Goal: Transaction & Acquisition: Purchase product/service

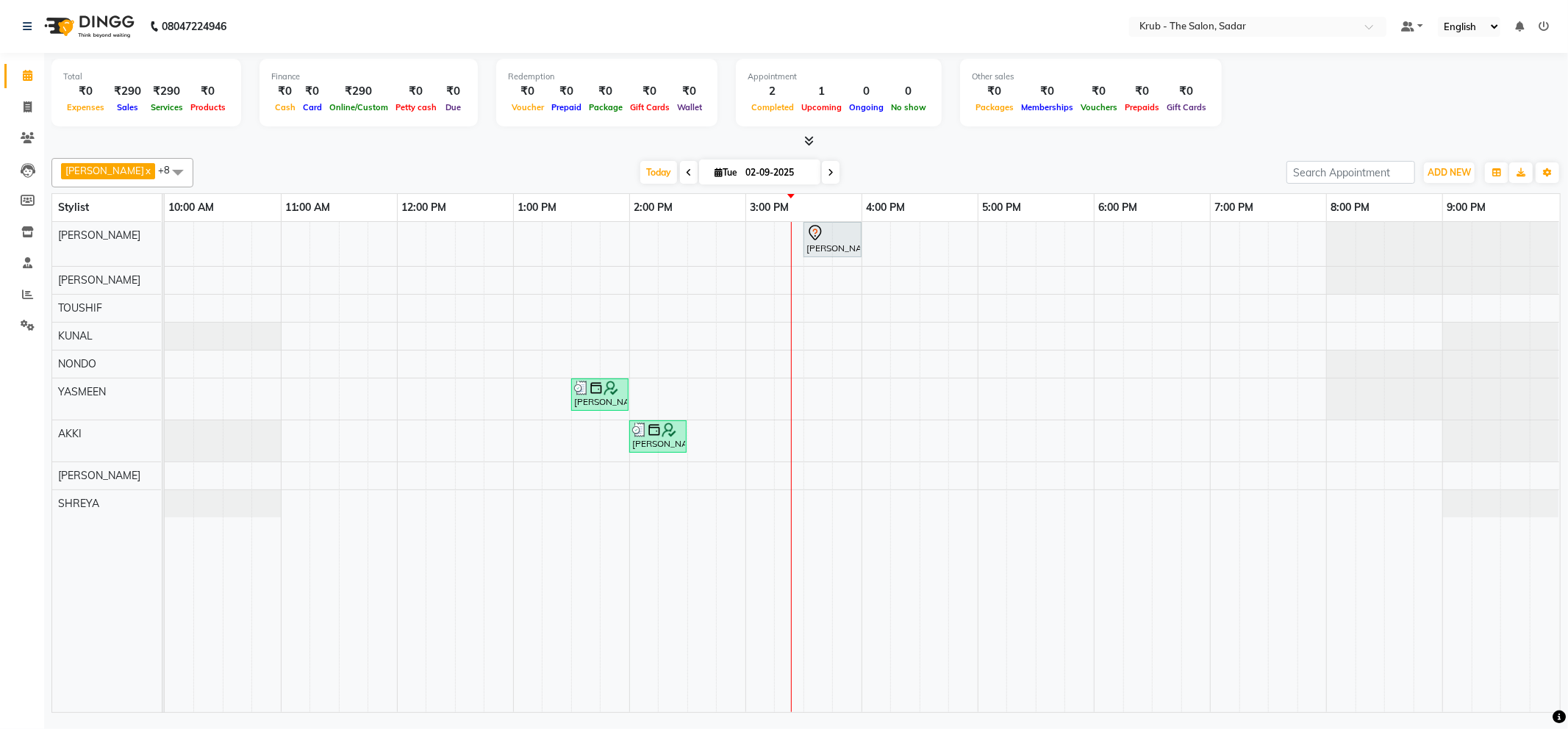
click at [279, 283] on td at bounding box center [266, 467] width 29 height 491
click at [206, 286] on td at bounding box center [209, 467] width 29 height 491
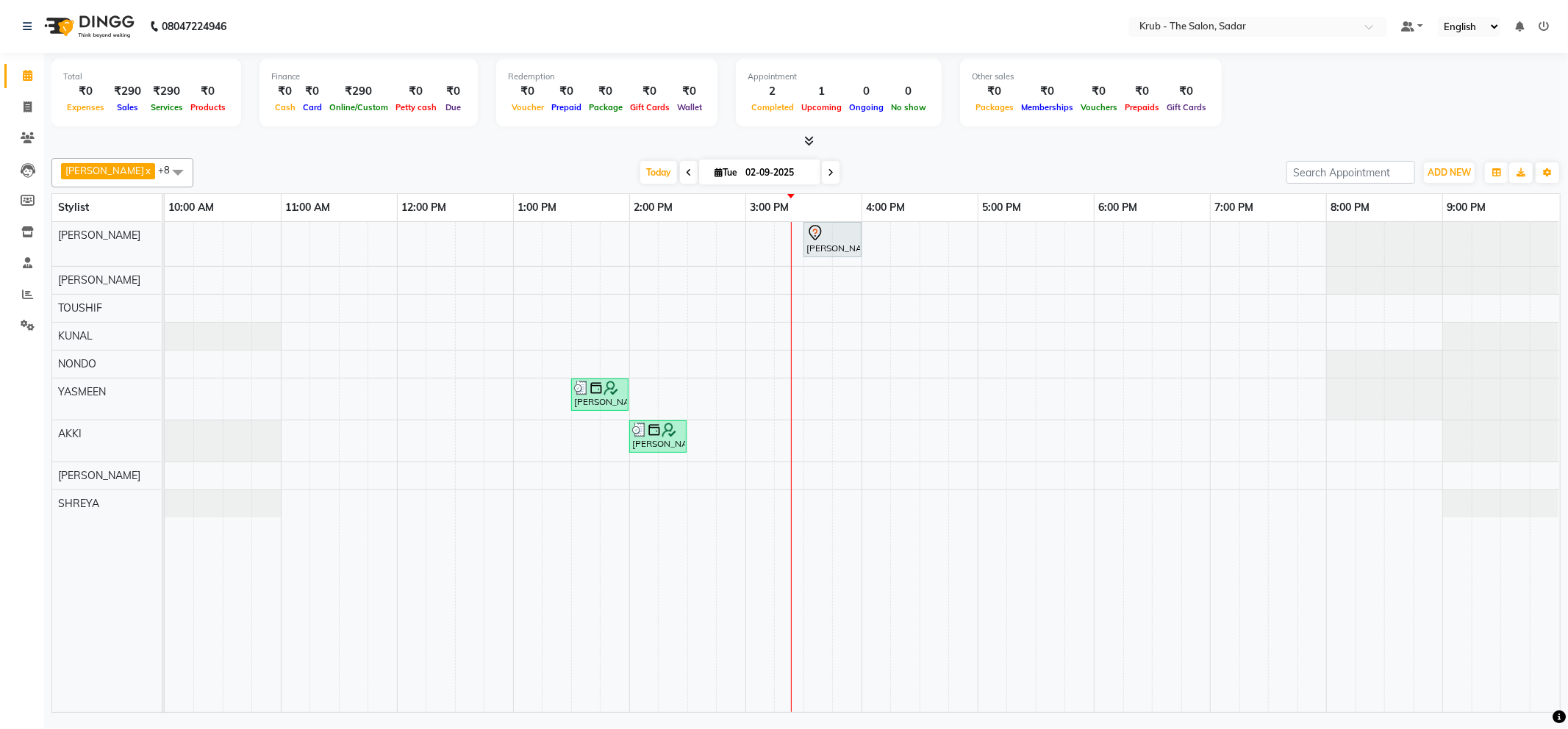
click at [206, 286] on td at bounding box center [209, 467] width 29 height 491
click at [238, 290] on td at bounding box center [237, 467] width 29 height 491
click at [244, 286] on td at bounding box center [237, 467] width 29 height 491
click at [26, 106] on icon at bounding box center [27, 107] width 8 height 11
select select "service"
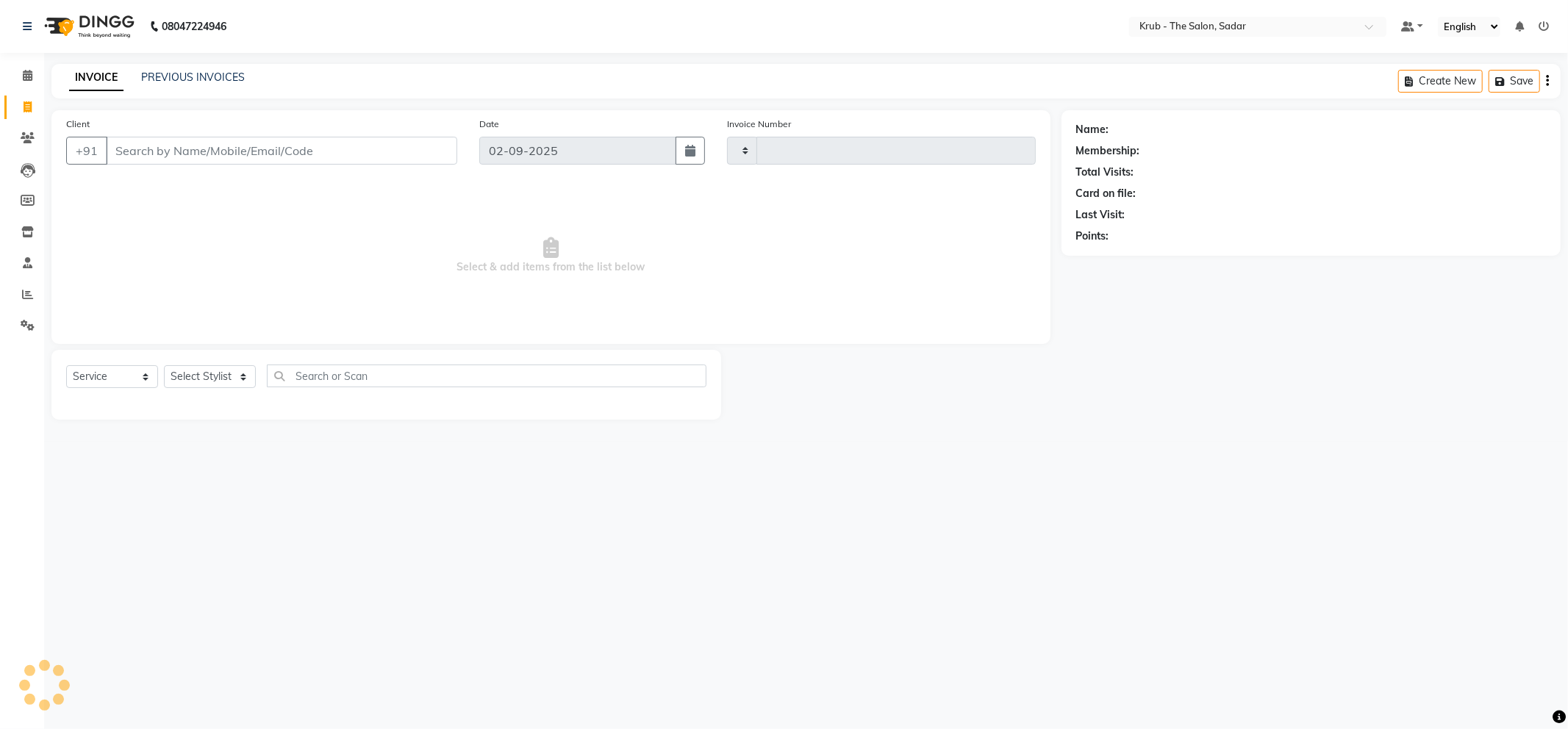
type input "2124"
select select "4449"
click at [128, 151] on input "Client" at bounding box center [281, 151] width 351 height 28
type input "[PERSON_NAME]"
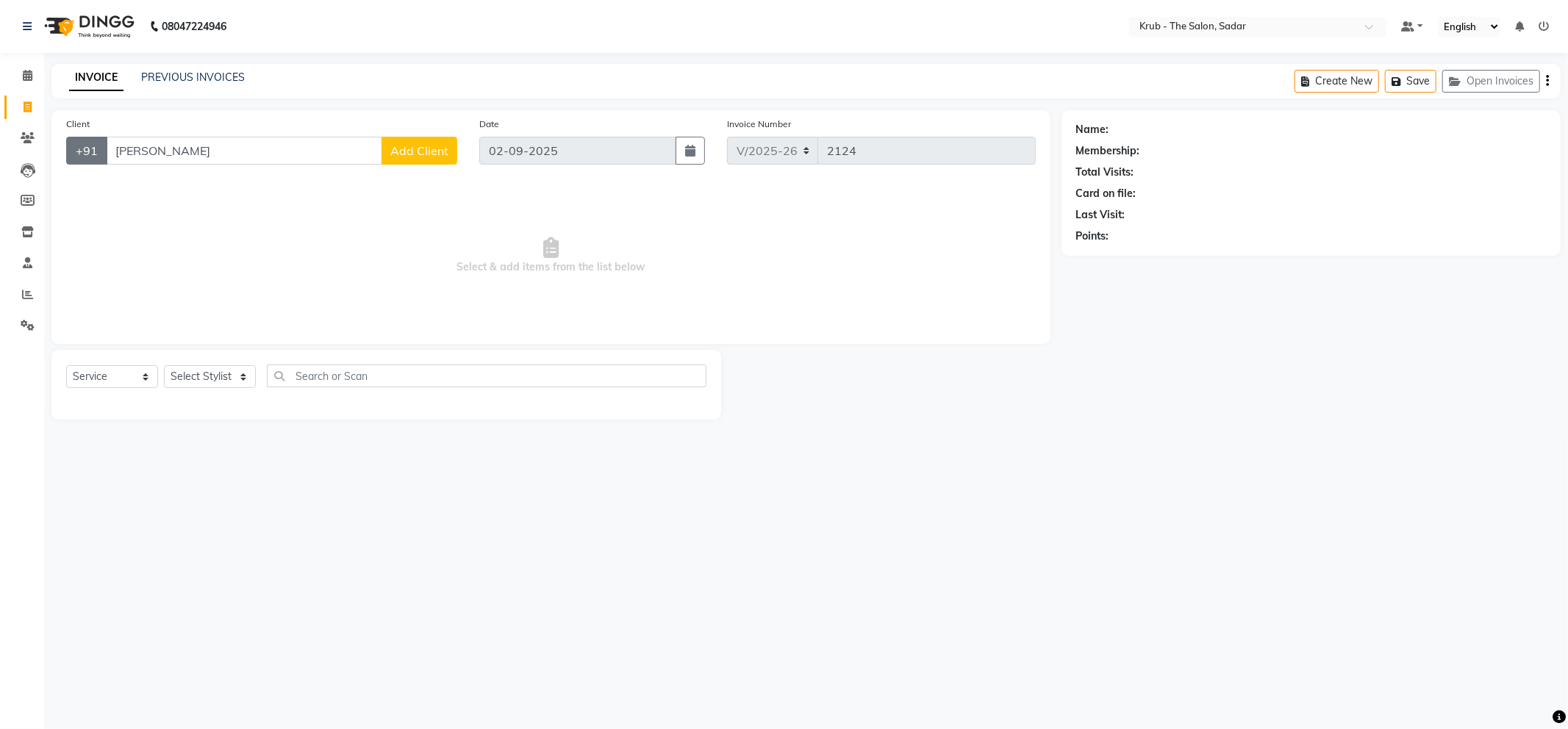
drag, startPoint x: 171, startPoint y: 153, endPoint x: 88, endPoint y: 161, distance: 83.4
click at [88, 161] on div "+91 soni krub Add Client" at bounding box center [262, 151] width 391 height 28
click at [26, 25] on icon at bounding box center [27, 26] width 9 height 10
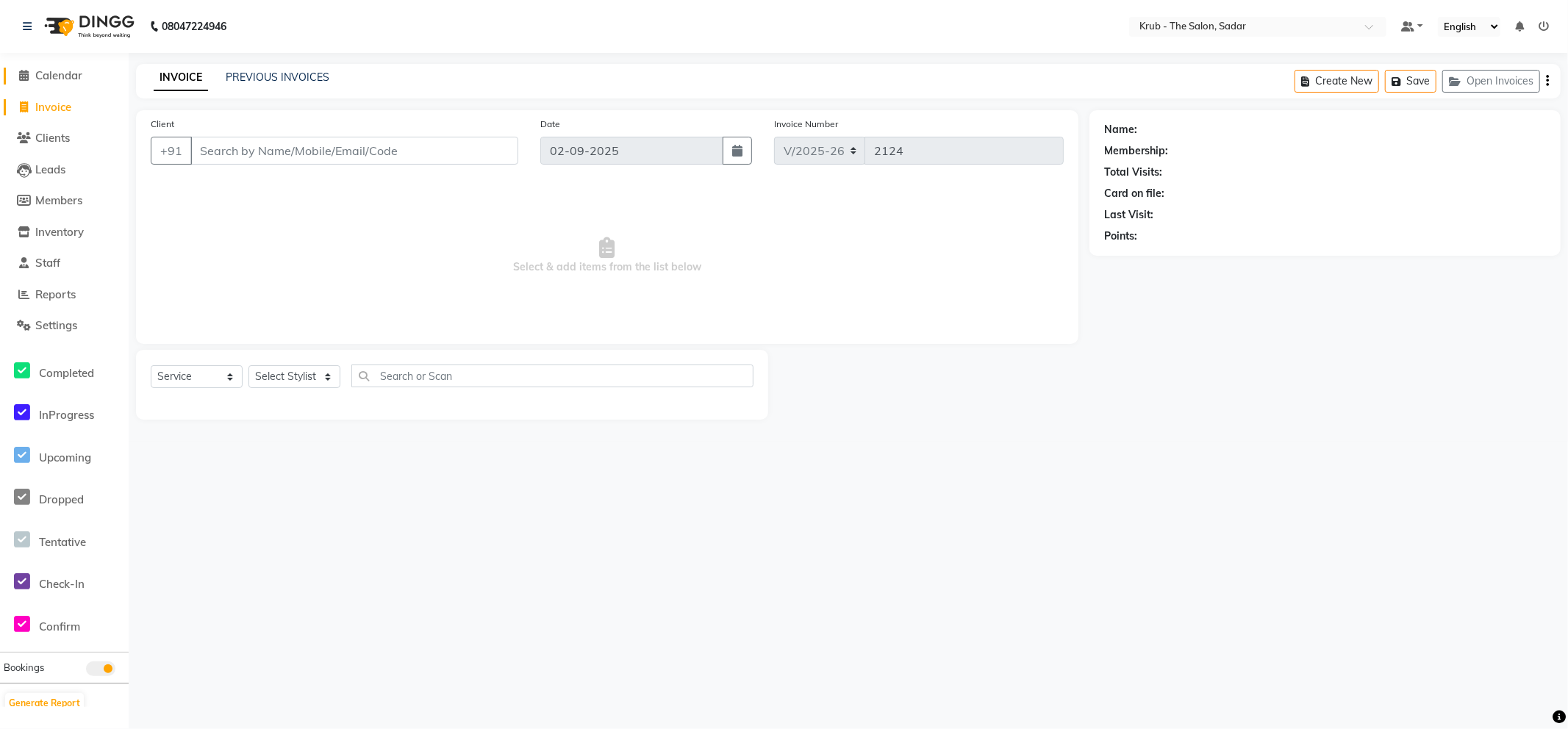
click at [20, 72] on icon at bounding box center [25, 76] width 9 height 11
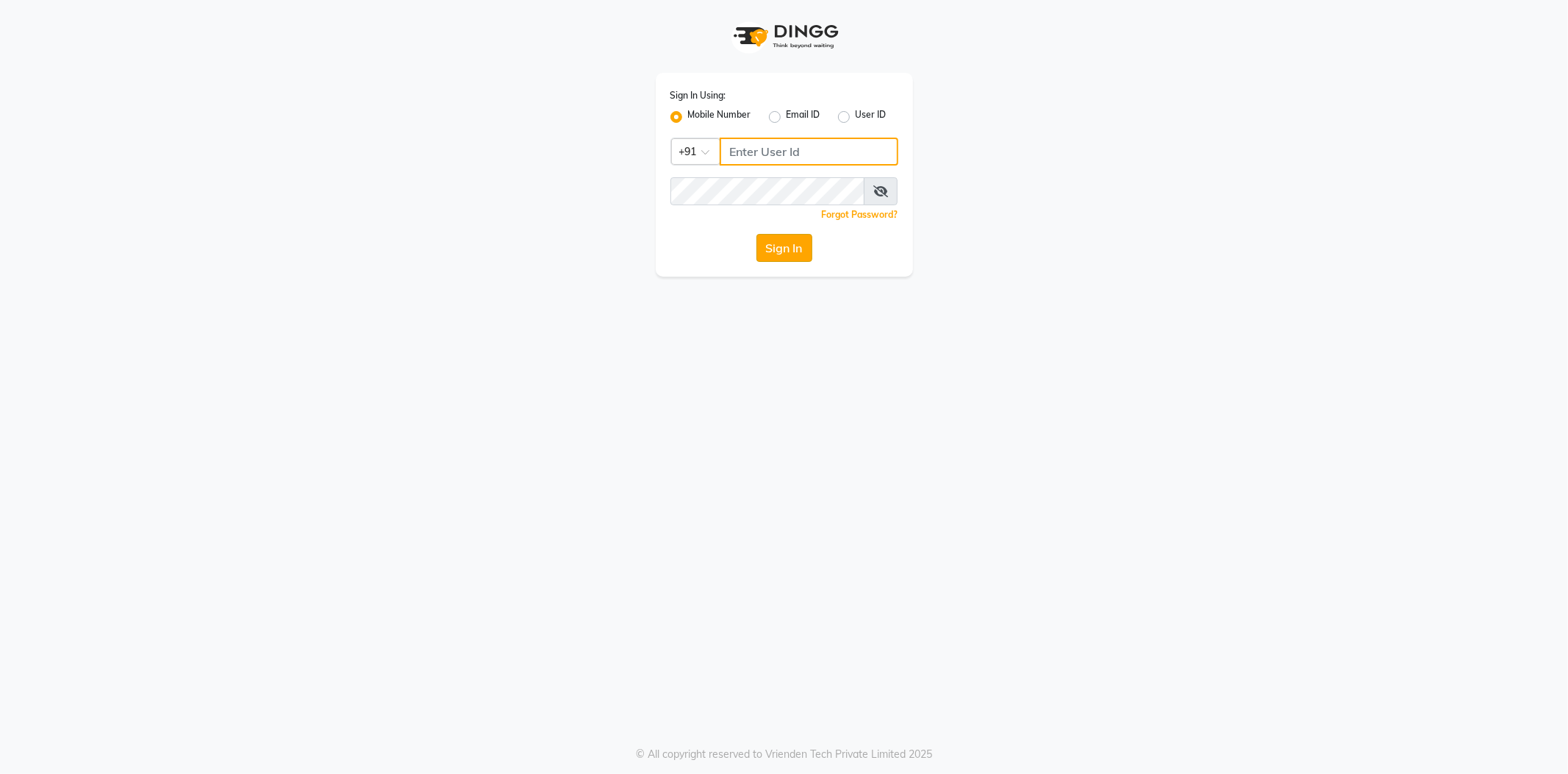
type input "8600687890"
click at [782, 243] on button "Sign In" at bounding box center [784, 247] width 56 height 28
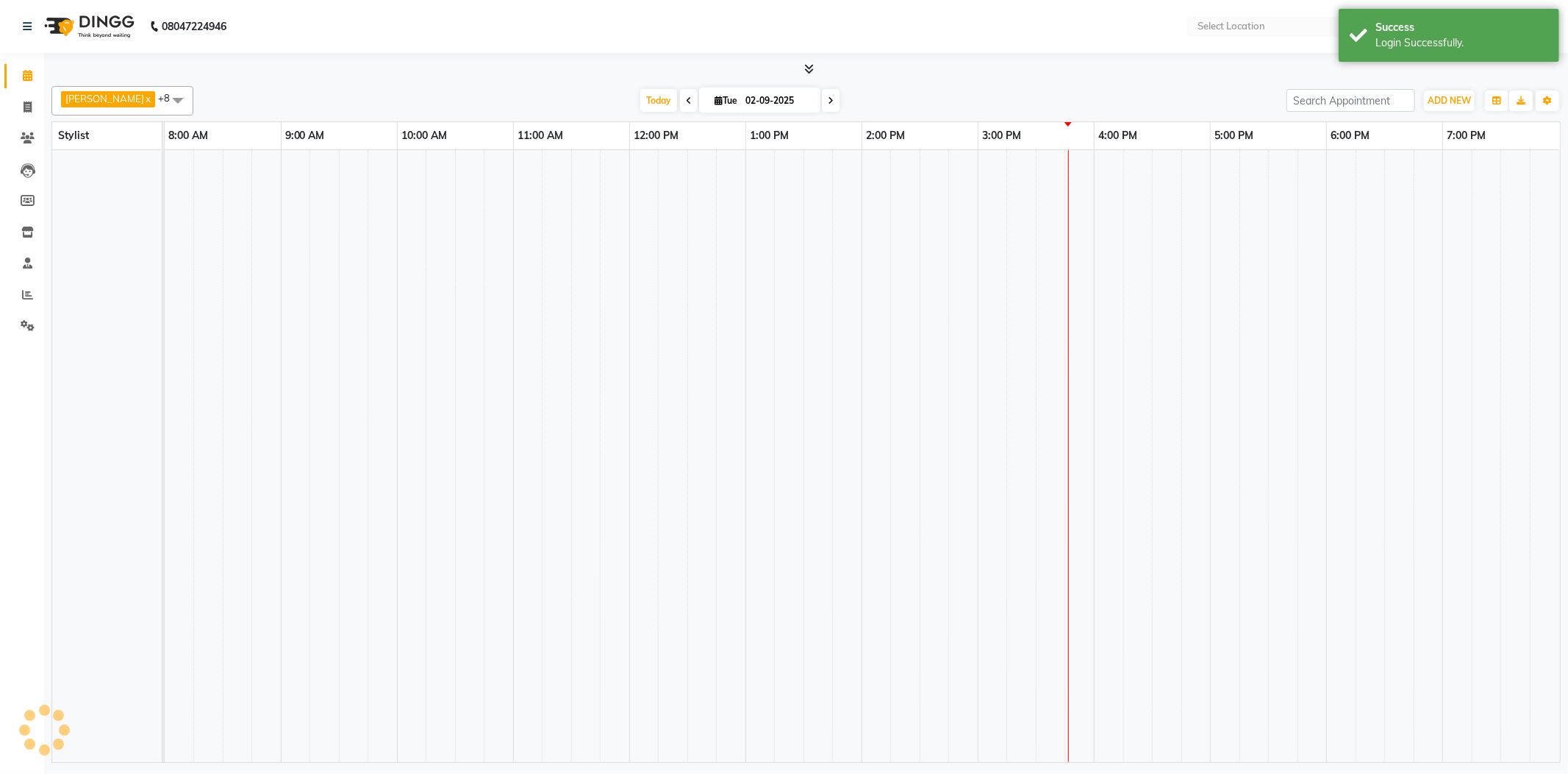
select select "en"
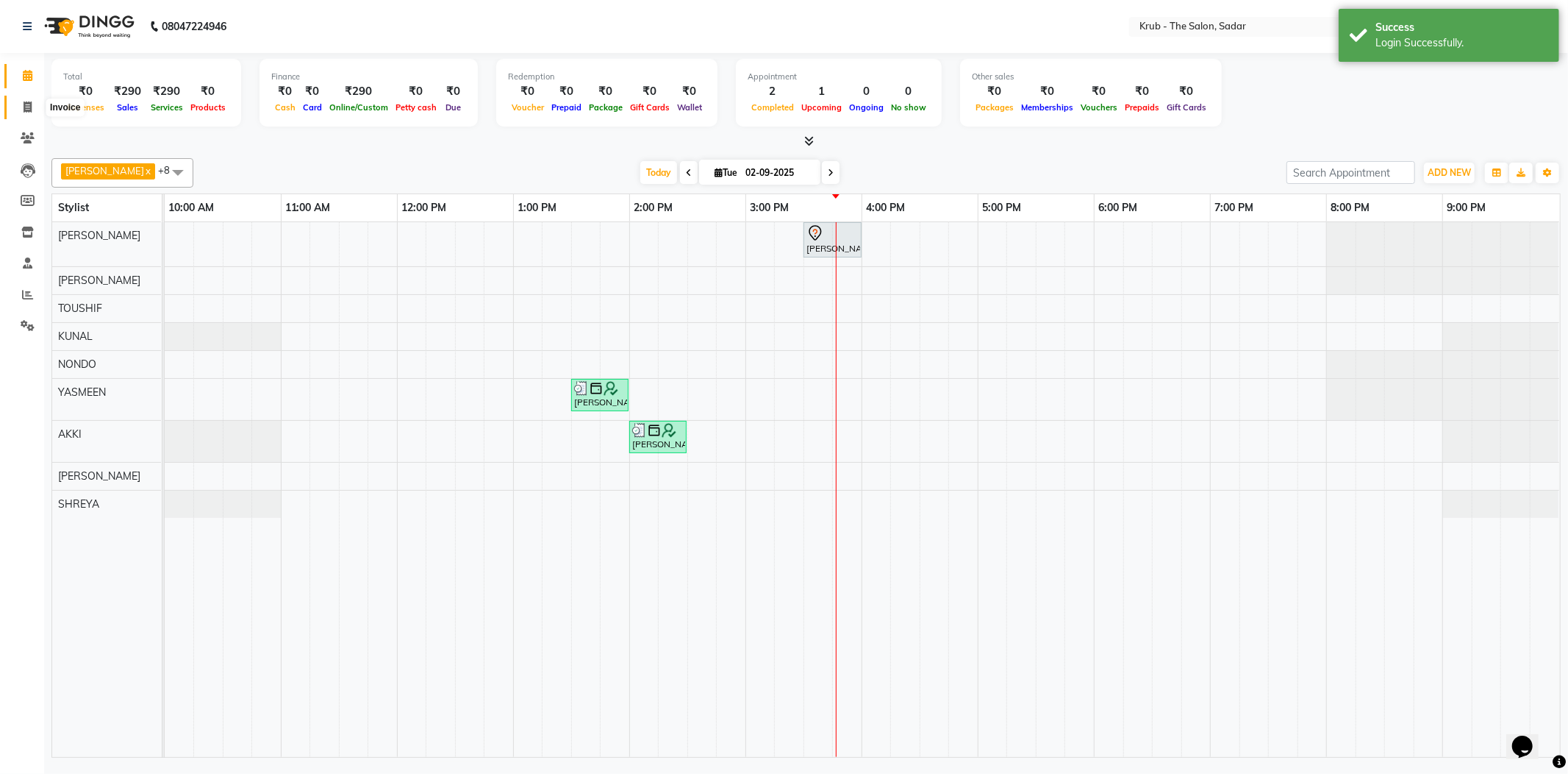
click at [27, 107] on icon at bounding box center [27, 107] width 8 height 11
select select "service"
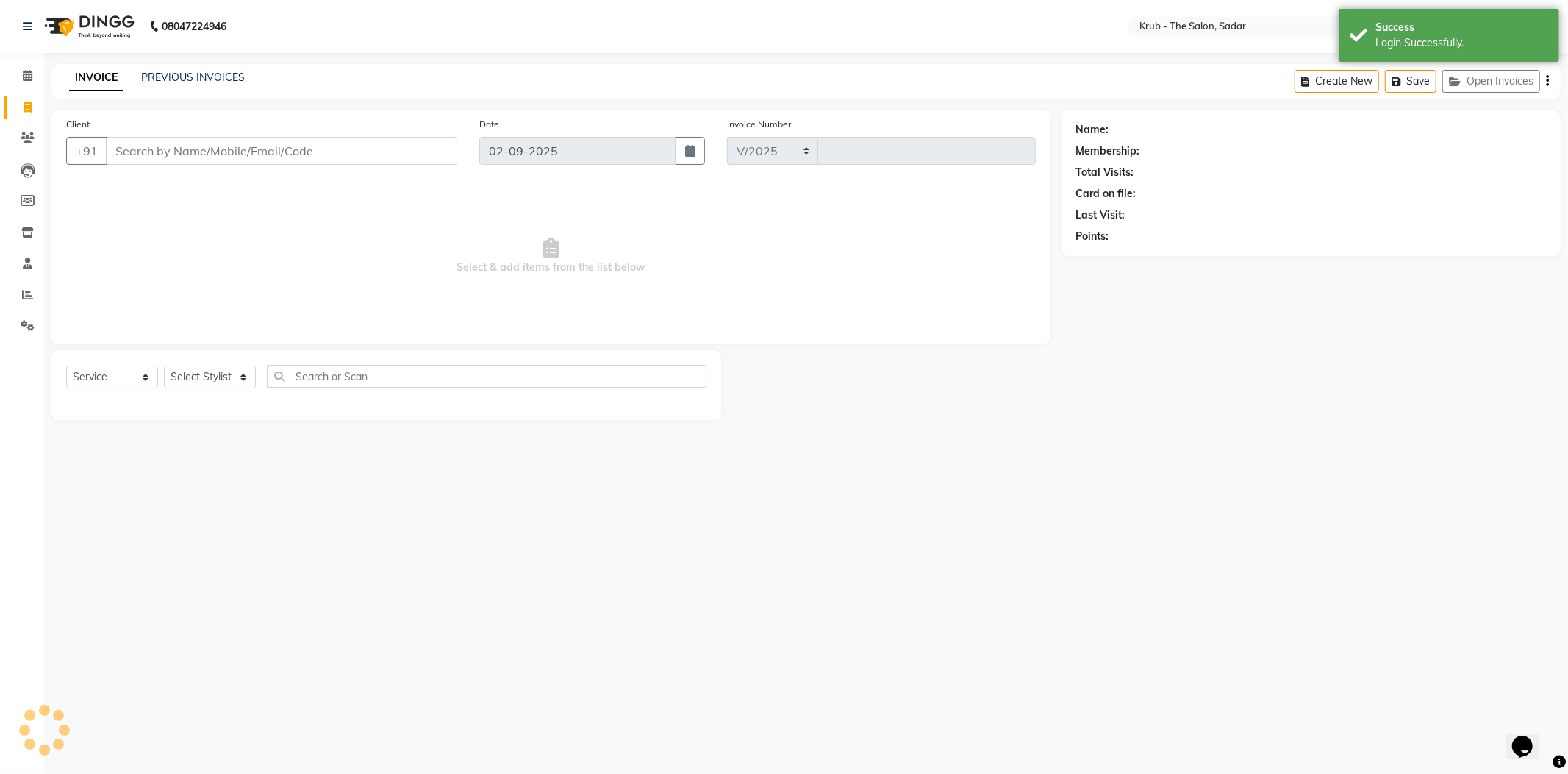
select select "4449"
type input "2124"
click at [201, 150] on input "Client" at bounding box center [281, 151] width 351 height 28
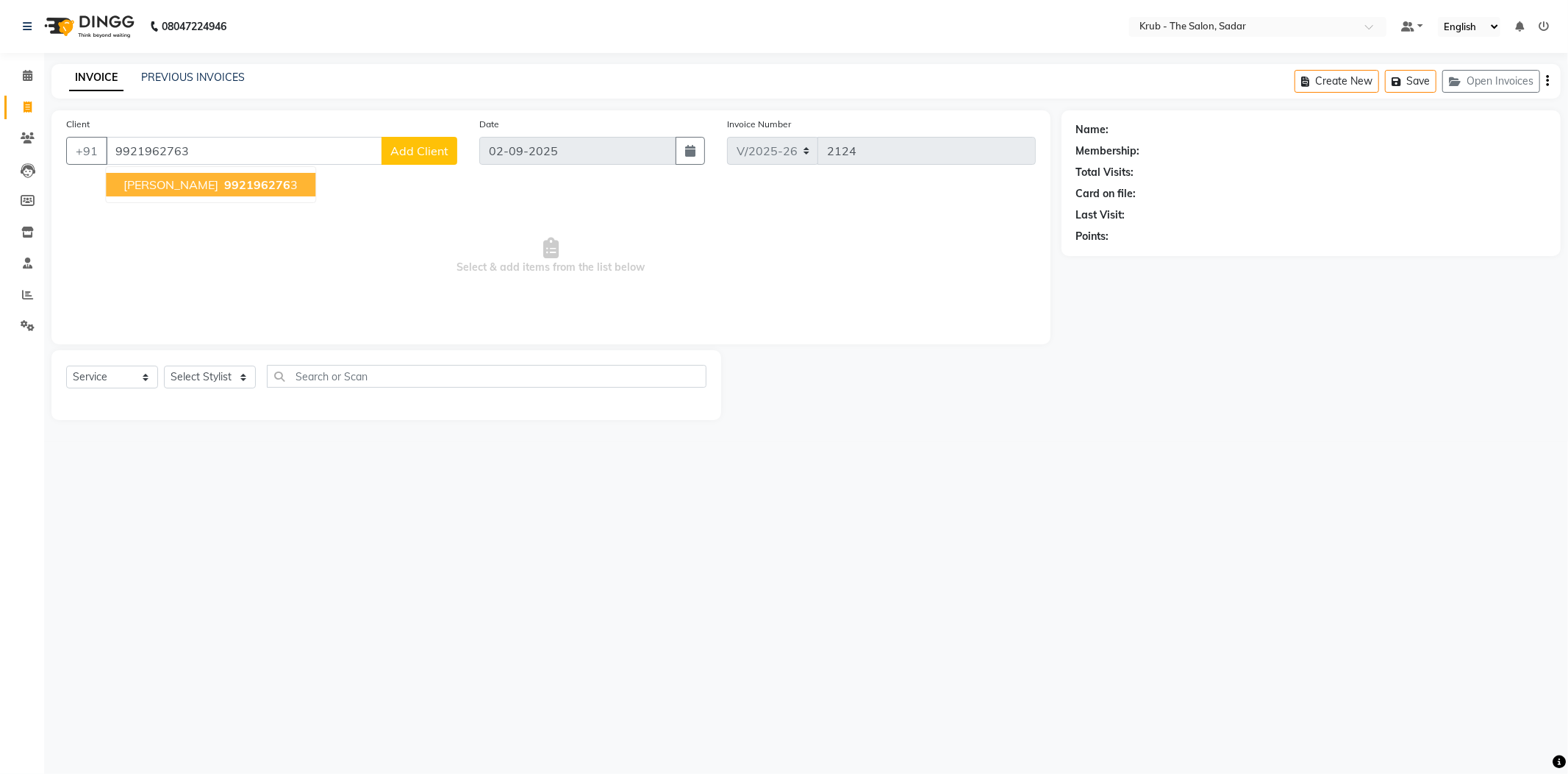
type input "9921962763"
click at [224, 189] on span "992196276" at bounding box center [257, 184] width 67 height 15
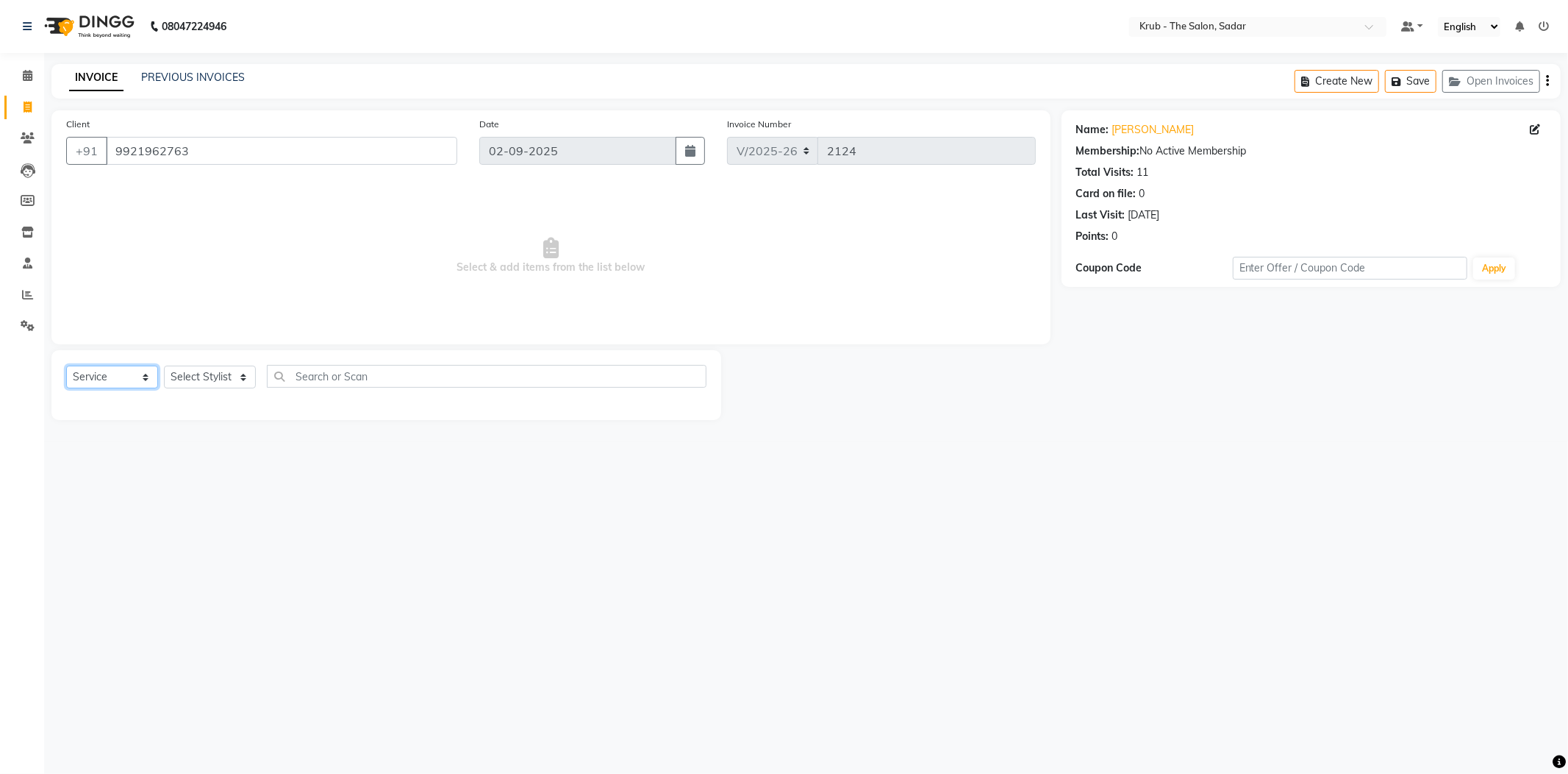
click at [106, 372] on select "Select Service Product Membership Package Voucher Prepaid Gift Card" at bounding box center [112, 377] width 92 height 23
select select "product"
click at [67, 366] on select "Select Service Product Membership Package Voucher Prepaid Gift Card" at bounding box center [112, 377] width 92 height 23
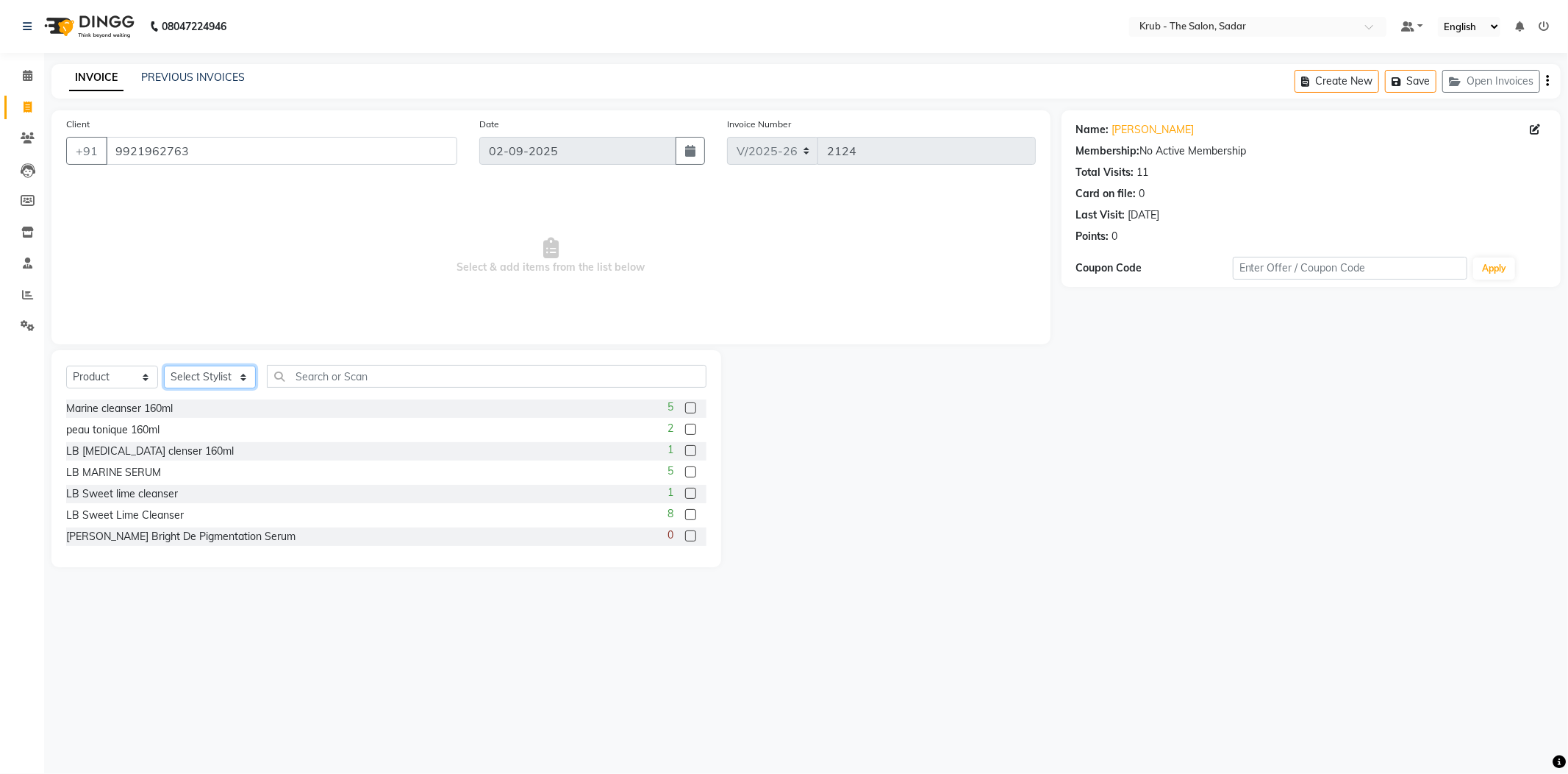
click at [216, 370] on select "Select Stylist AKKI AKSHAY Andreas GURVEER Krub Reception KUNAL NONDO RAJESH SH…" at bounding box center [210, 377] width 92 height 23
select select "24980"
click at [164, 366] on select "Select Stylist AKKI AKSHAY Andreas GURVEER Krub Reception KUNAL NONDO RAJESH SH…" at bounding box center [210, 377] width 92 height 23
click at [324, 377] on input "text" at bounding box center [487, 376] width 440 height 23
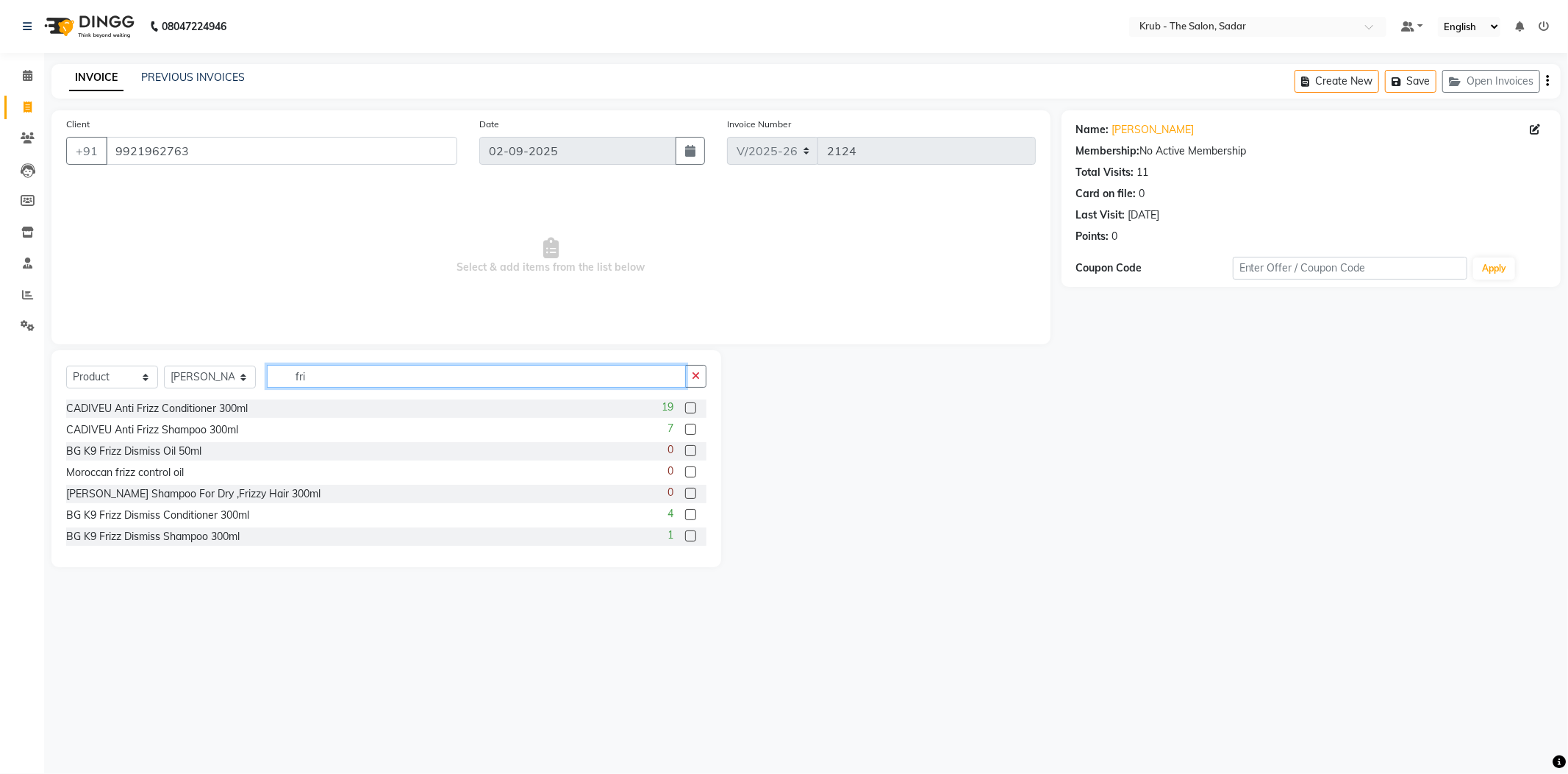
type input "fri"
click at [685, 495] on label at bounding box center [691, 493] width 11 height 11
click at [685, 495] on input "checkbox" at bounding box center [690, 494] width 9 height 9
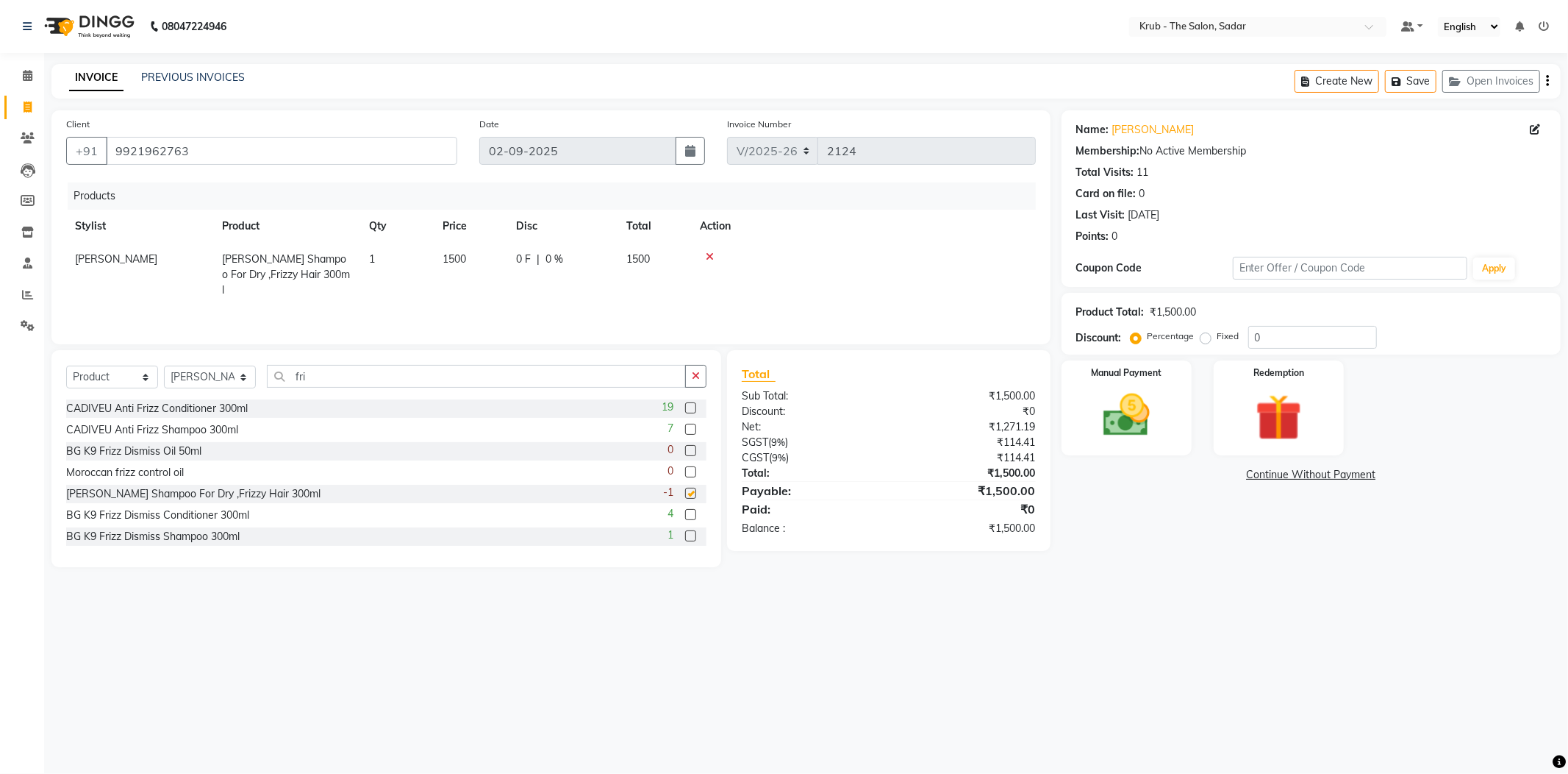
checkbox input "false"
click at [707, 257] on icon at bounding box center [710, 256] width 8 height 10
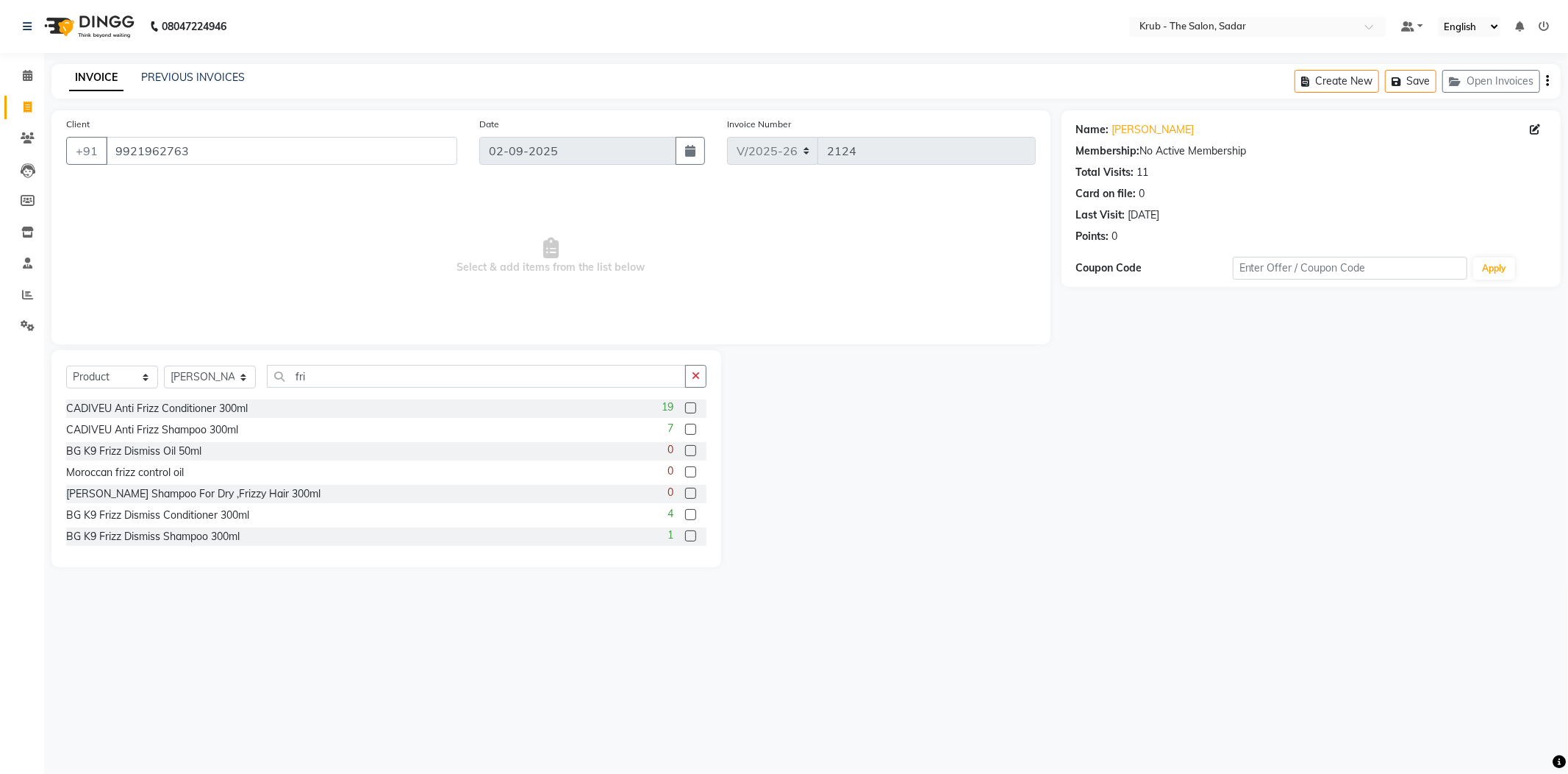
click at [685, 536] on label at bounding box center [691, 536] width 11 height 11
click at [685, 536] on input "checkbox" at bounding box center [690, 537] width 9 height 9
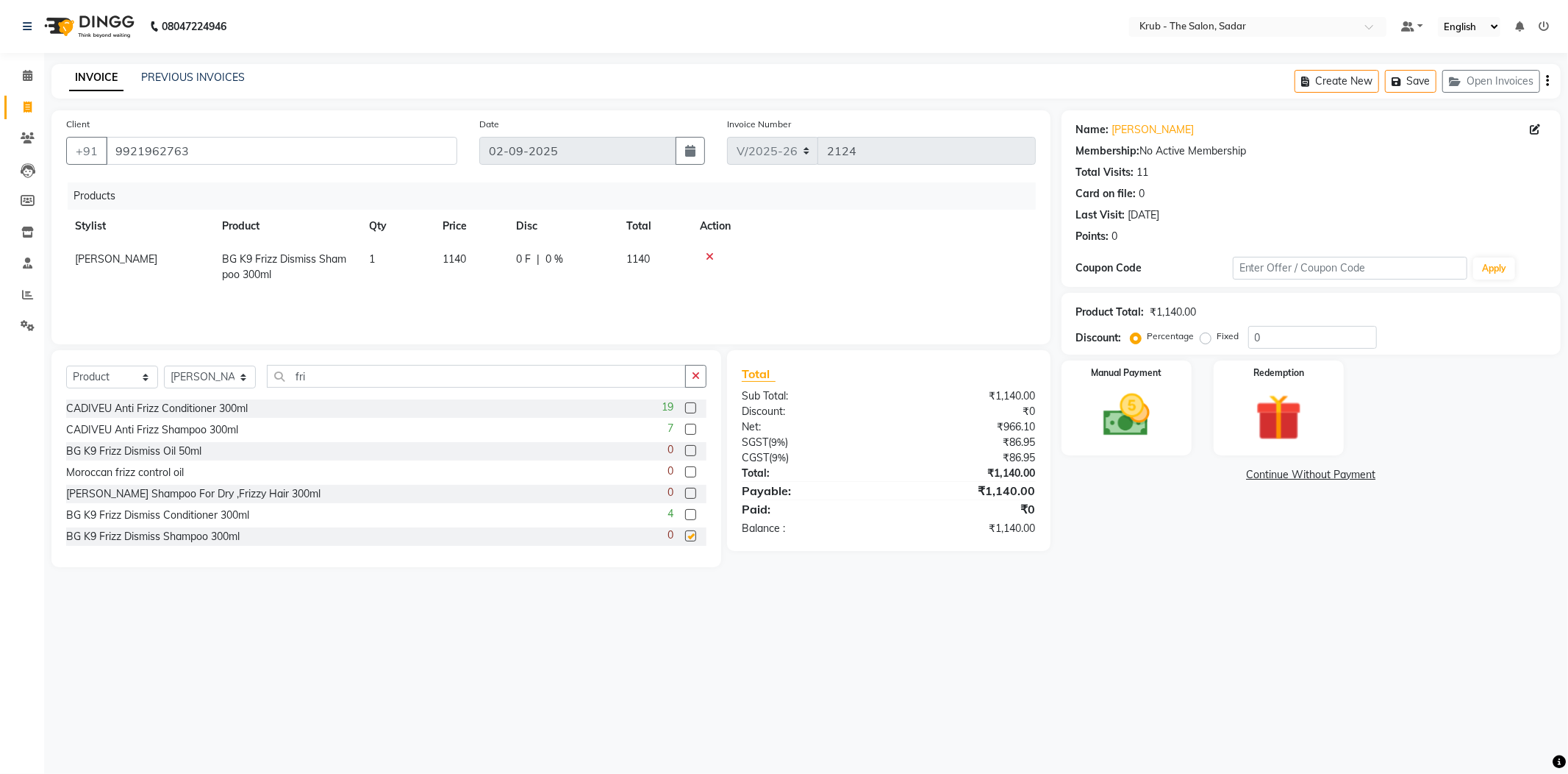
checkbox input "false"
click at [685, 517] on label at bounding box center [691, 515] width 11 height 11
click at [685, 517] on input "checkbox" at bounding box center [690, 515] width 9 height 9
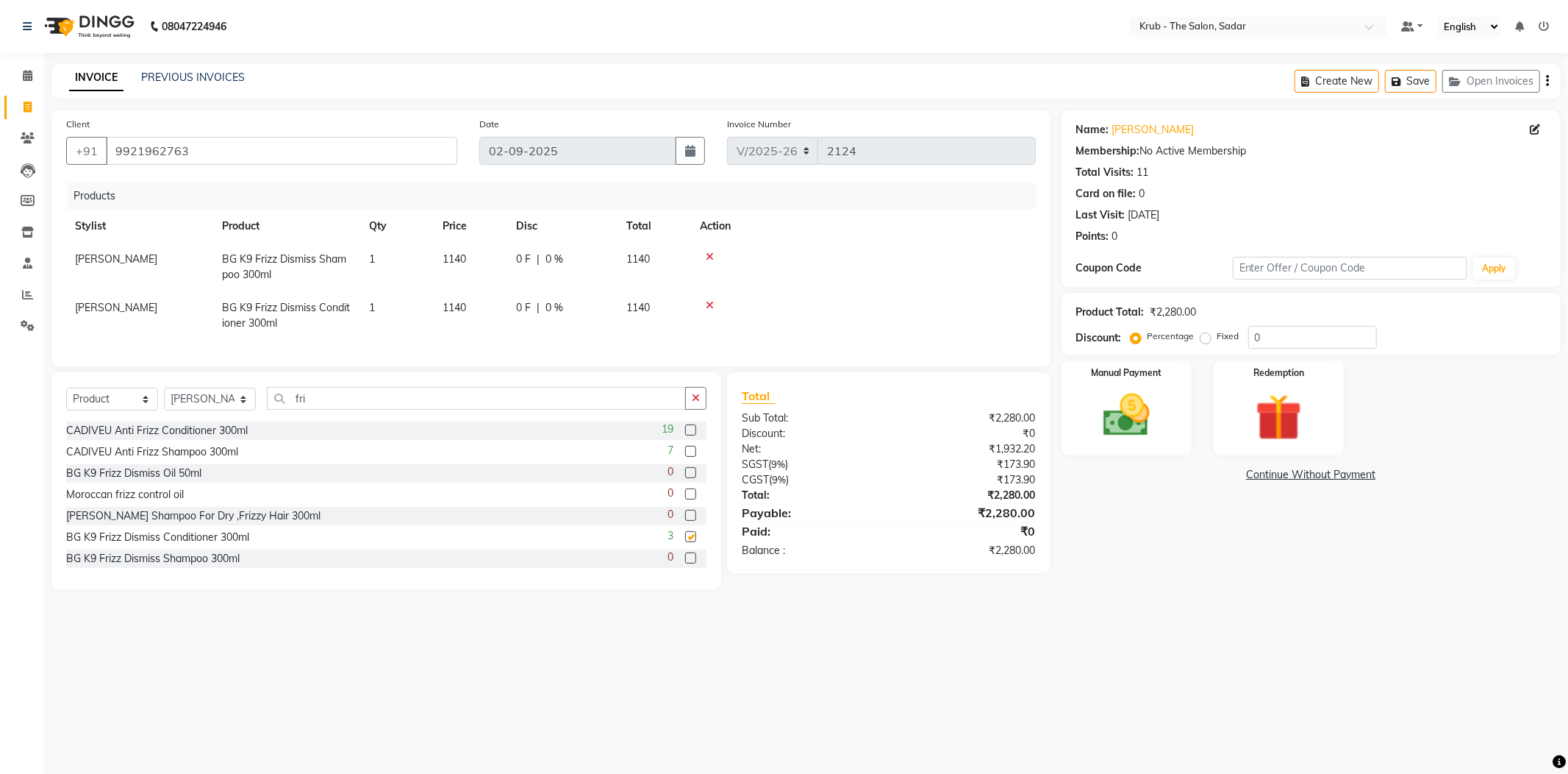
checkbox input "false"
click at [24, 79] on icon at bounding box center [27, 76] width 9 height 11
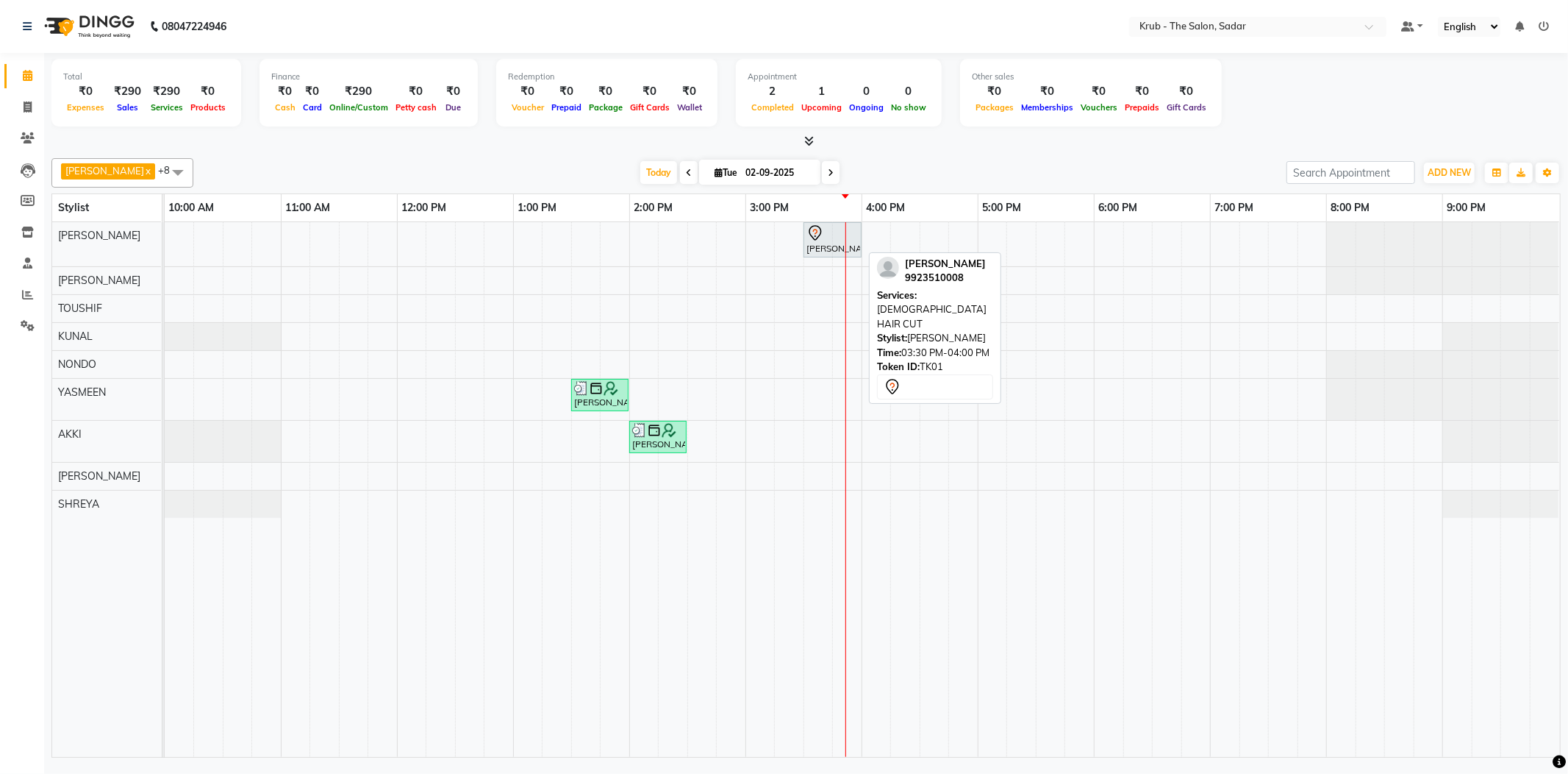
click at [833, 247] on div "[PERSON_NAME], TK01, 03:30 PM-04:00 PM, [DEMOGRAPHIC_DATA] HAIR CUT" at bounding box center [832, 240] width 55 height 31
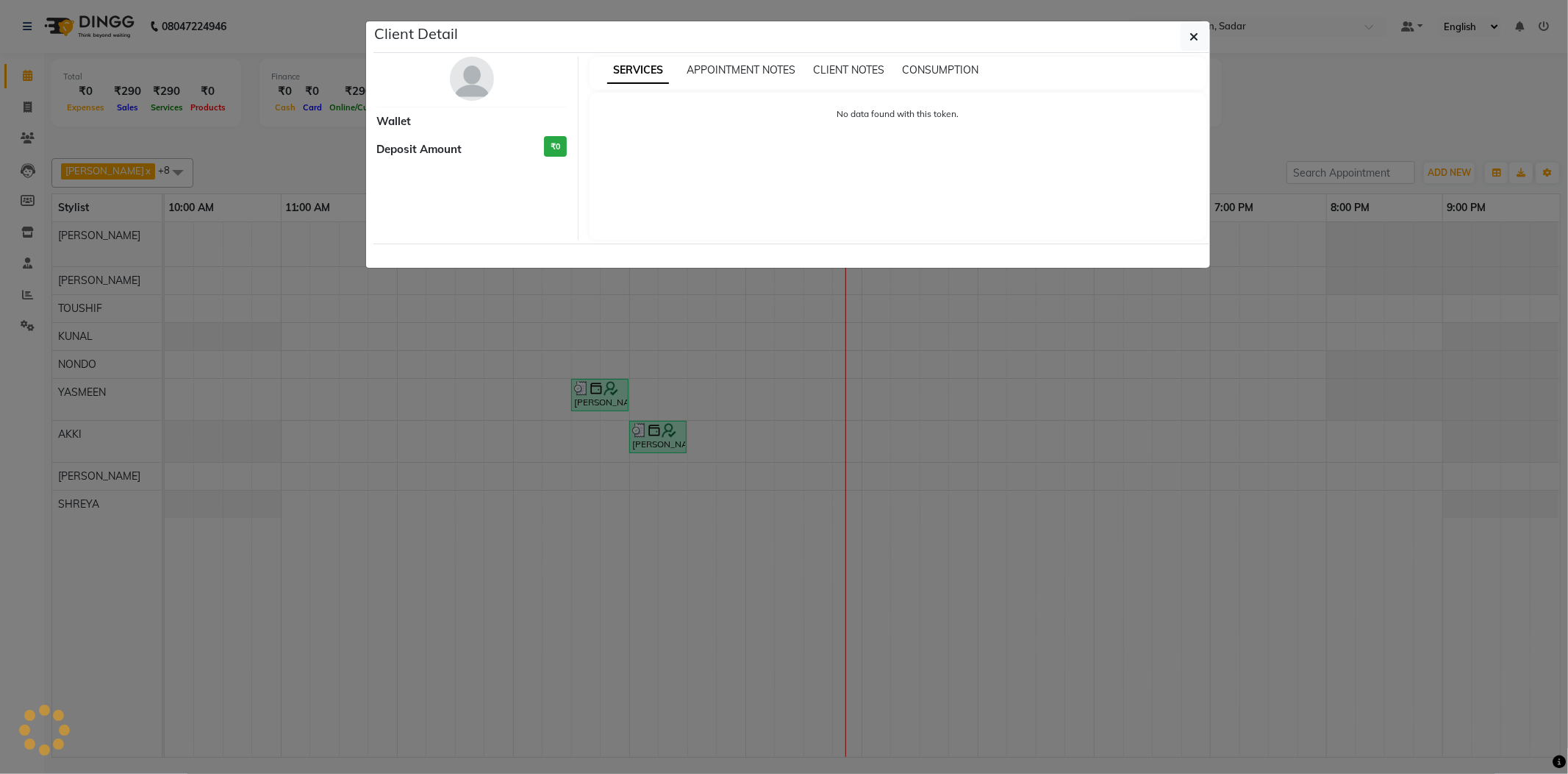
select select "7"
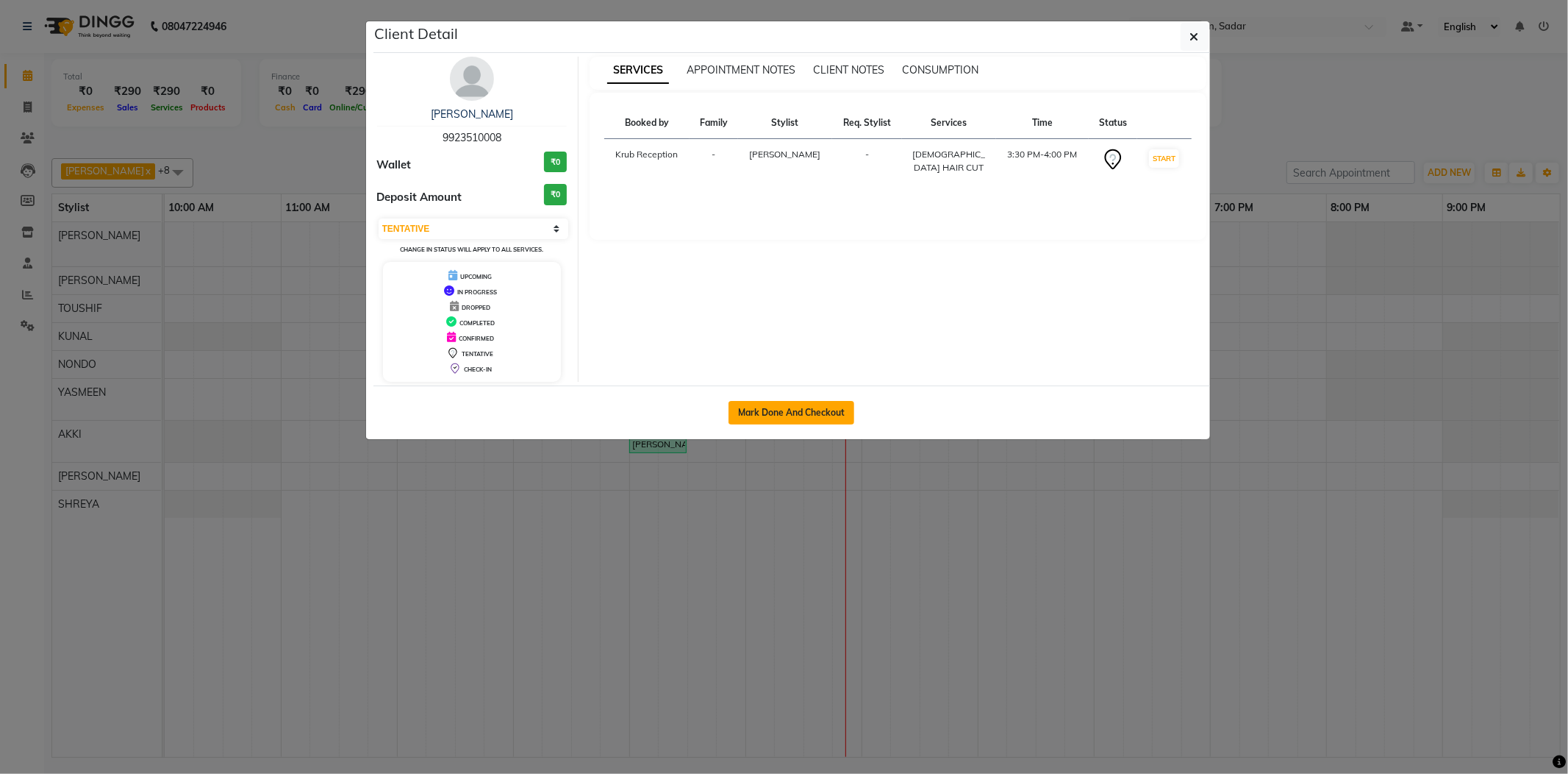
click at [798, 413] on button "Mark Done And Checkout" at bounding box center [792, 413] width 126 height 24
select select "service"
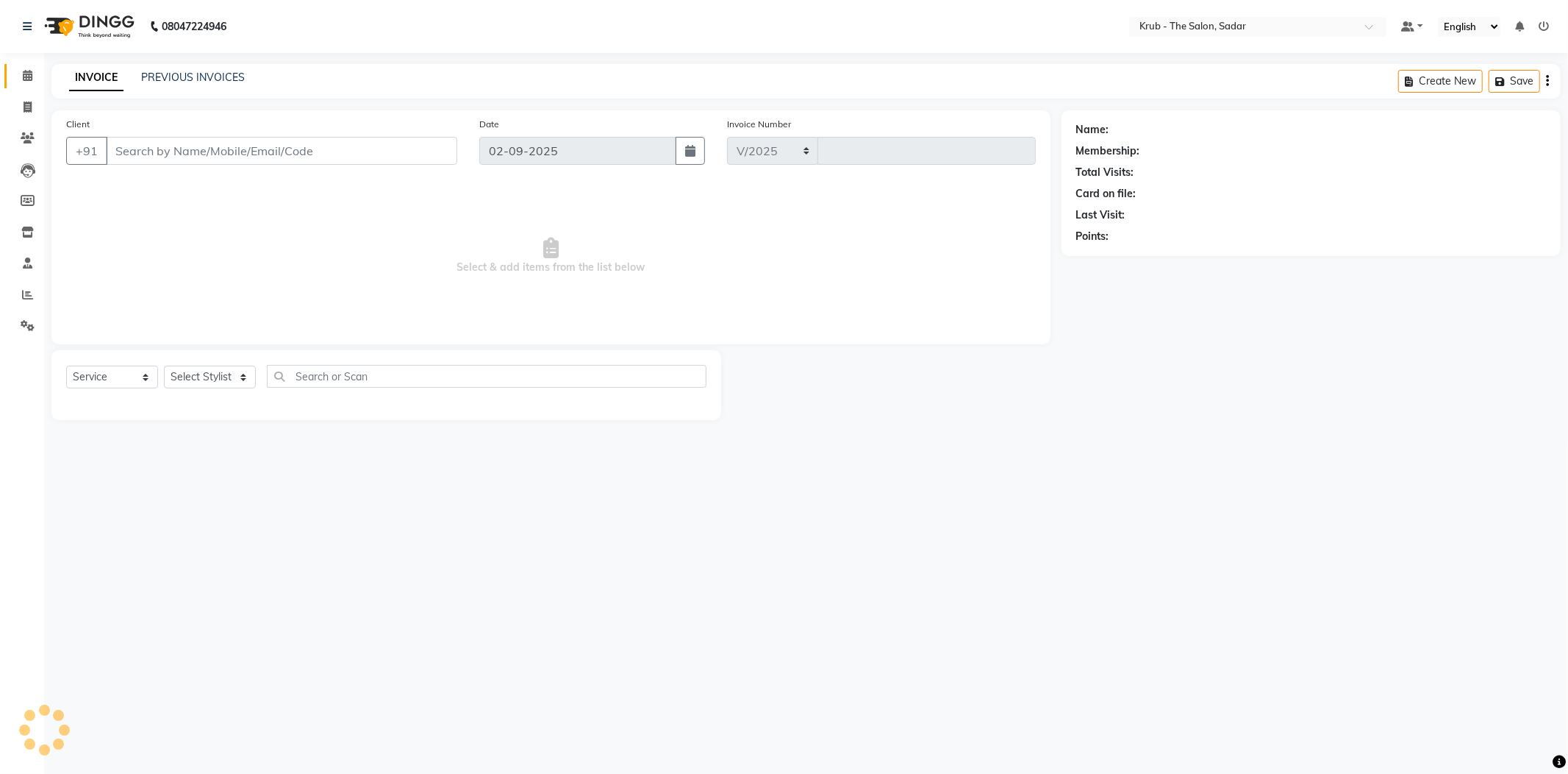
select select "4449"
type input "2124"
type input "9923510008"
select select "24979"
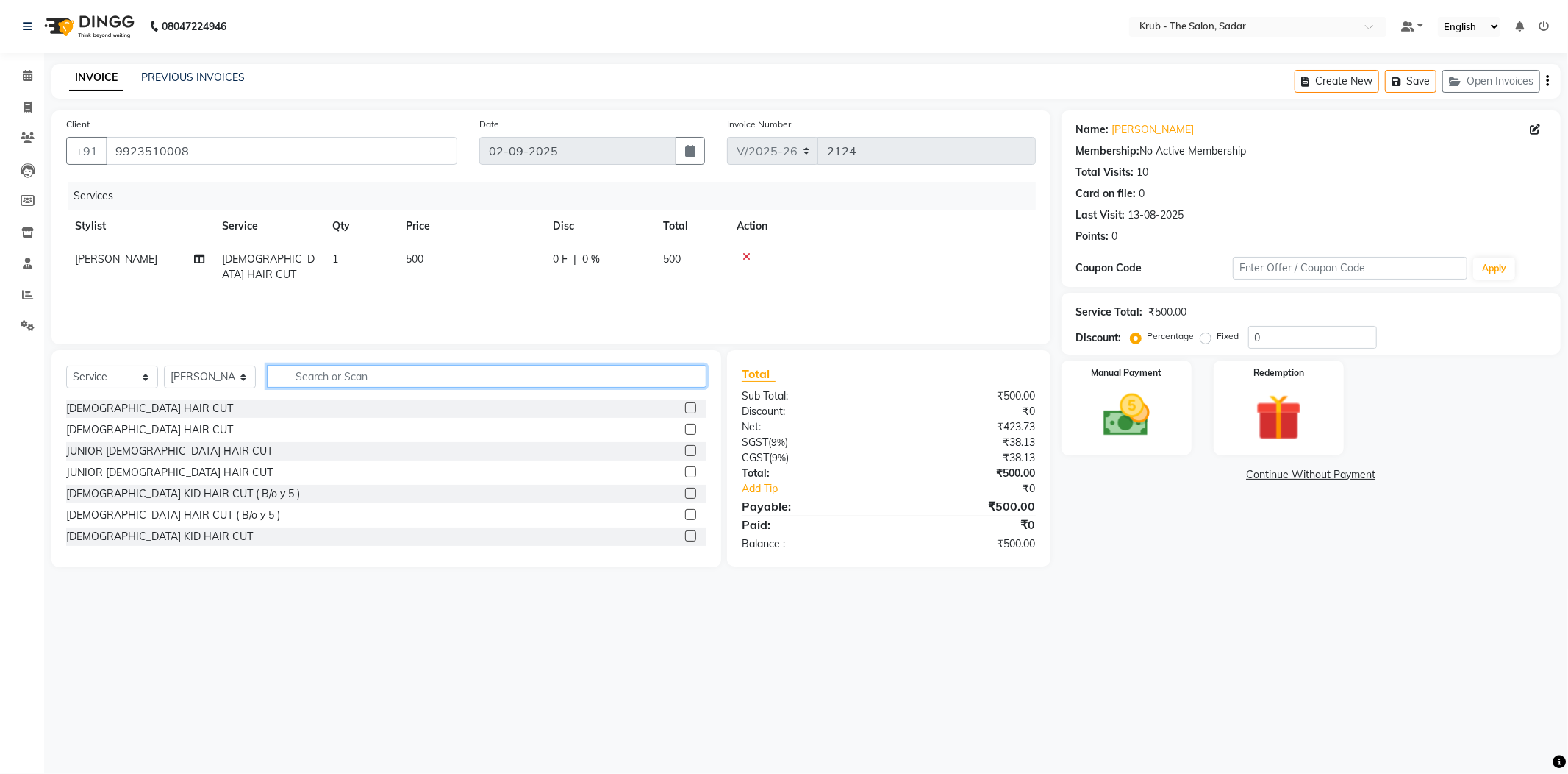
click at [296, 375] on input "text" at bounding box center [487, 376] width 440 height 23
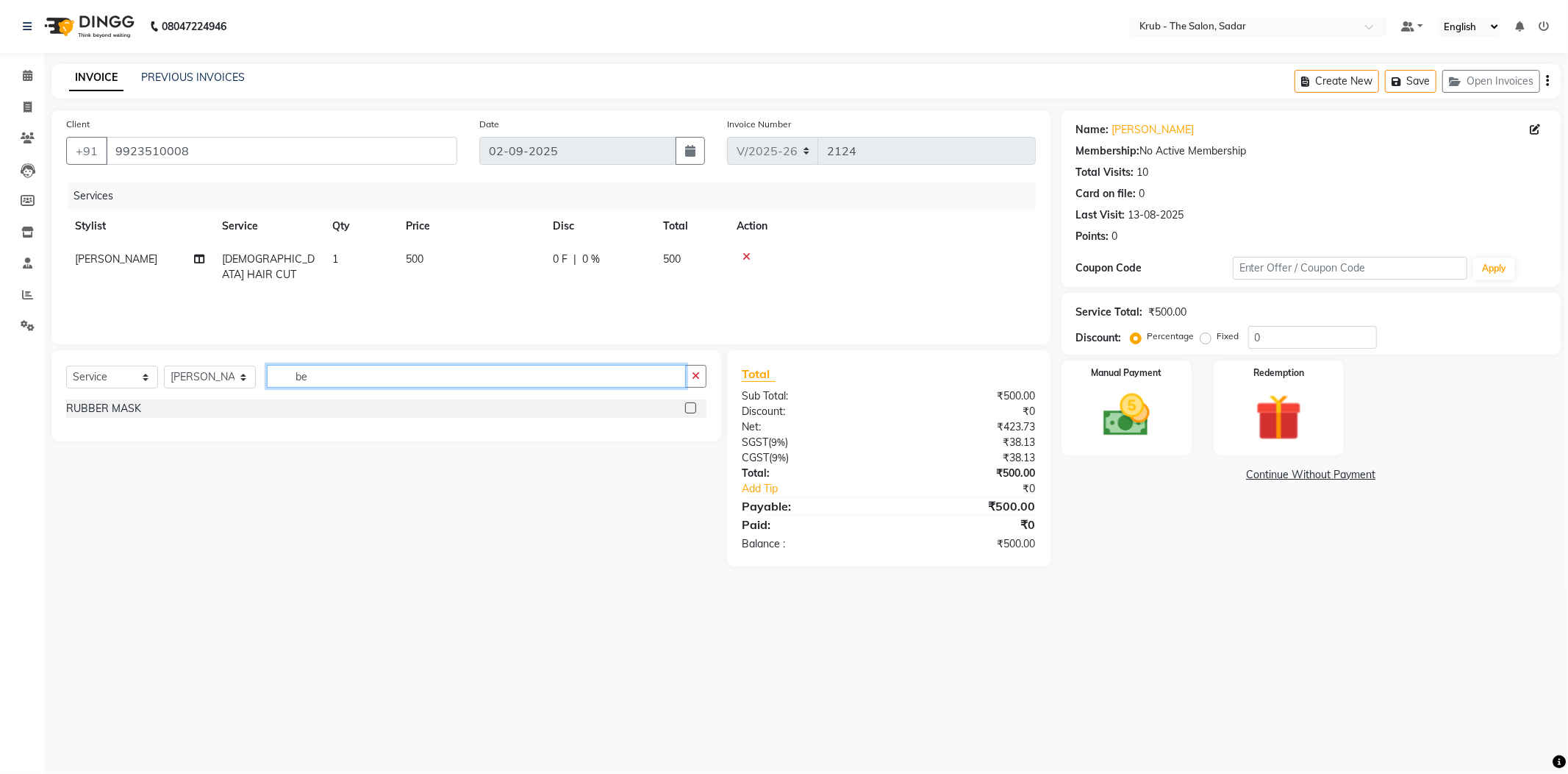
type input "bea"
drag, startPoint x: 321, startPoint y: 378, endPoint x: 286, endPoint y: 385, distance: 35.7
click at [286, 385] on input "bea" at bounding box center [476, 376] width 419 height 23
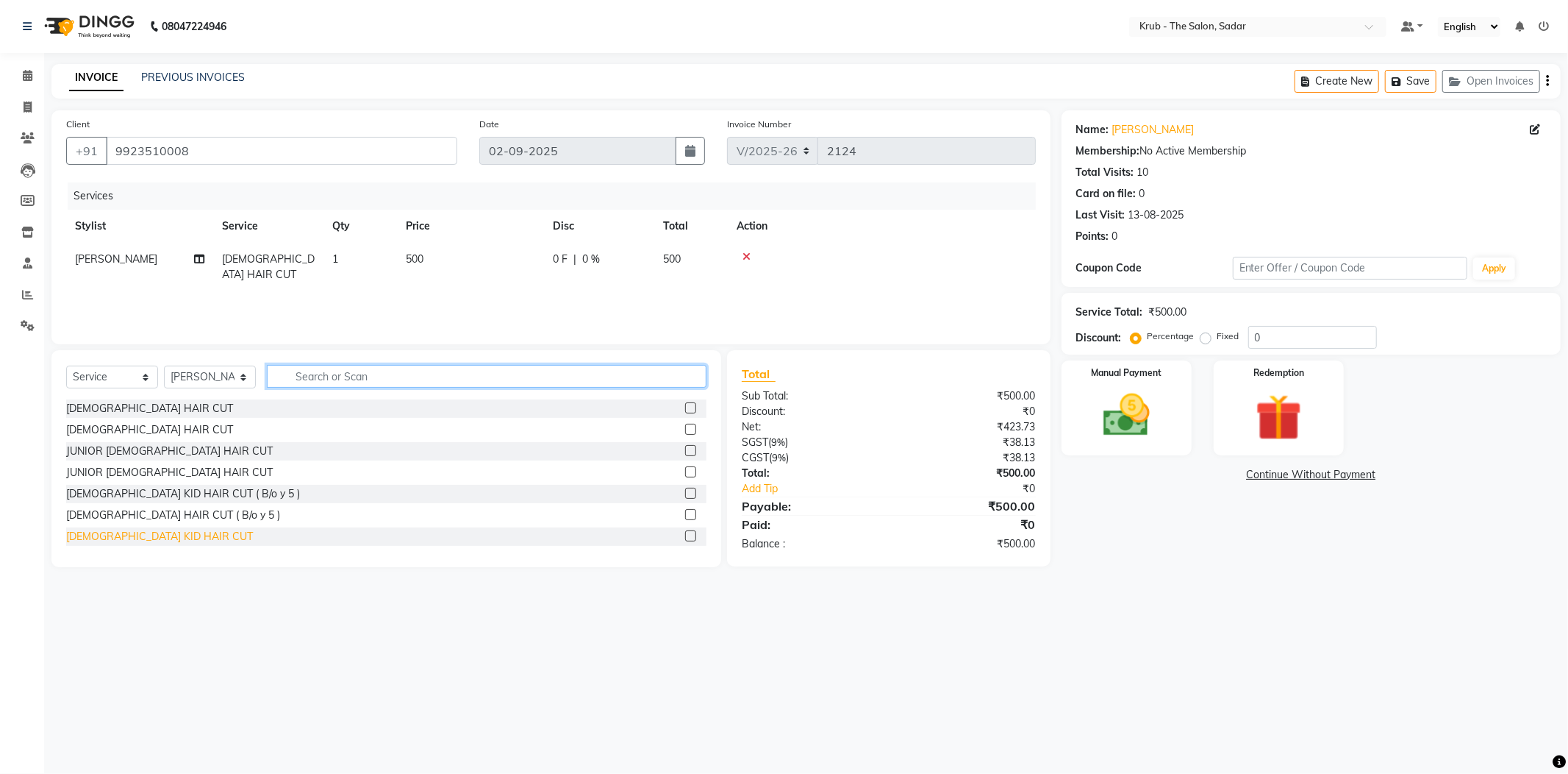
scroll to position [98, 0]
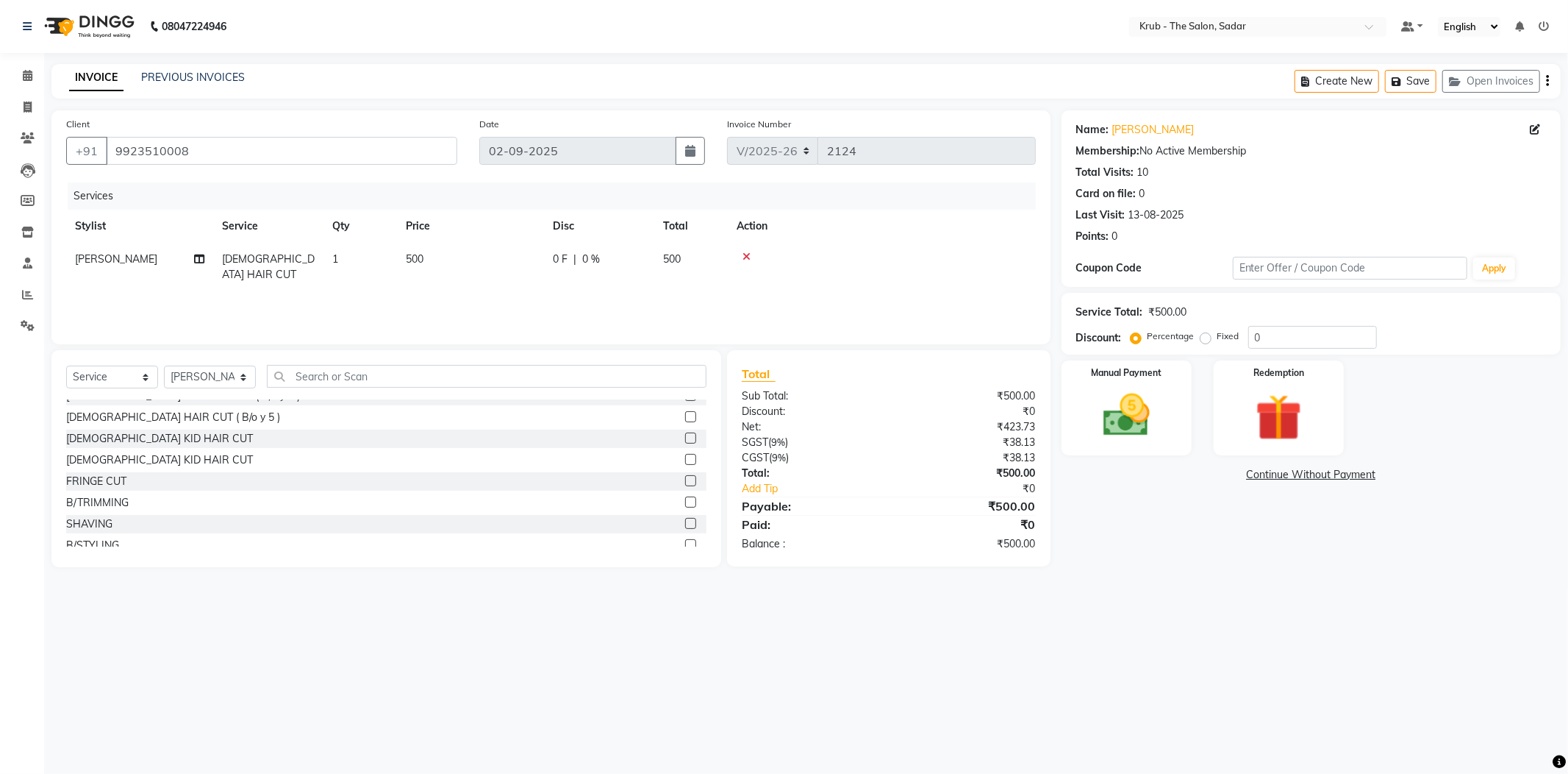
click at [685, 505] on label at bounding box center [691, 502] width 11 height 11
click at [685, 505] on input "checkbox" at bounding box center [690, 503] width 9 height 9
click at [151, 389] on select "Select Service Product Membership Package Voucher Prepaid Gift Card" at bounding box center [112, 383] width 92 height 23
click at [67, 373] on select "Select Service Product Membership Package Voucher Prepaid Gift Card" at bounding box center [112, 383] width 92 height 23
click at [685, 509] on label at bounding box center [691, 508] width 11 height 11
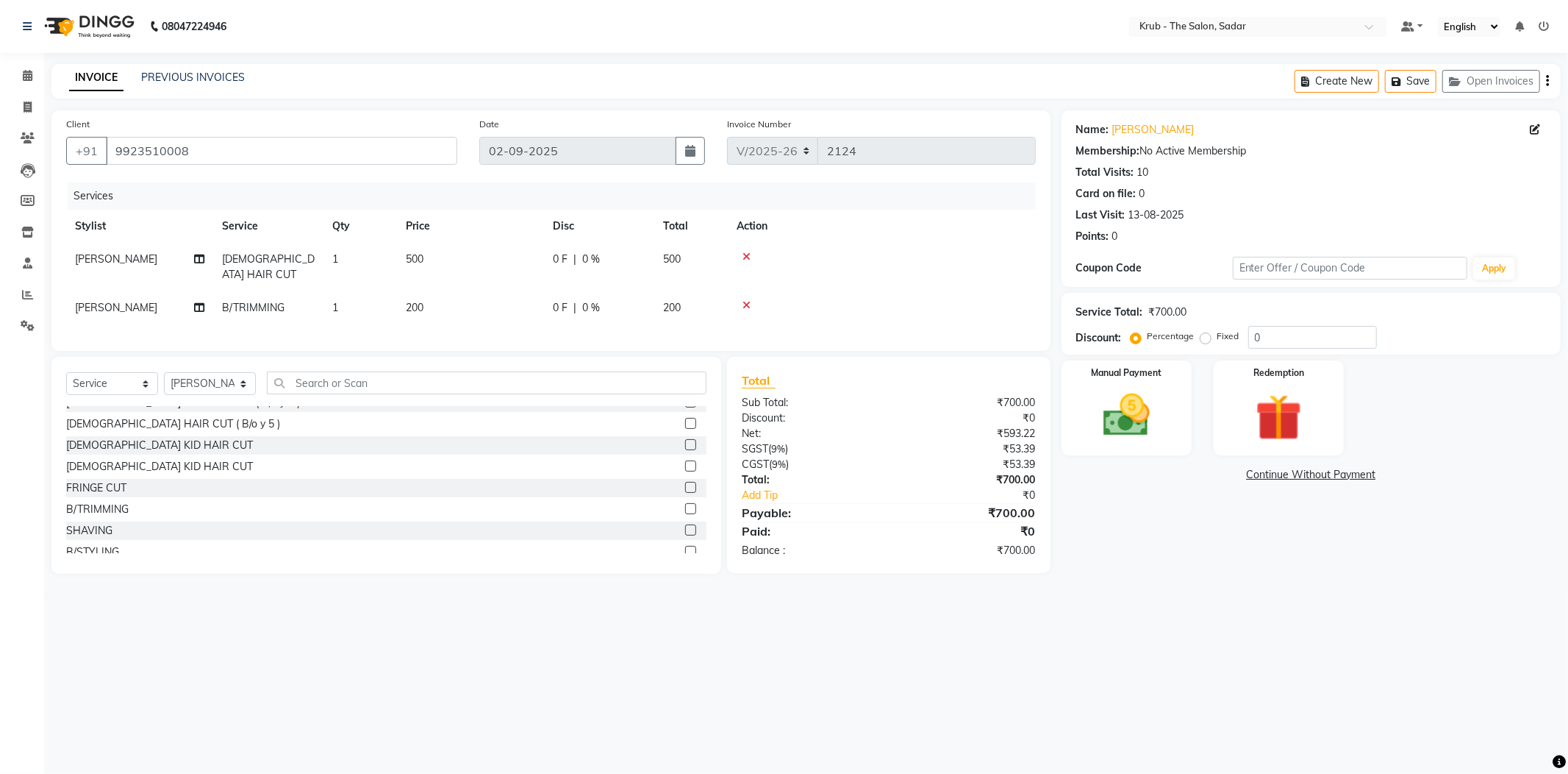
click at [685, 509] on input "checkbox" at bounding box center [690, 509] width 9 height 9
click at [685, 476] on div at bounding box center [690, 467] width 9 height 16
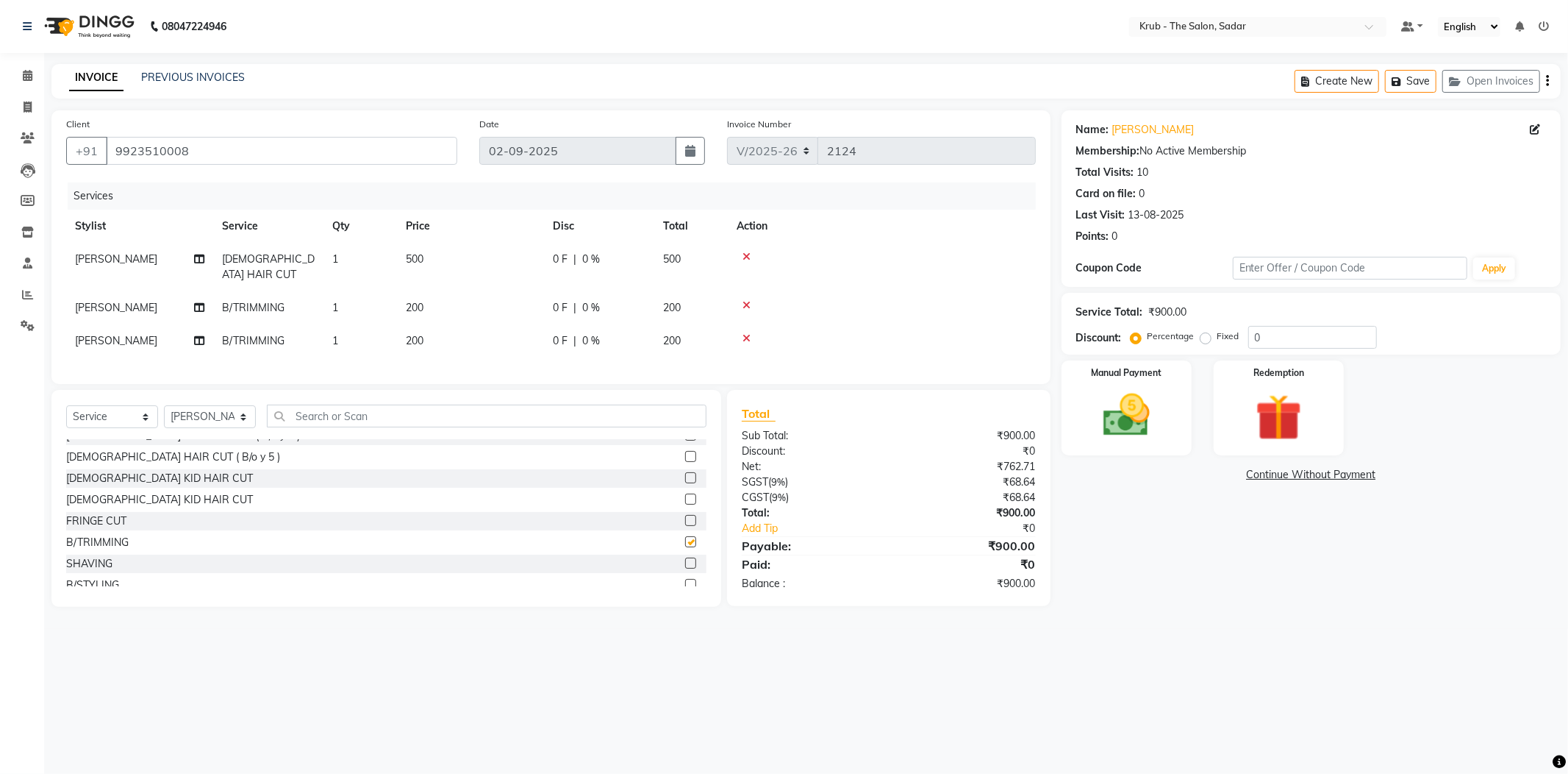
checkbox input "false"
click at [745, 300] on icon at bounding box center [746, 305] width 8 height 10
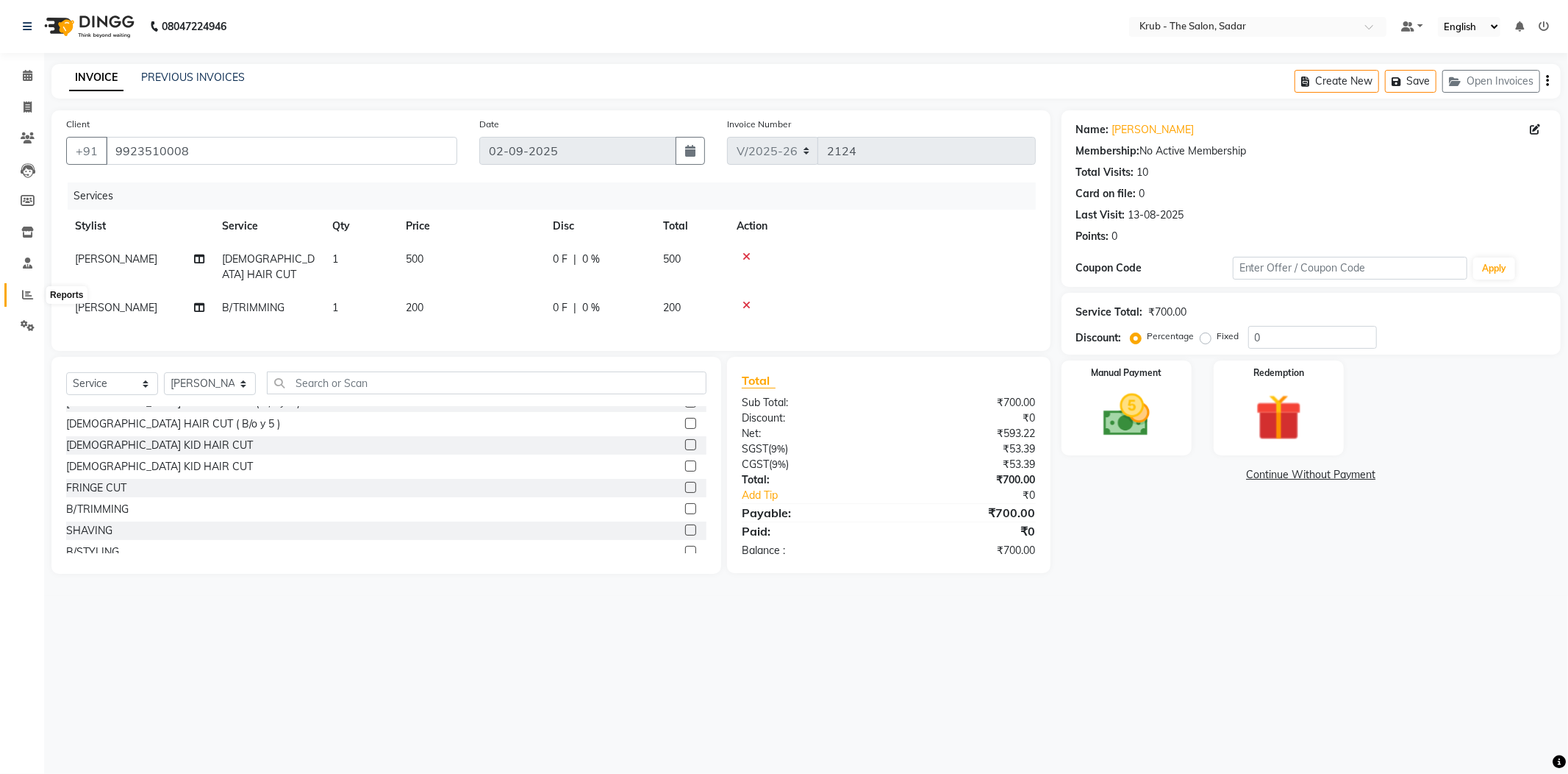
click at [27, 293] on icon at bounding box center [27, 295] width 11 height 11
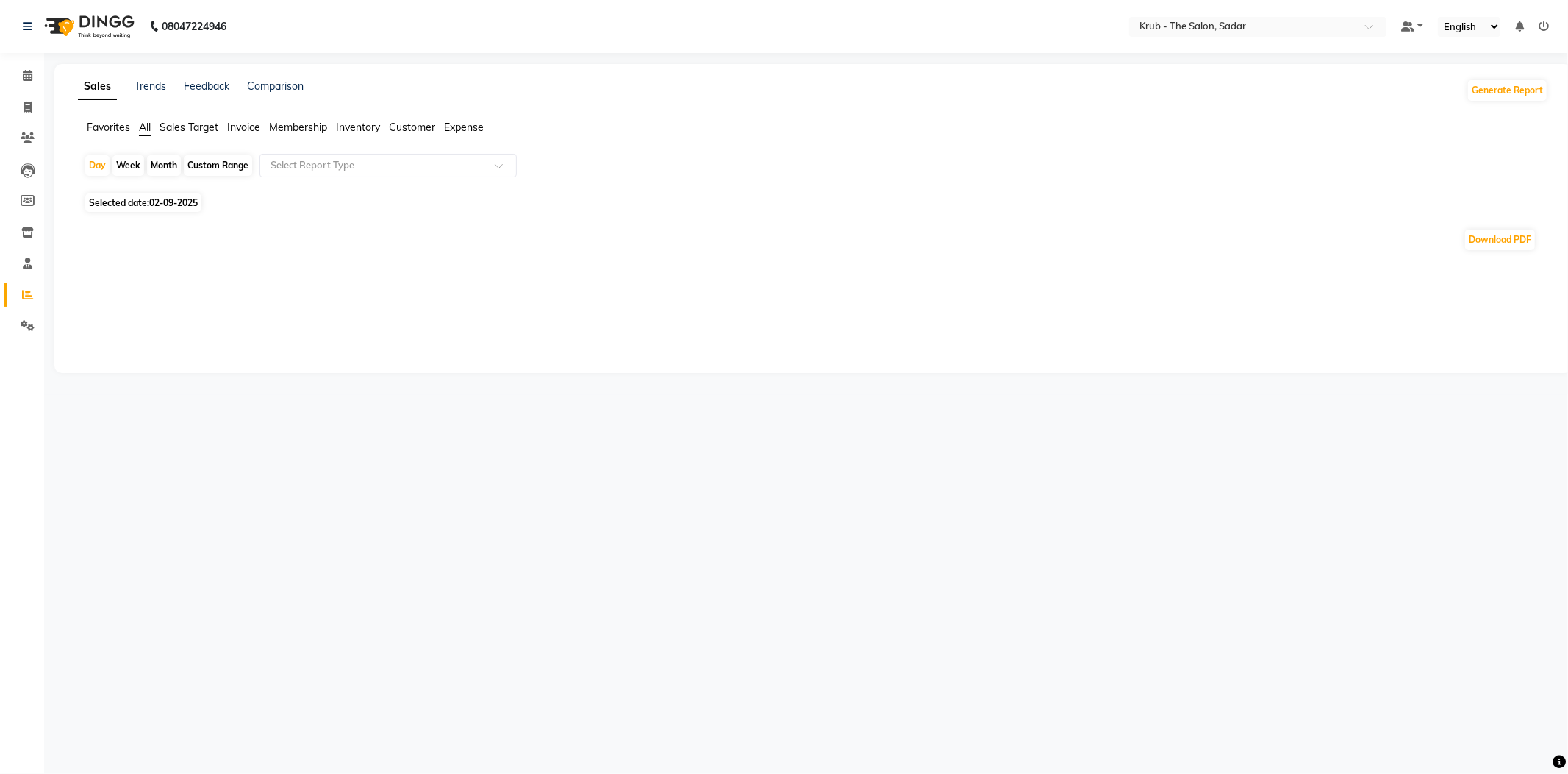
click at [160, 161] on div "Month" at bounding box center [163, 165] width 34 height 21
select select "9"
select select "2025"
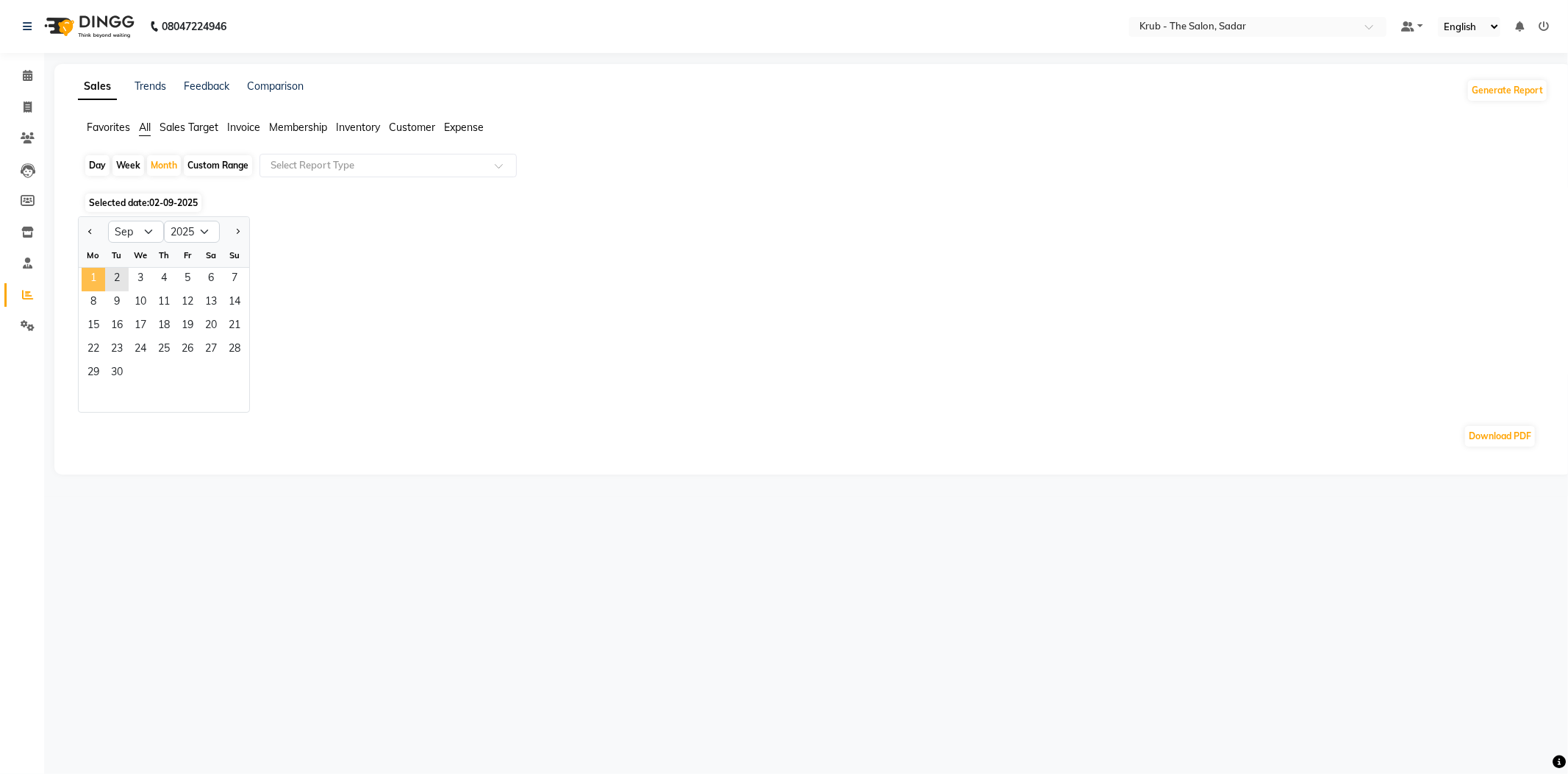
click at [96, 277] on span "1" at bounding box center [93, 279] width 24 height 24
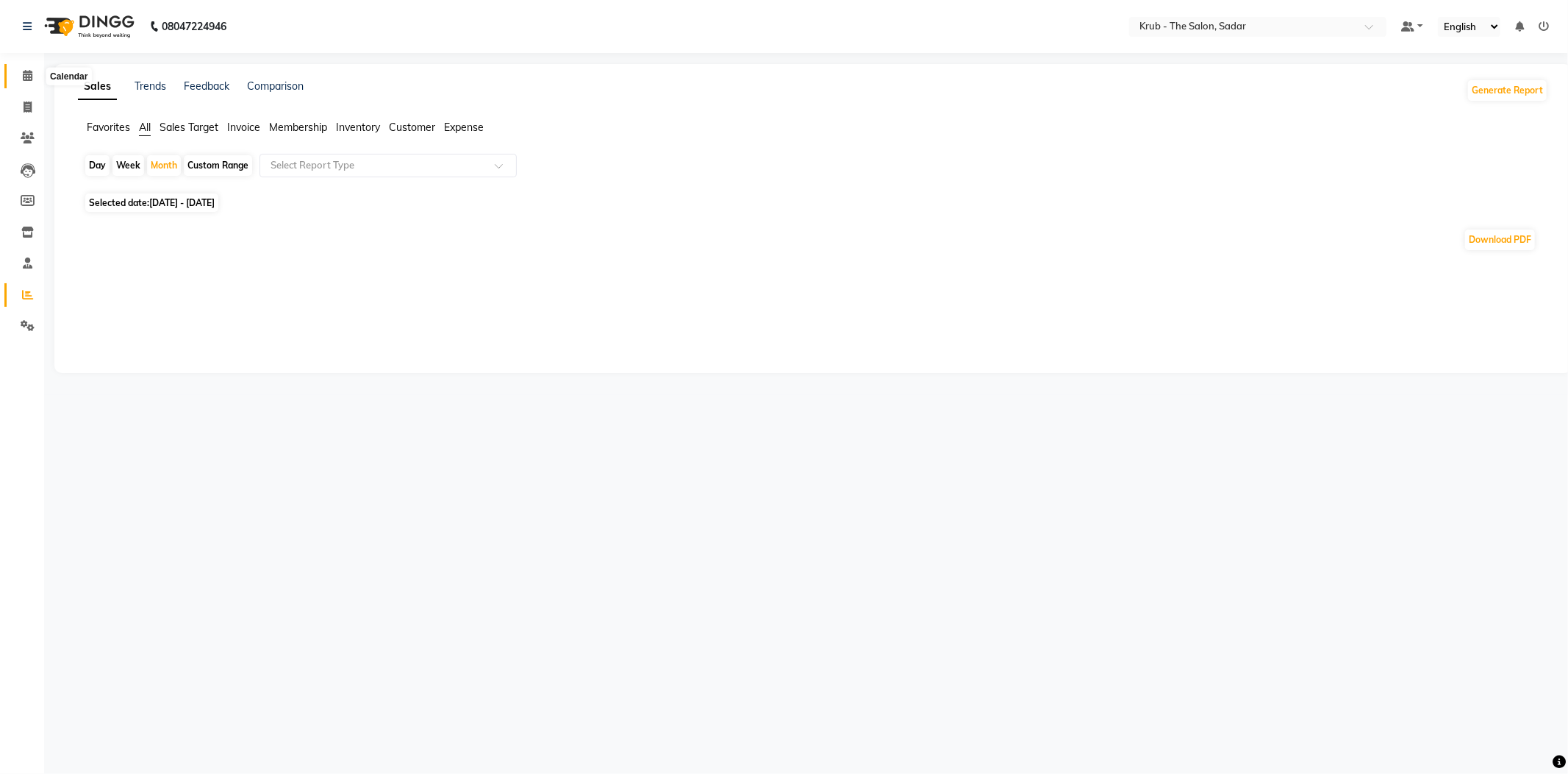
click at [23, 71] on icon at bounding box center [27, 76] width 9 height 11
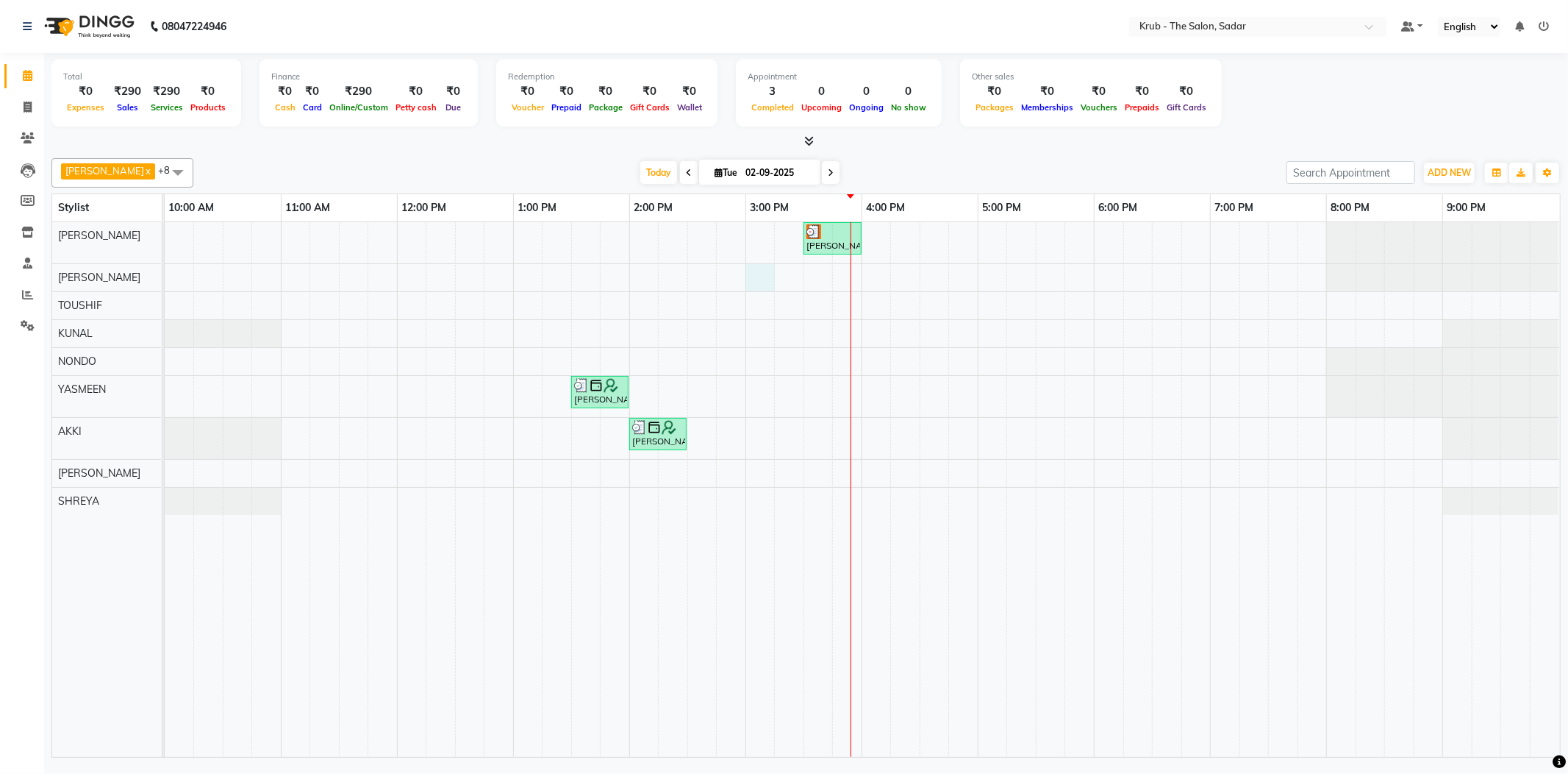
click at [755, 283] on div "Donald Ford, TK01, 03:30 PM-04:00 PM, MALE HAIR CUT Amit Seth, TK02, 01:30 PM-0…" at bounding box center [863, 489] width 1396 height 535
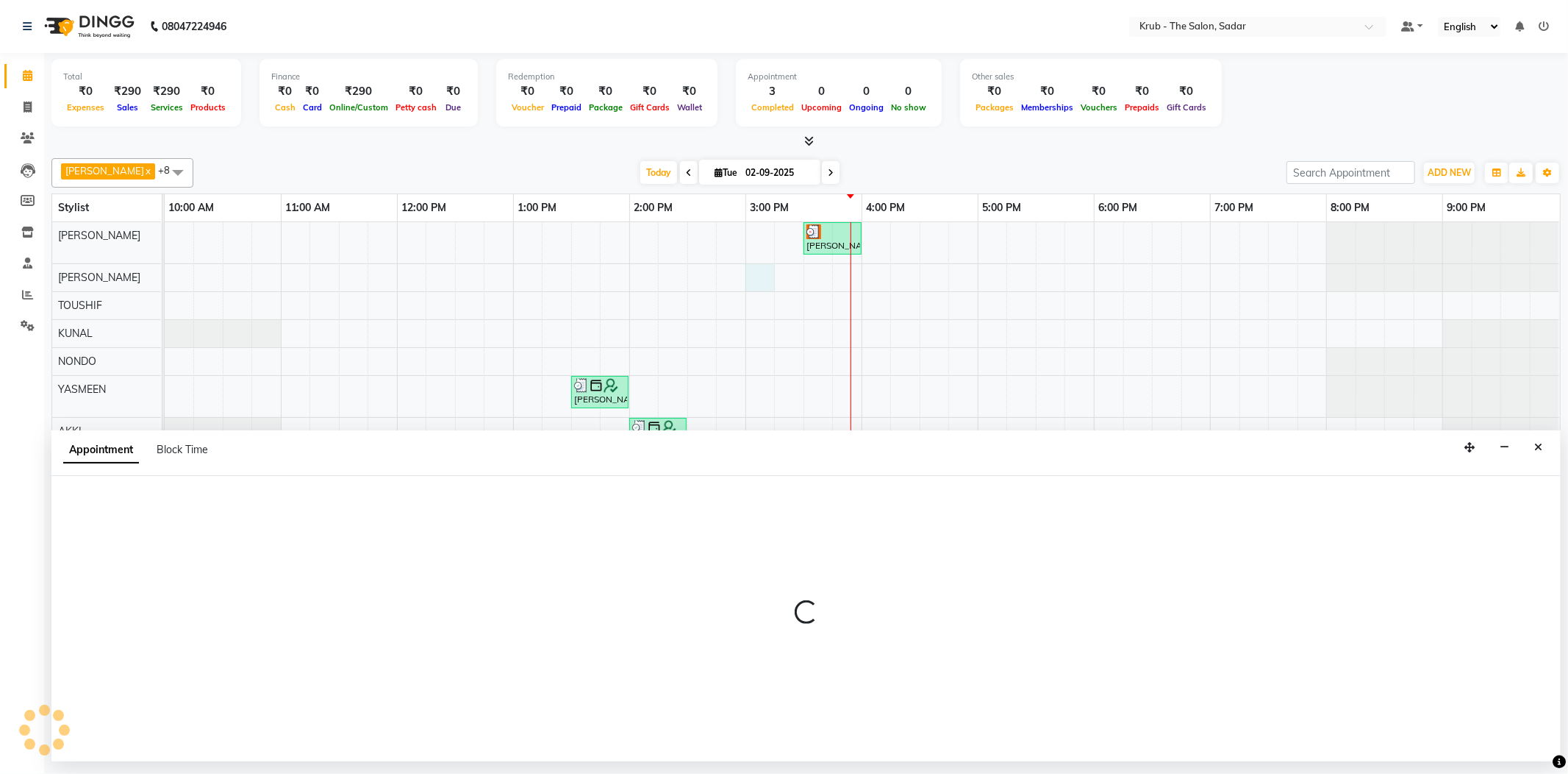
select select "24980"
select select "900"
select select "tentative"
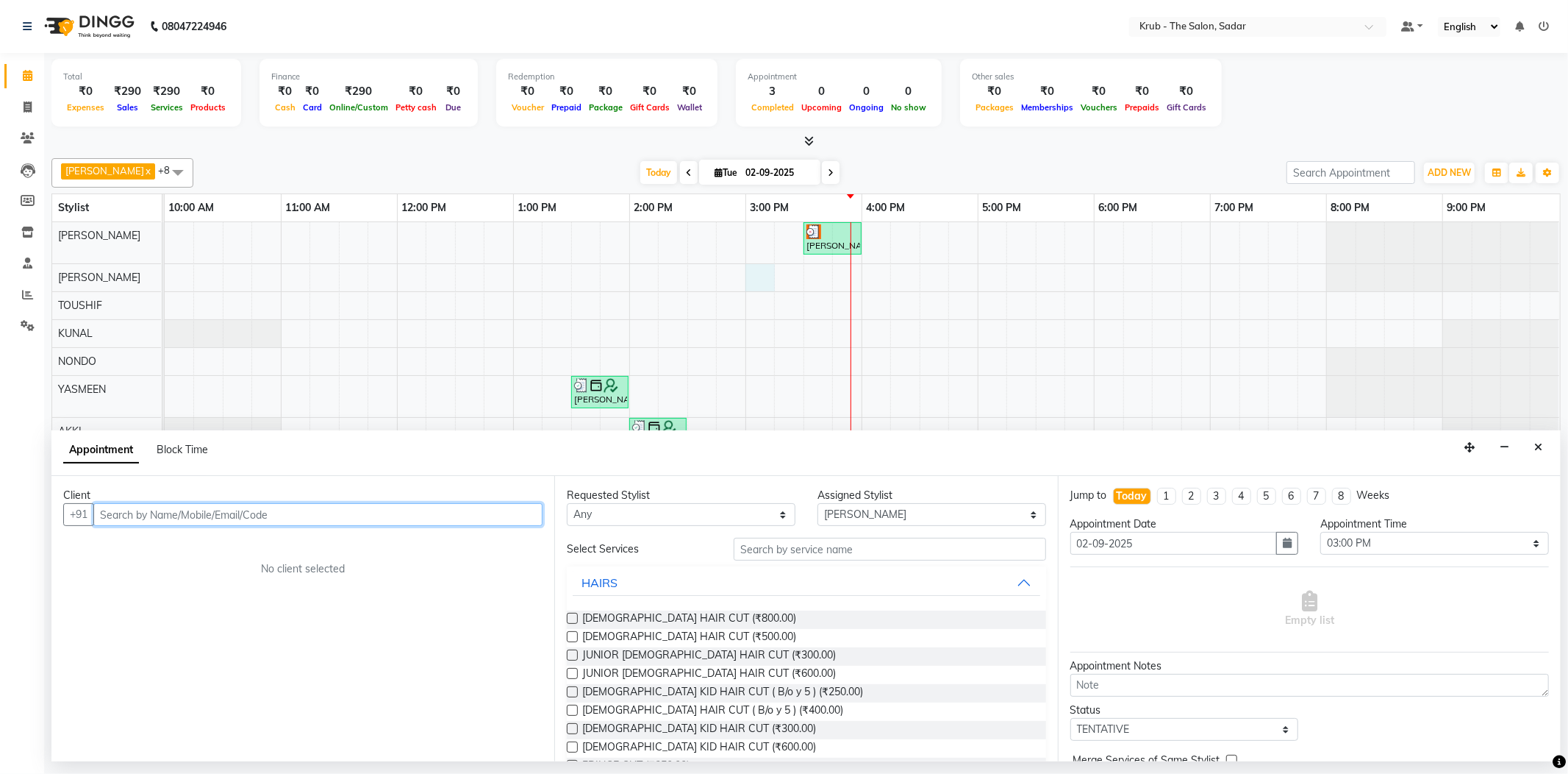
click at [112, 516] on input "text" at bounding box center [317, 514] width 449 height 23
drag, startPoint x: 120, startPoint y: 519, endPoint x: 111, endPoint y: 525, distance: 10.8
click at [111, 525] on input "sanu" at bounding box center [287, 514] width 389 height 23
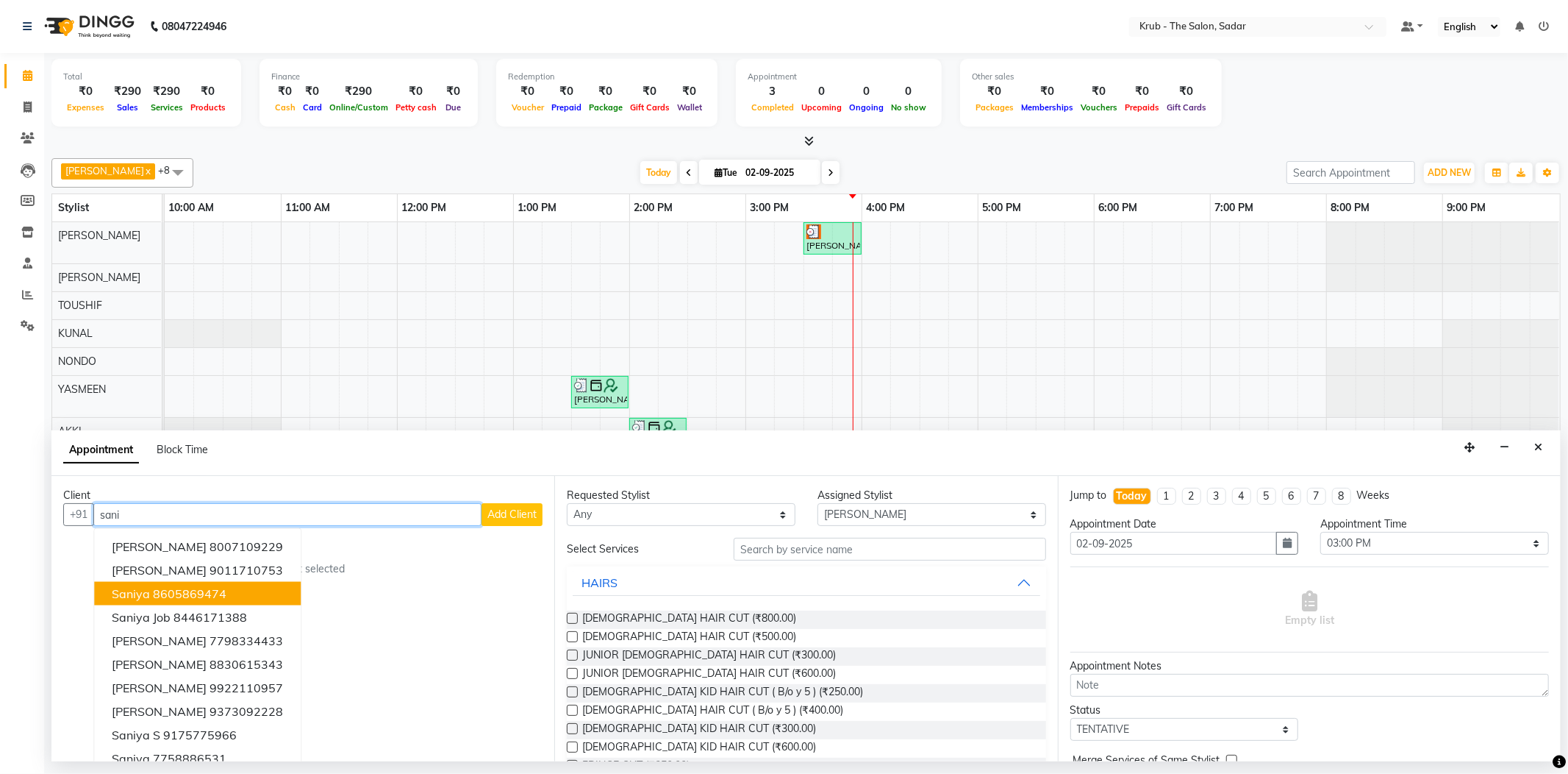
click at [146, 596] on span "Saniya" at bounding box center [130, 593] width 38 height 15
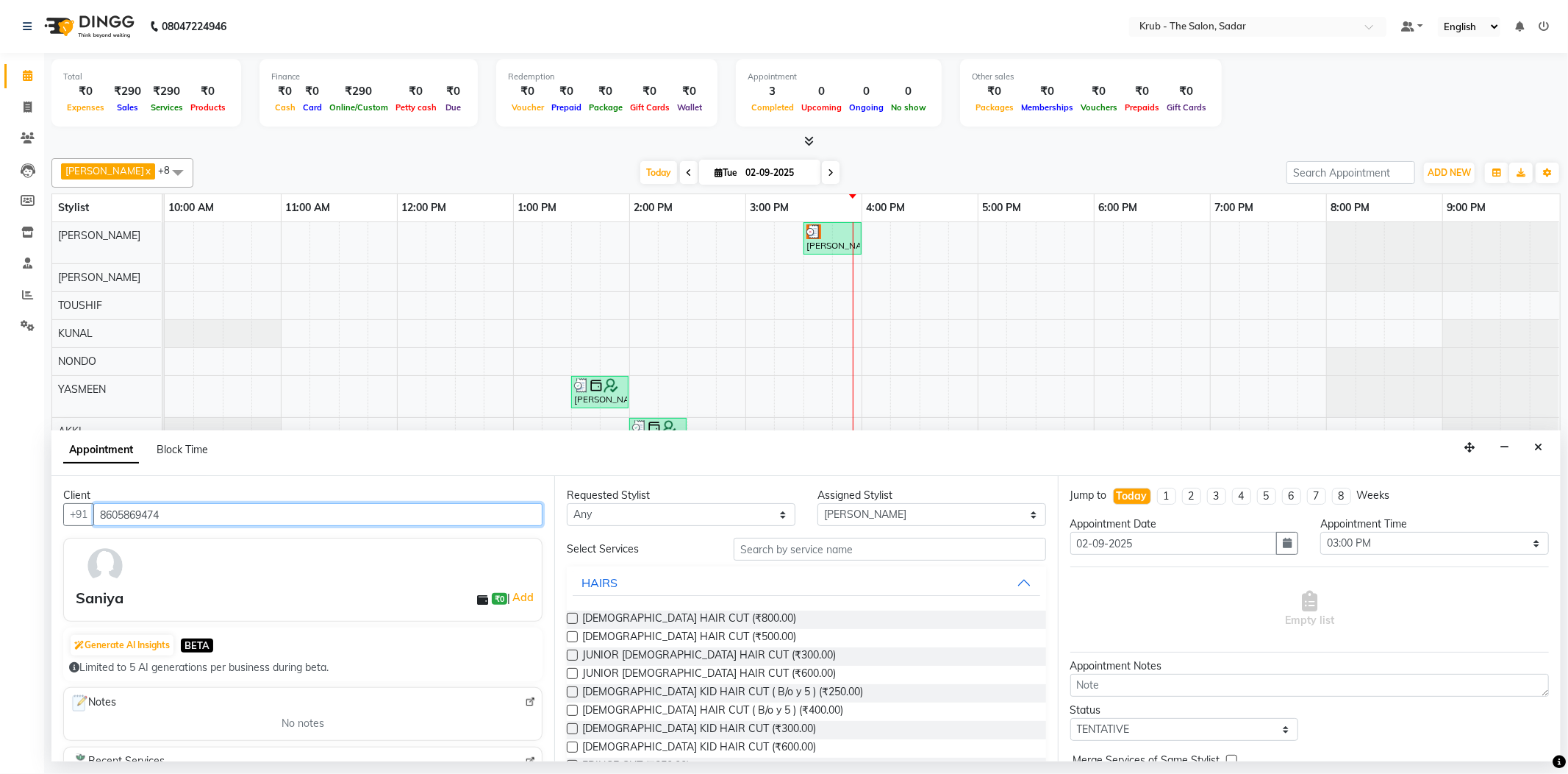
type input "8605869474"
click at [1004, 586] on button "HAIRS" at bounding box center [806, 582] width 467 height 26
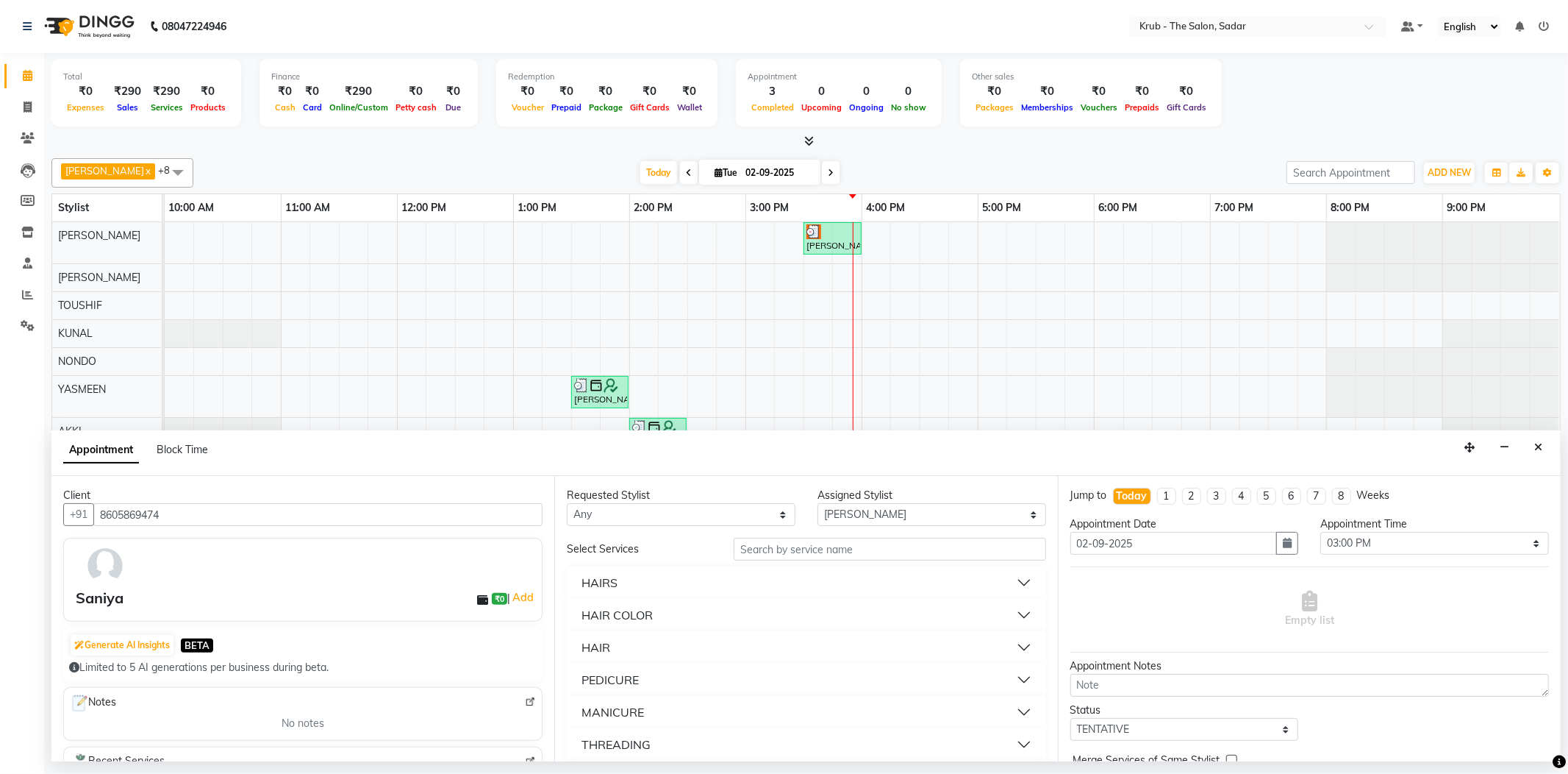
click at [1004, 586] on button "HAIRS" at bounding box center [806, 582] width 467 height 26
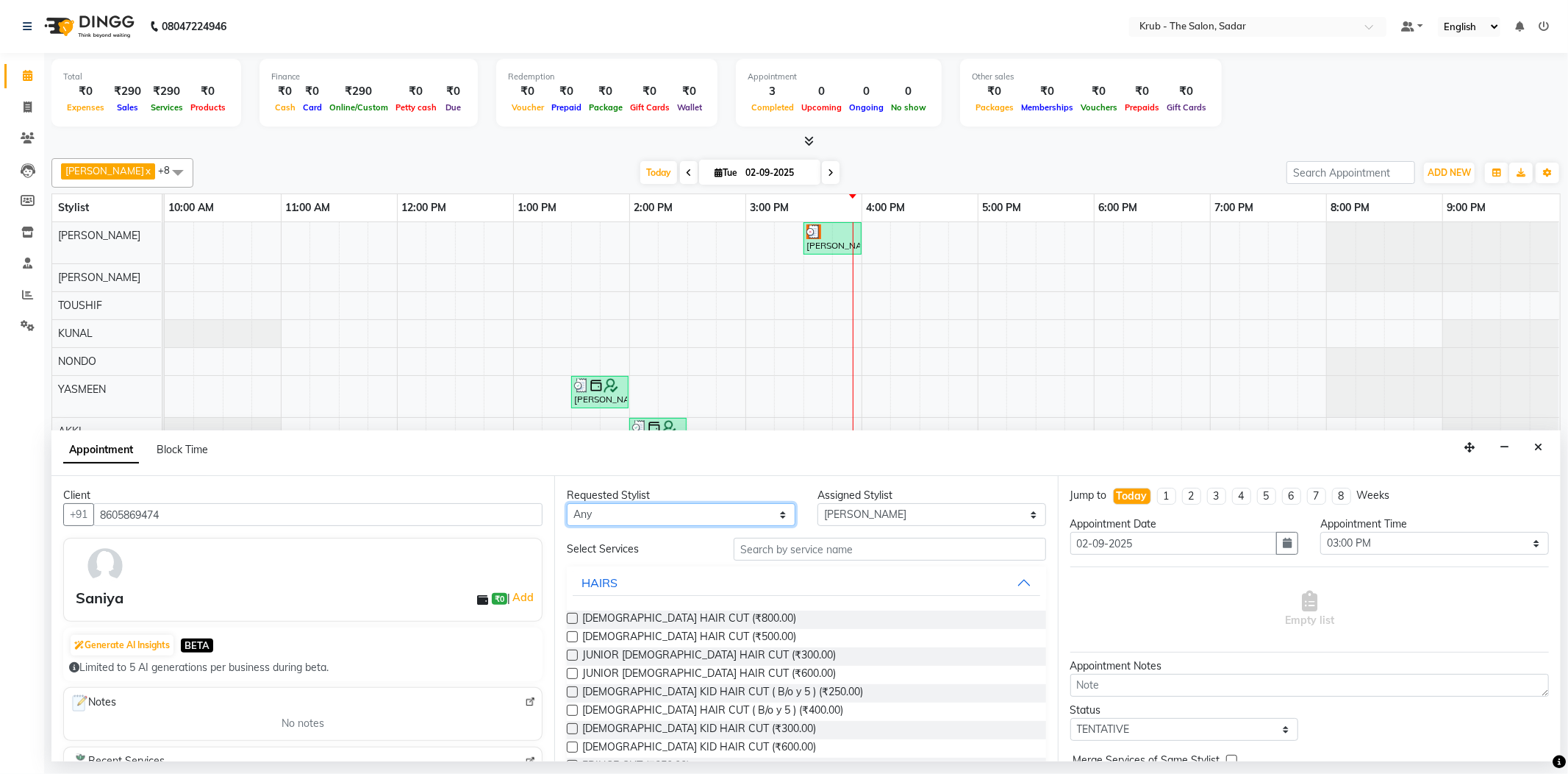
click at [777, 519] on select "Any AKKI Andreas GURVEER KUNAL NONDO RAJESH SHREYA SIMRAN TOUSHIF YASMEEN" at bounding box center [680, 514] width 229 height 23
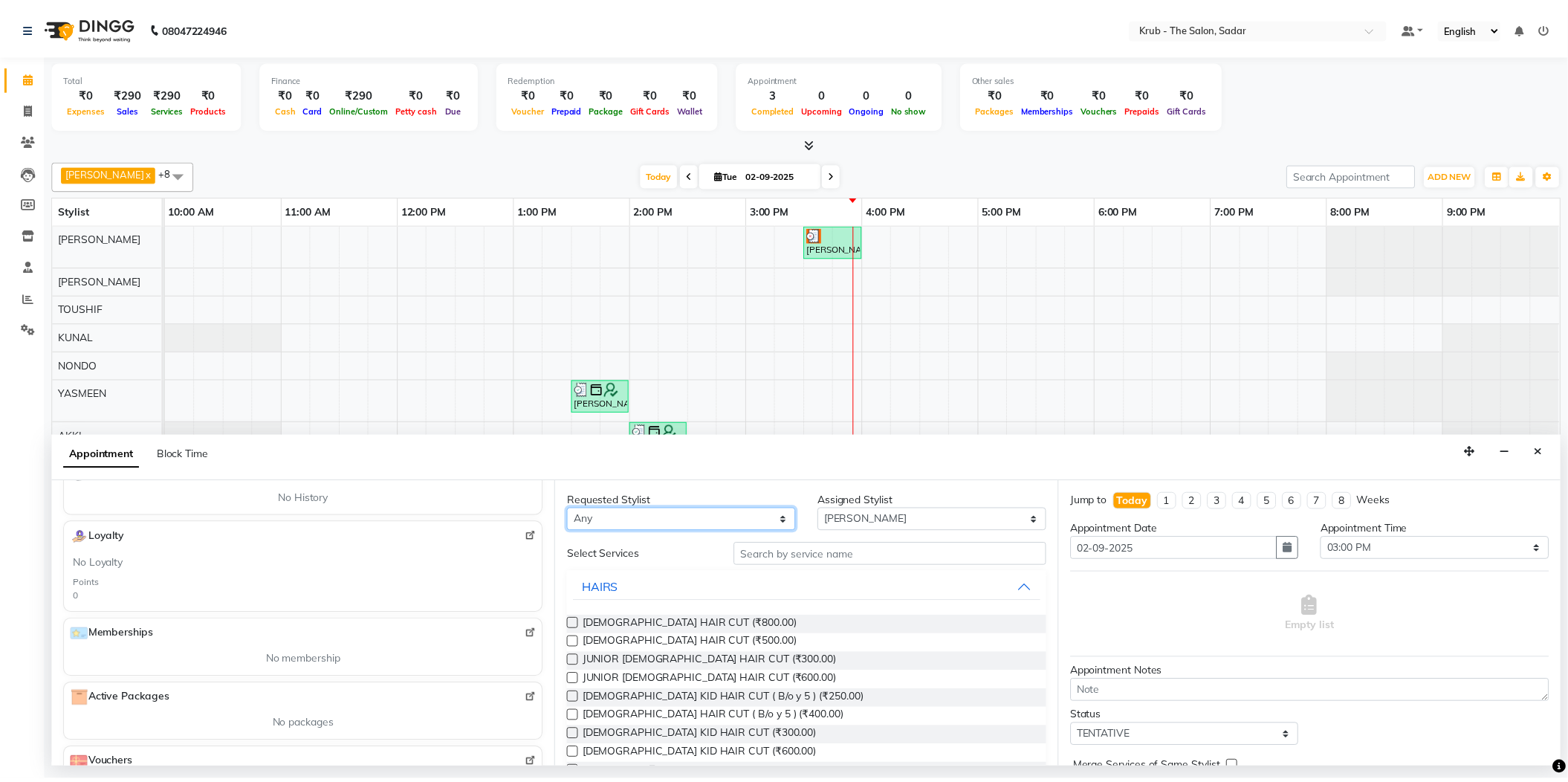
scroll to position [351, 0]
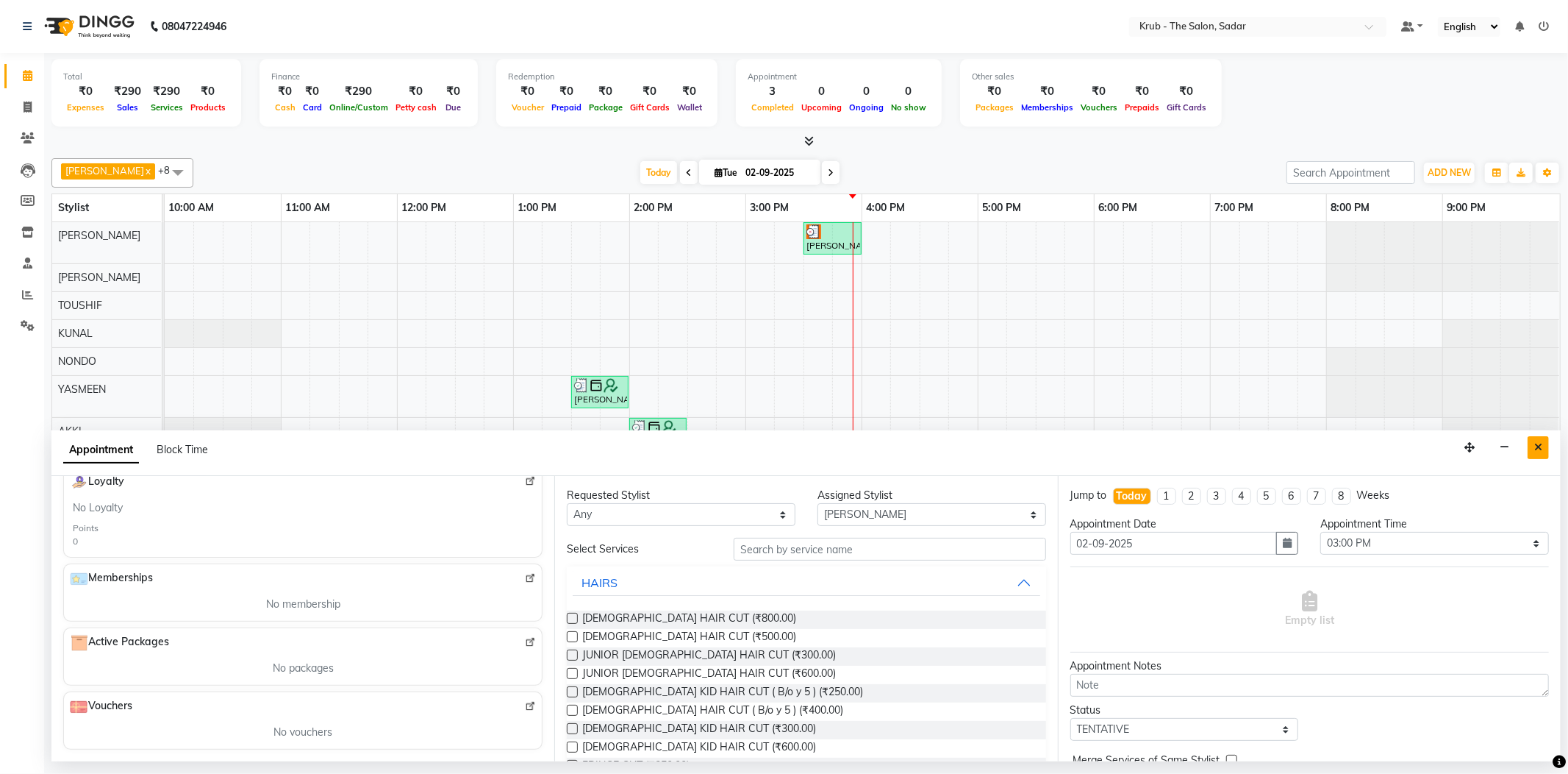
click at [1539, 450] on icon "Close" at bounding box center [1538, 446] width 8 height 10
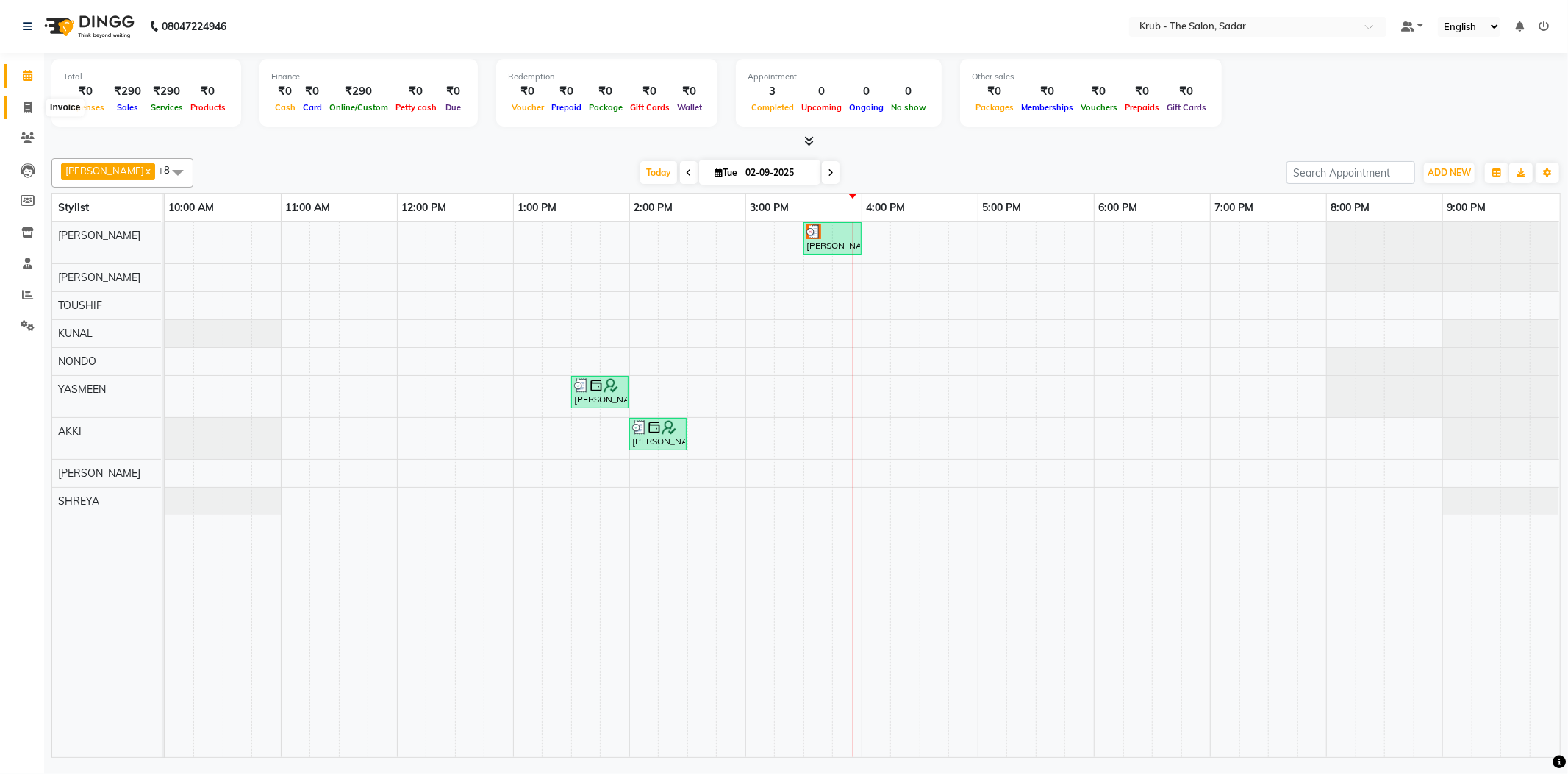
click at [31, 104] on icon at bounding box center [27, 107] width 8 height 11
select select "service"
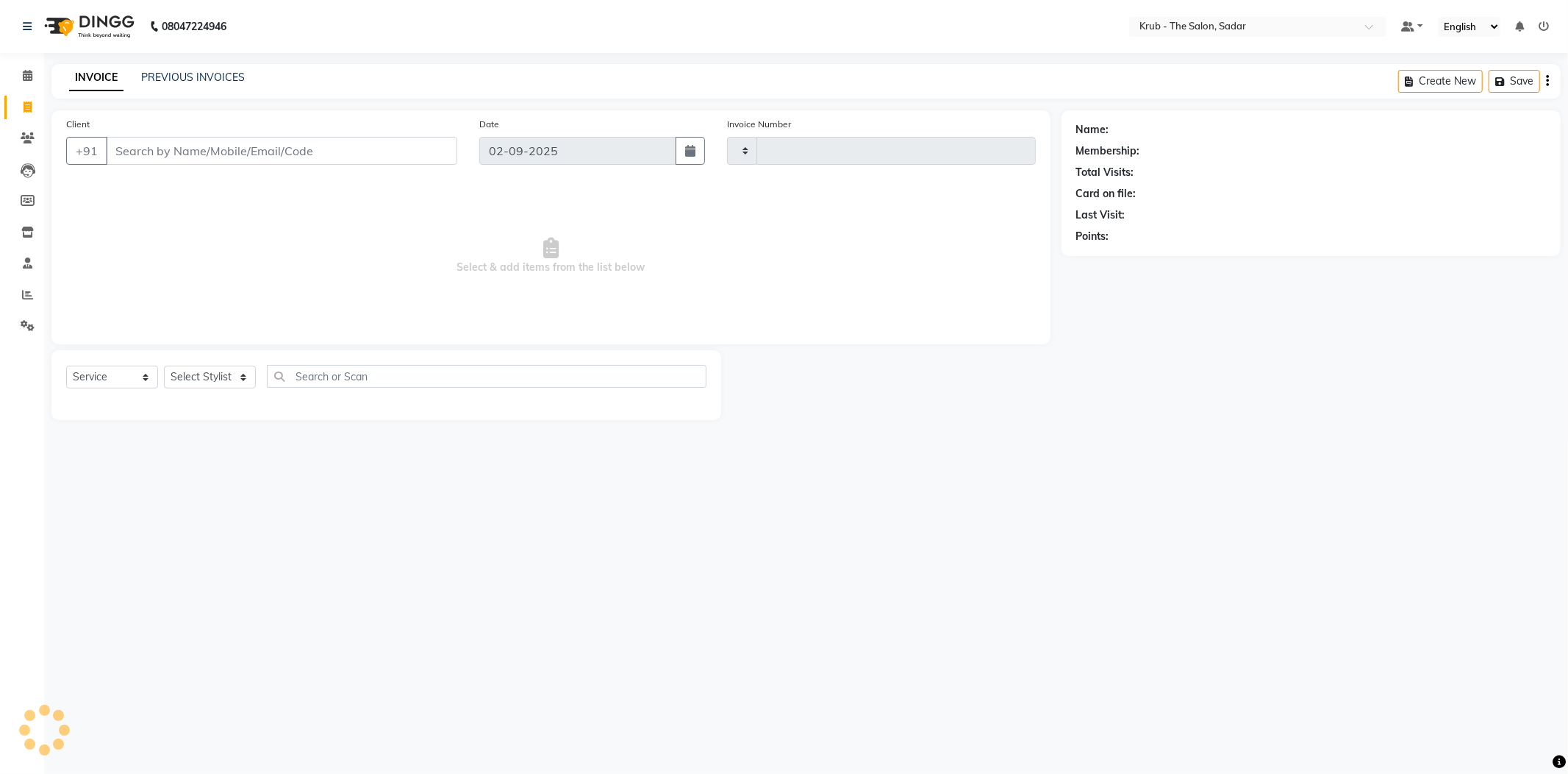
type input "2124"
select select "4449"
click at [139, 145] on input "Client" at bounding box center [281, 151] width 351 height 28
click at [144, 382] on select "Select Service Product Membership Package Voucher Prepaid Gift Card" at bounding box center [112, 377] width 92 height 23
select select "product"
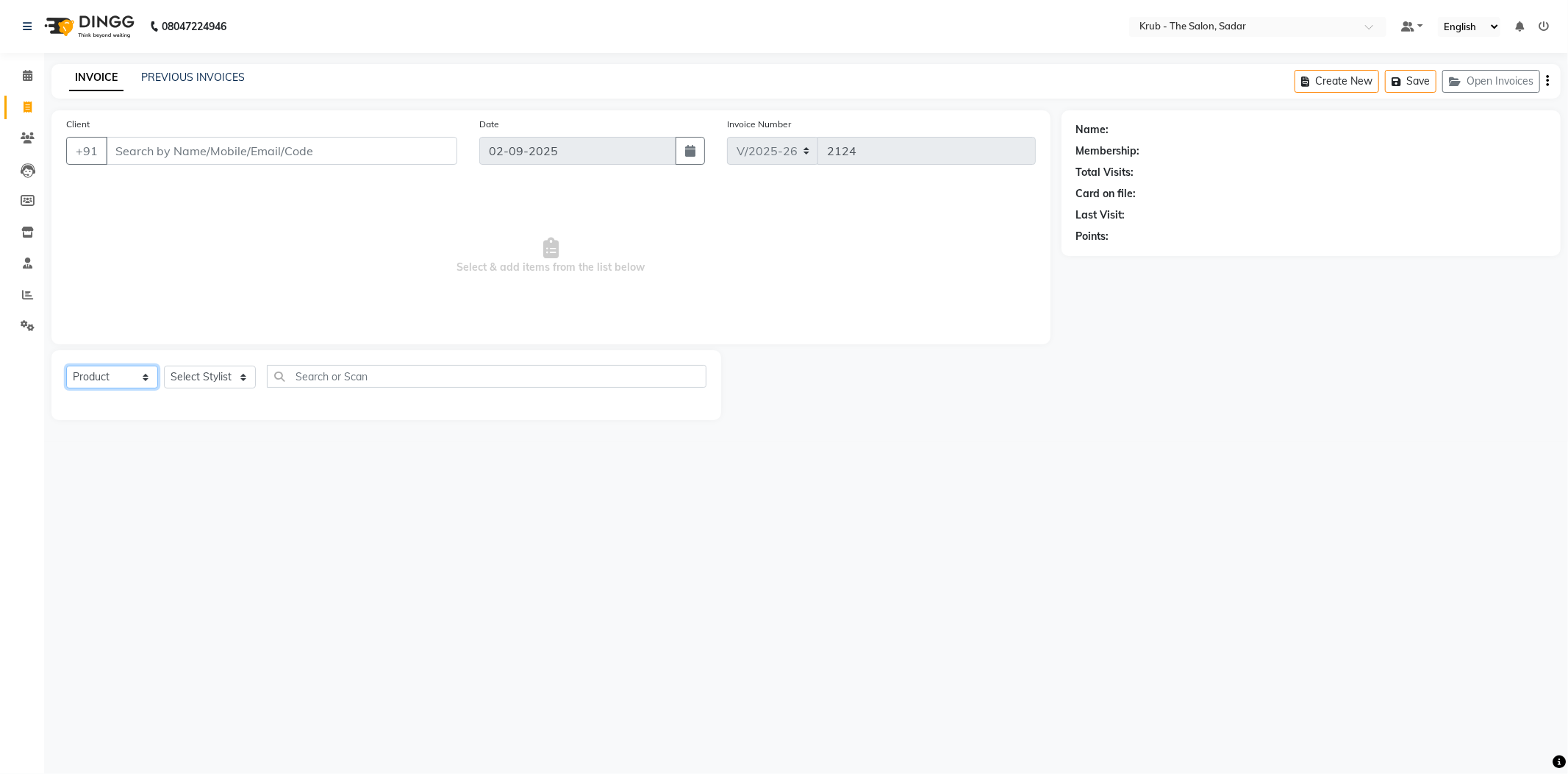
click at [67, 366] on select "Select Service Product Membership Package Voucher Prepaid Gift Card" at bounding box center [112, 377] width 92 height 23
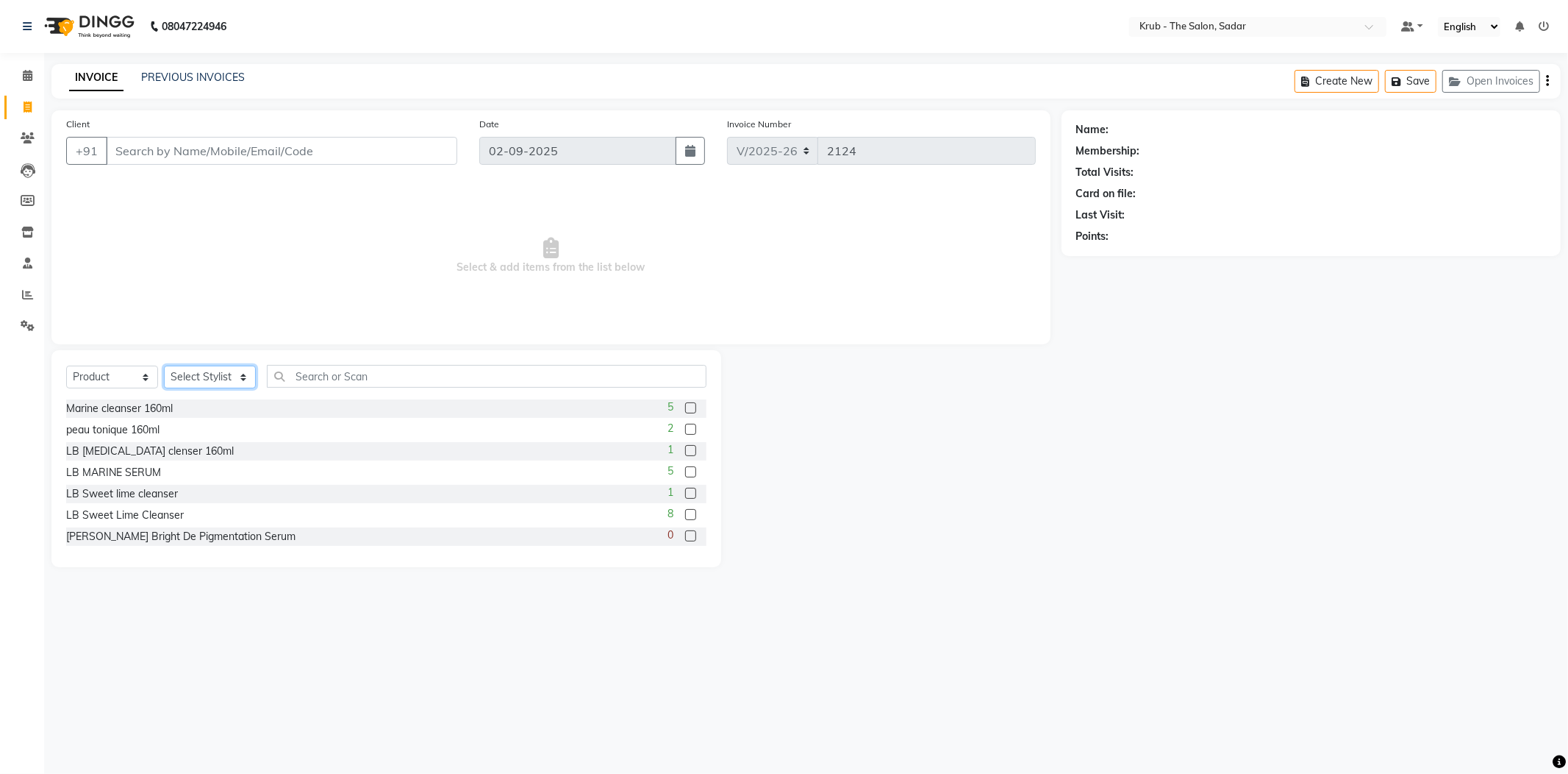
click at [244, 375] on select "Select Stylist AKKI AKSHAY Andreas GURVEER Krub Reception KUNAL NONDO RAJESH SH…" at bounding box center [210, 377] width 92 height 23
select select "24980"
click at [164, 366] on select "Select Stylist AKKI AKSHAY Andreas GURVEER Krub Reception KUNAL NONDO RAJESH SH…" at bounding box center [210, 377] width 92 height 23
click at [307, 378] on input "text" at bounding box center [487, 376] width 440 height 23
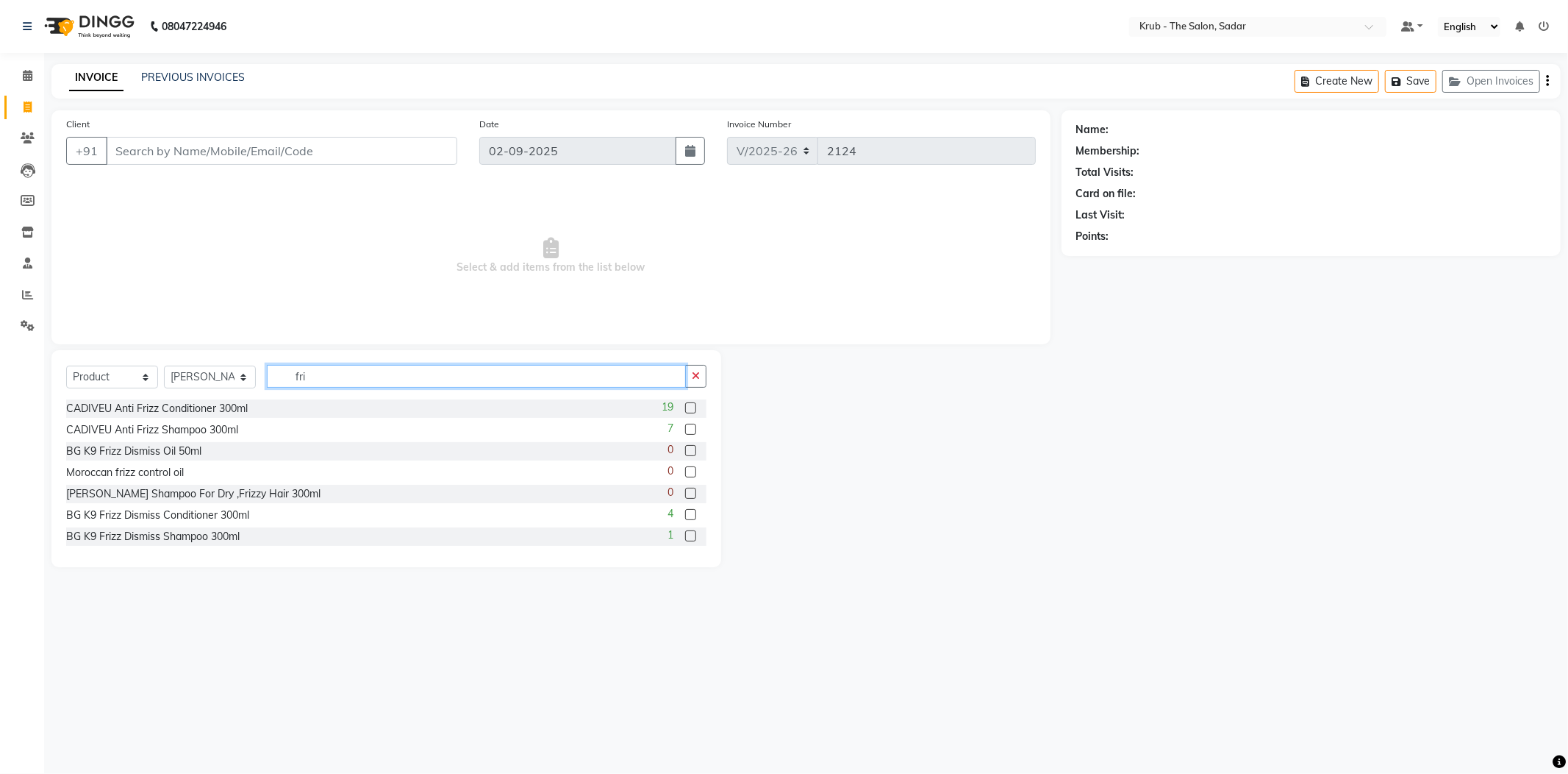
type input "fri"
click at [685, 539] on label at bounding box center [691, 536] width 11 height 11
click at [685, 539] on input "checkbox" at bounding box center [690, 537] width 9 height 9
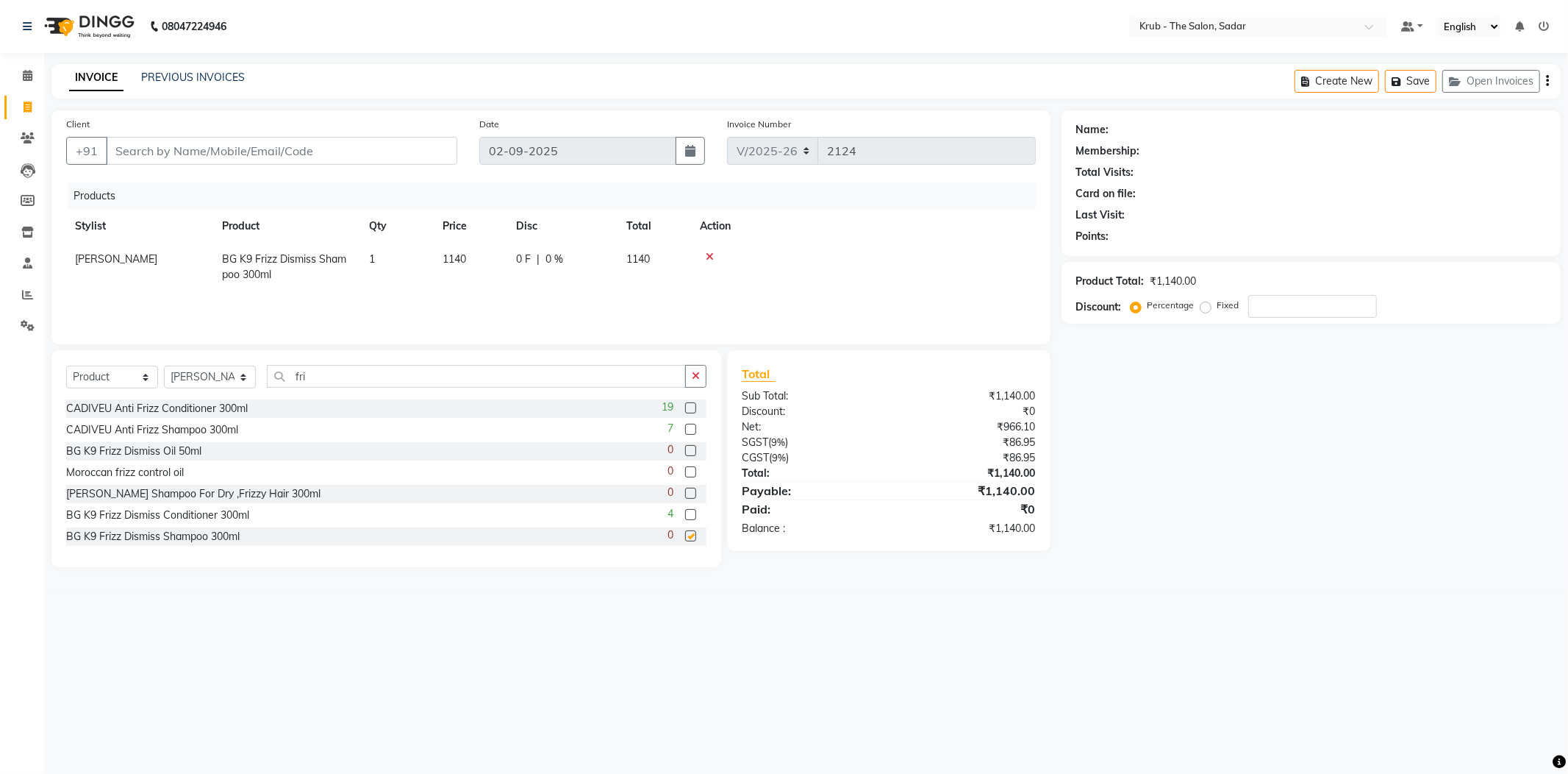
checkbox input "false"
click at [685, 515] on label at bounding box center [691, 515] width 11 height 11
click at [685, 515] on input "checkbox" at bounding box center [690, 515] width 9 height 9
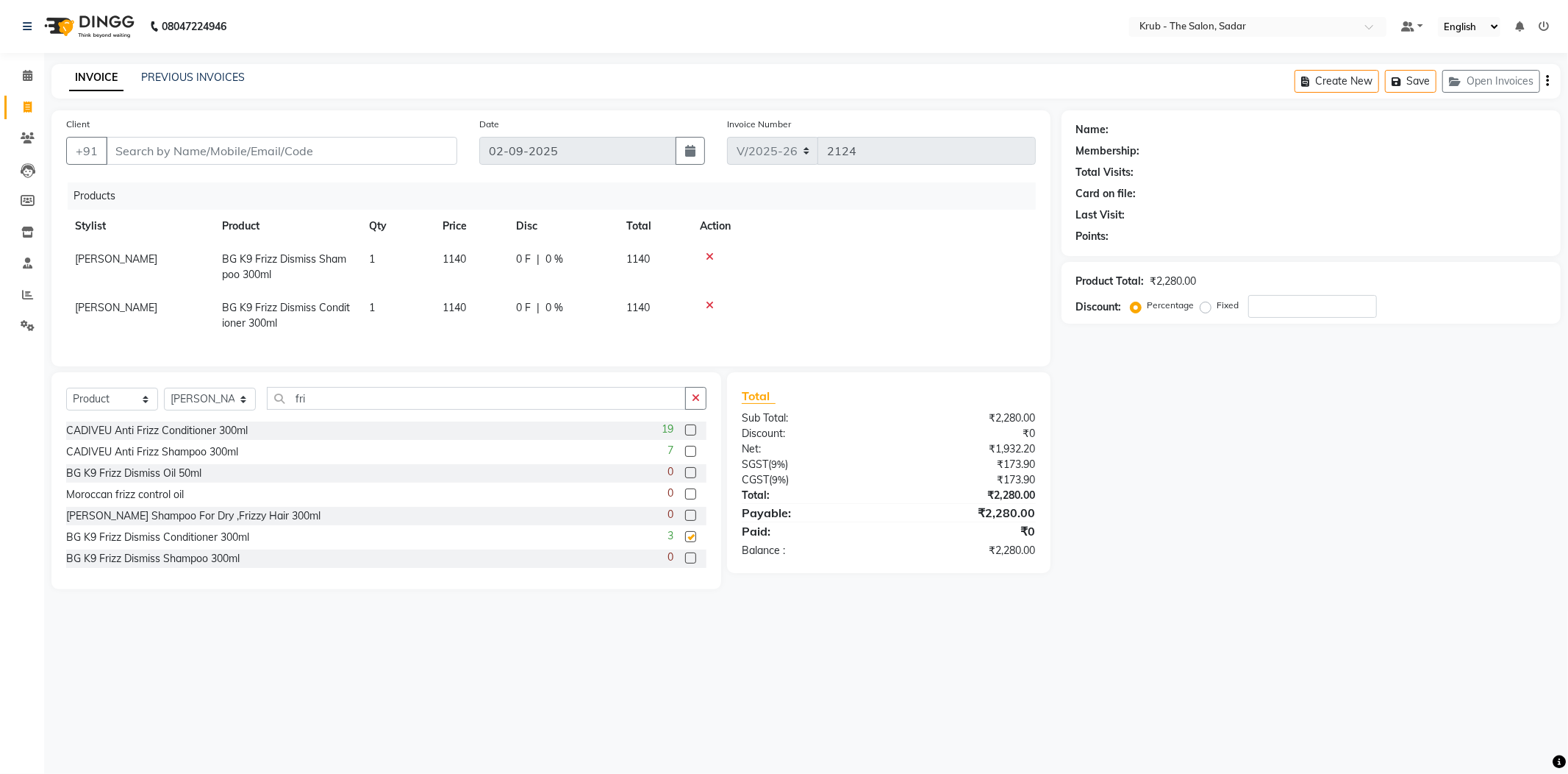
checkbox input "false"
click at [136, 153] on input "Client" at bounding box center [281, 151] width 351 height 28
click at [146, 411] on select "Select Service Product Membership Package Voucher Prepaid Gift Card" at bounding box center [112, 399] width 92 height 23
select select "service"
click at [67, 404] on select "Select Service Product Membership Package Voucher Prepaid Gift Card" at bounding box center [112, 399] width 92 height 23
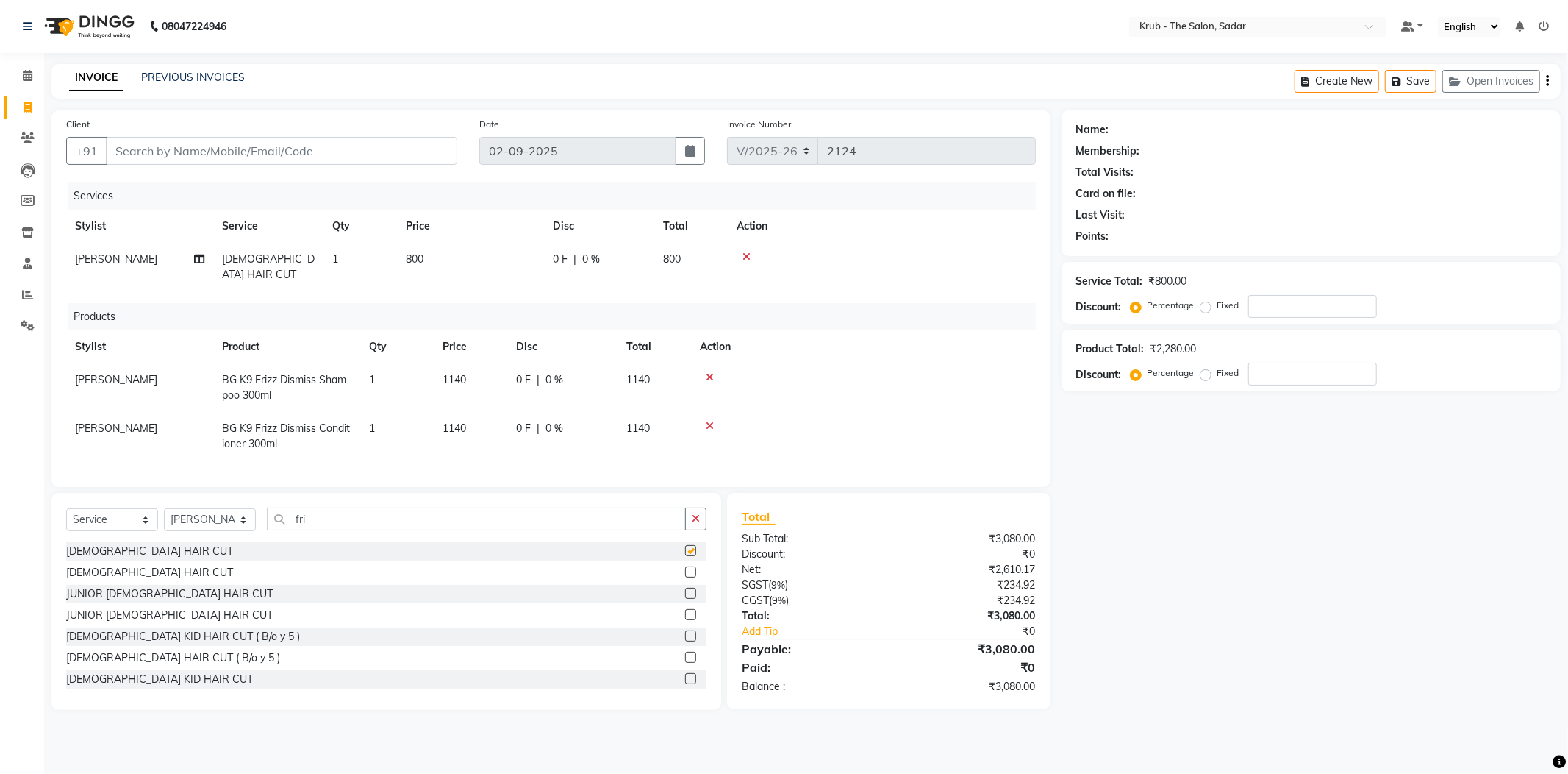
checkbox input "false"
click at [312, 518] on input "fri" at bounding box center [476, 518] width 419 height 23
drag, startPoint x: 312, startPoint y: 518, endPoint x: 292, endPoint y: 522, distance: 20.4
click at [292, 522] on input "fri" at bounding box center [476, 518] width 419 height 23
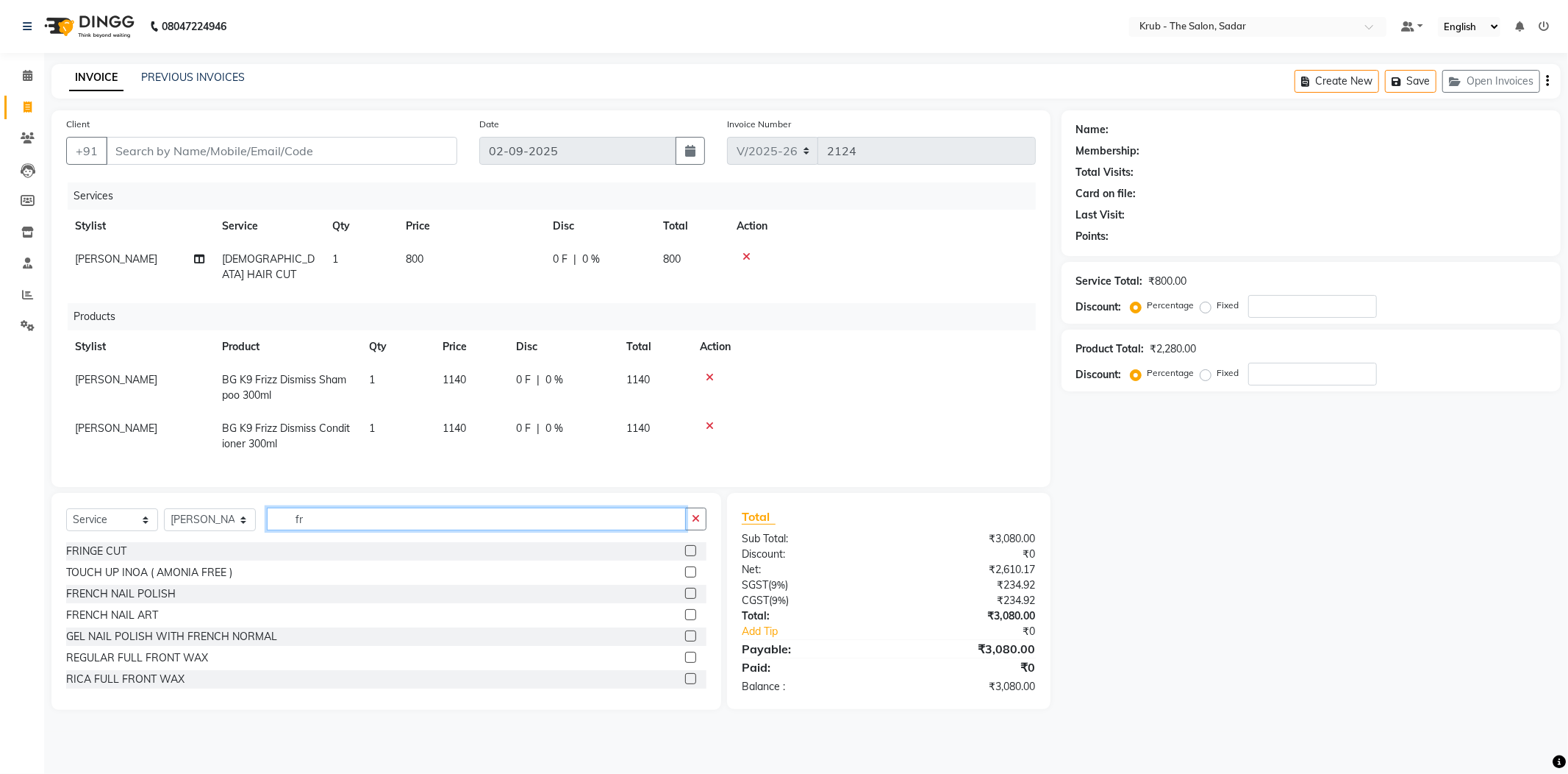
type input "fr"
click at [685, 550] on label at bounding box center [691, 550] width 11 height 11
click at [685, 550] on input "checkbox" at bounding box center [690, 551] width 9 height 9
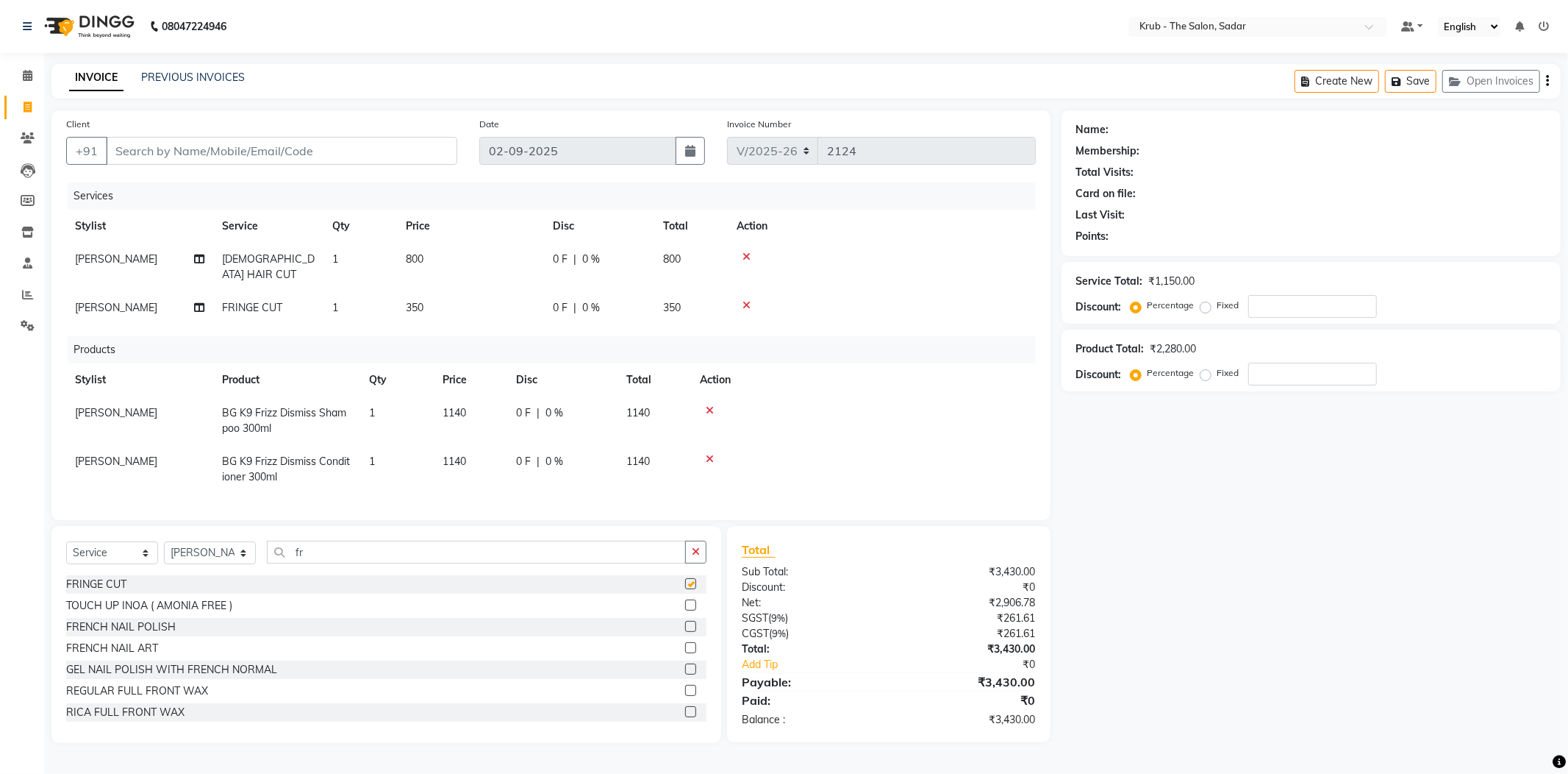
checkbox input "false"
click at [744, 257] on icon at bounding box center [746, 256] width 8 height 10
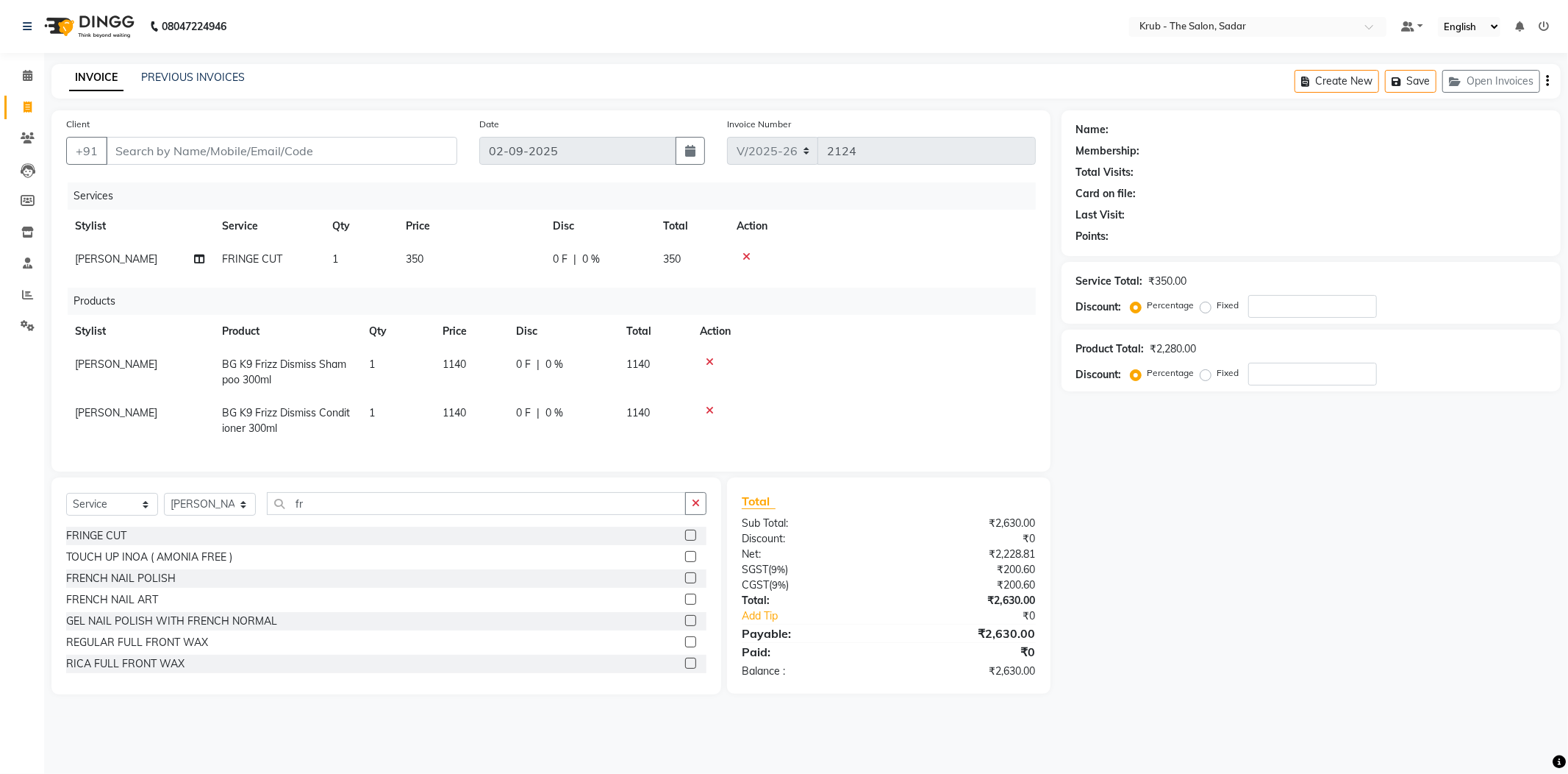
click at [551, 368] on span "0 %" at bounding box center [554, 364] width 17 height 16
select select "24980"
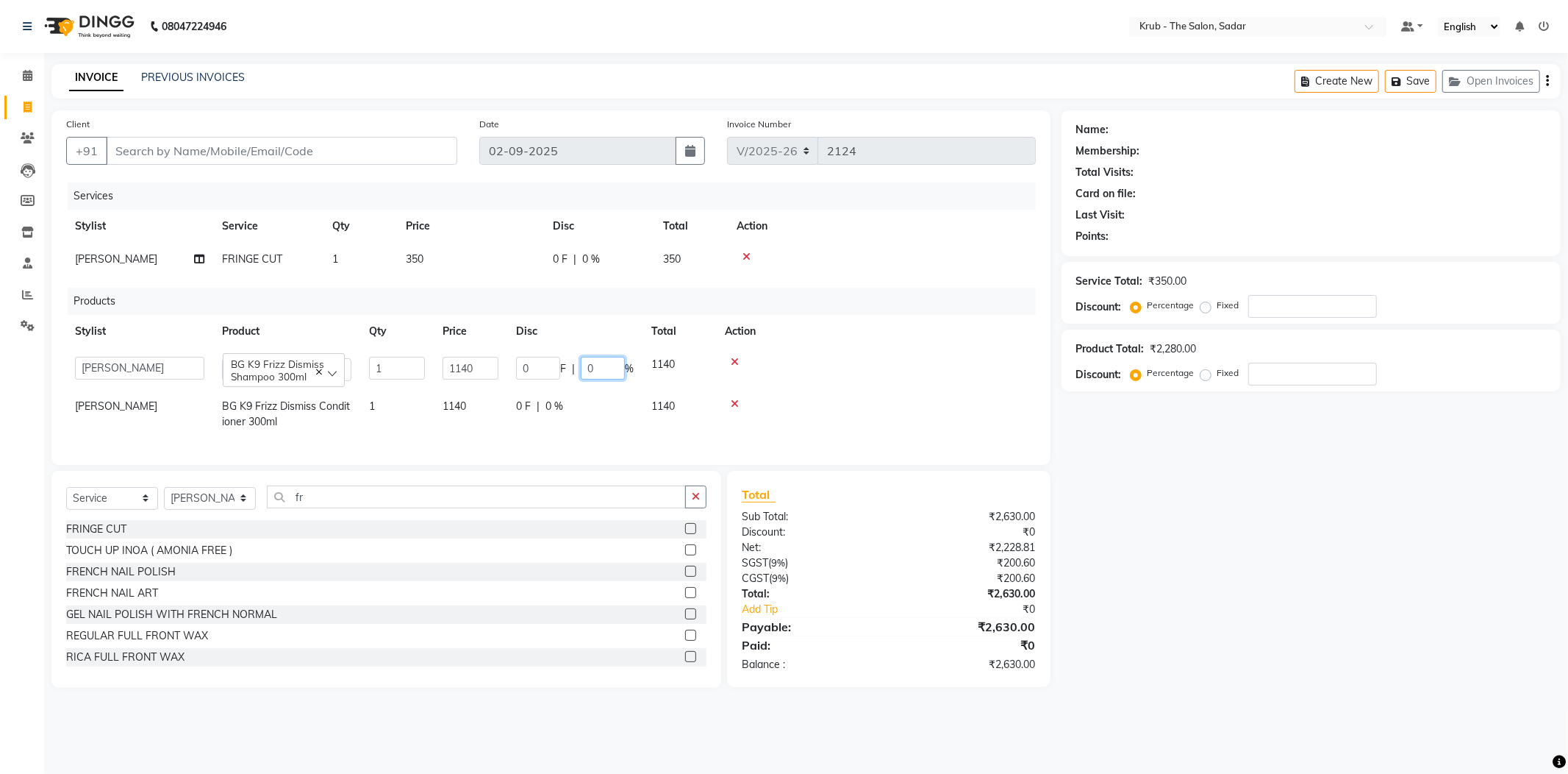
click at [596, 363] on input "0" at bounding box center [603, 368] width 44 height 23
type input "010"
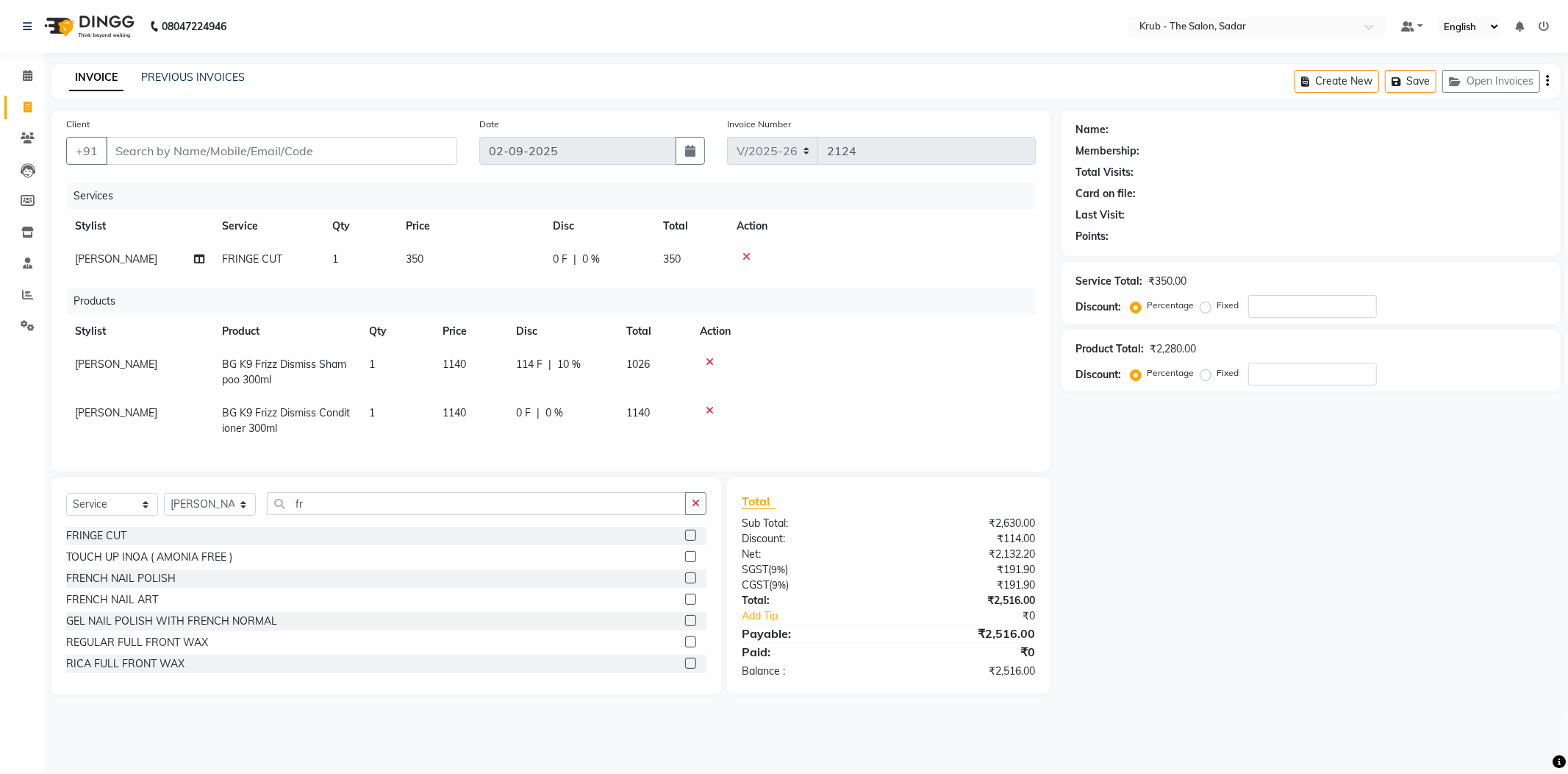
click at [920, 358] on div at bounding box center [863, 361] width 327 height 10
click at [565, 357] on span "10 %" at bounding box center [569, 364] width 24 height 16
select select "24980"
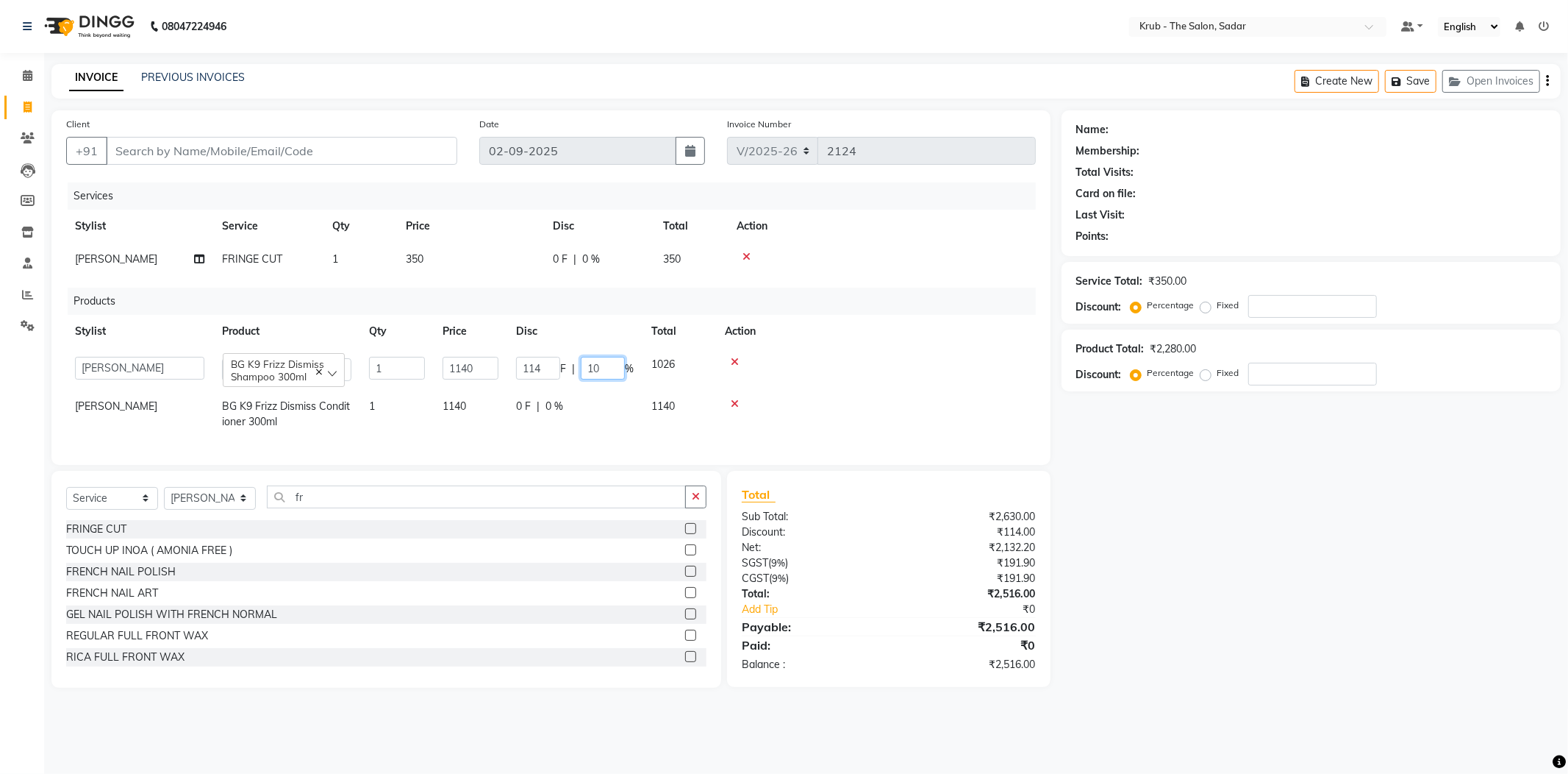
click at [610, 369] on input "10" at bounding box center [603, 368] width 44 height 23
type input "1"
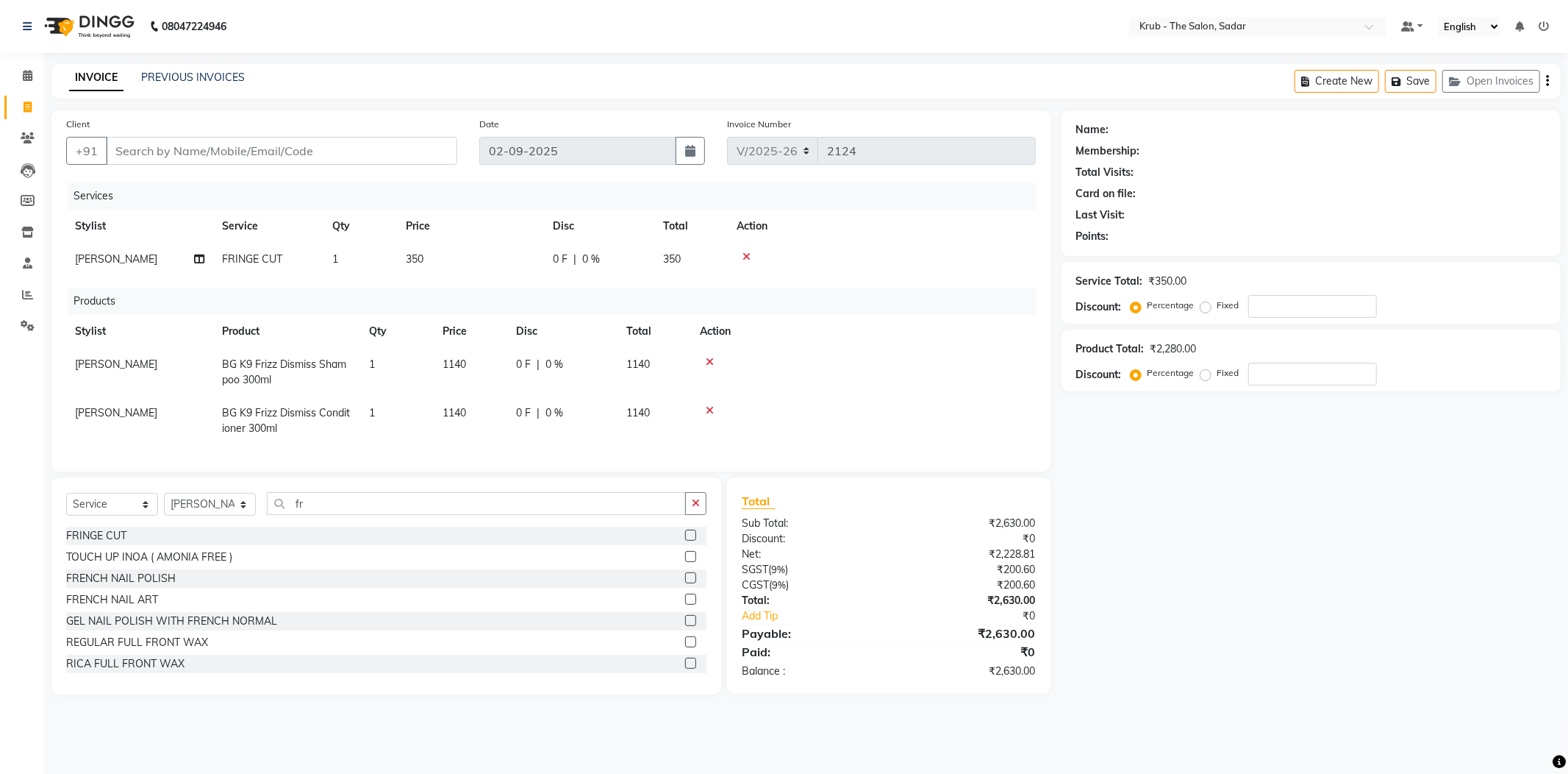
click at [611, 409] on td "0 F | 0 %" at bounding box center [562, 420] width 110 height 48
select select "24980"
click at [1265, 305] on input "number" at bounding box center [1312, 306] width 129 height 23
type input "10"
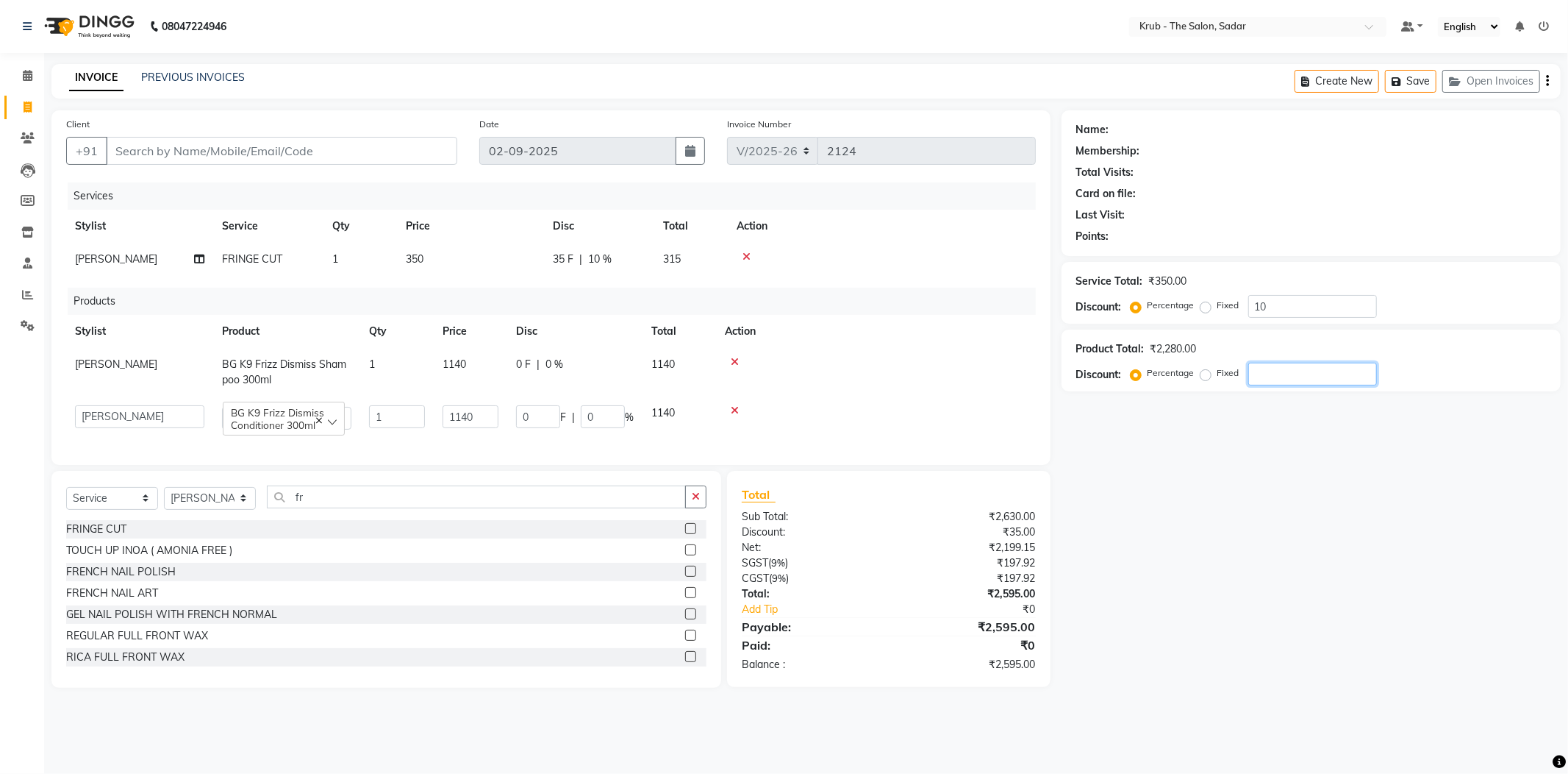
click at [1314, 489] on div "Name: Membership: Total Visits: Card on file: Last Visit: Points: Service Total…" at bounding box center [1316, 399] width 510 height 578
drag, startPoint x: 598, startPoint y: 253, endPoint x: 607, endPoint y: 253, distance: 9.0
click at [604, 253] on span "10 %" at bounding box center [600, 259] width 24 height 16
select select "24980"
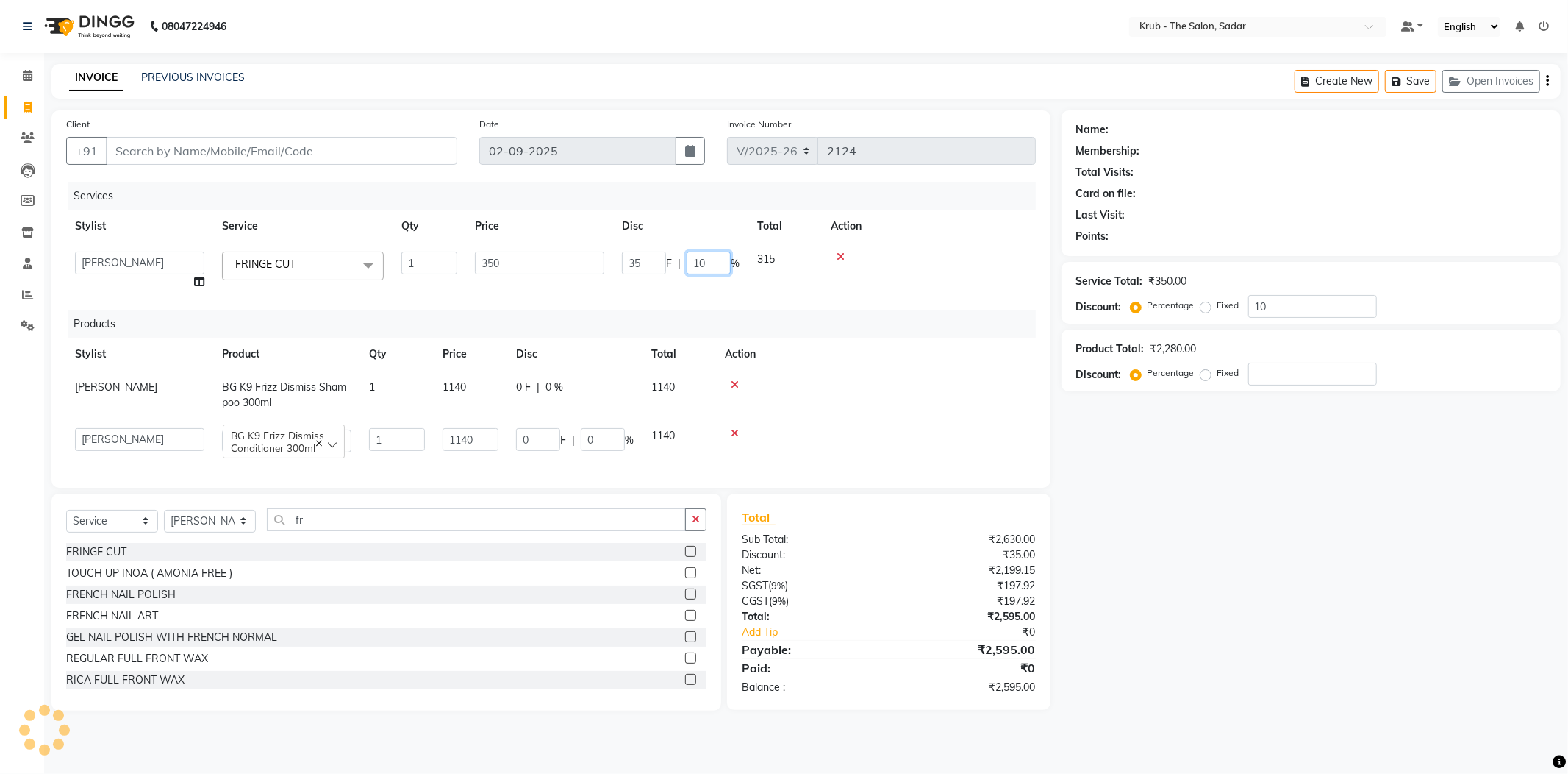
click at [715, 264] on input "10" at bounding box center [709, 263] width 44 height 23
type input "1"
click at [795, 296] on div "Services Stylist Service Qty Price Disc Total Action AKKI AKSHAY Andreas GURVEE…" at bounding box center [551, 328] width 970 height 290
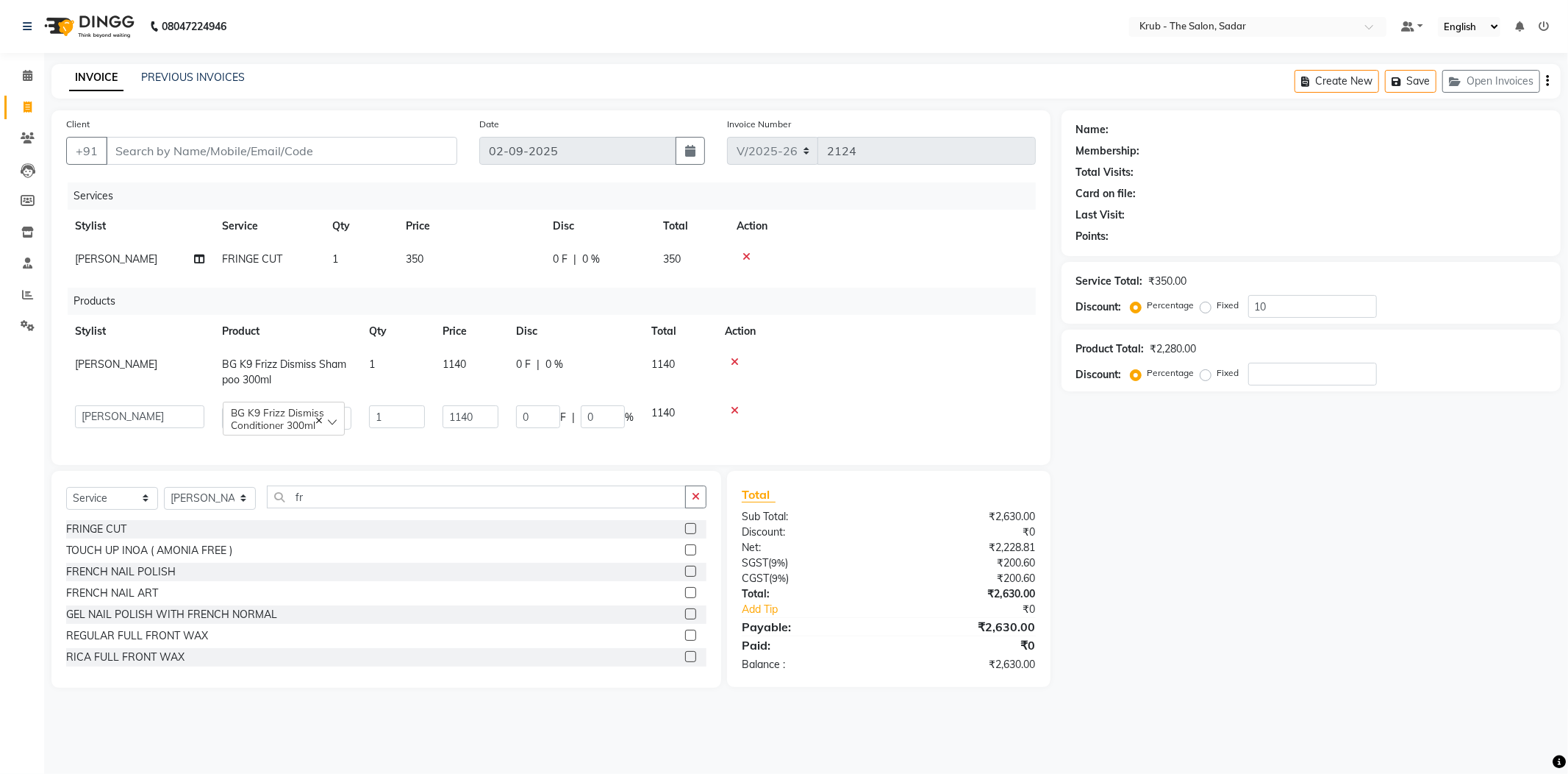
click at [566, 357] on div "0 F | 0 %" at bounding box center [575, 364] width 118 height 16
select select "24980"
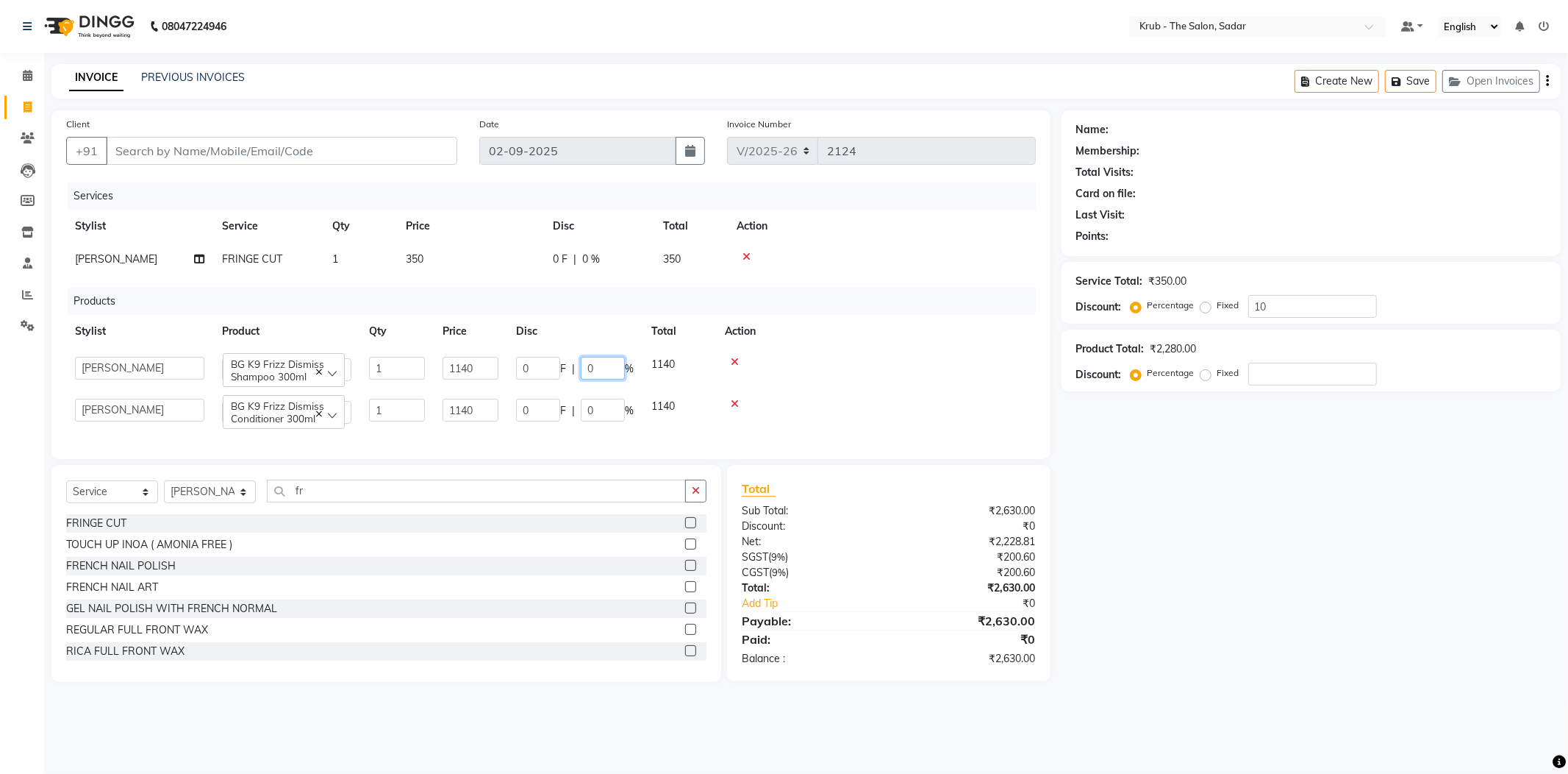
drag, startPoint x: 607, startPoint y: 366, endPoint x: 579, endPoint y: 377, distance: 30.1
click at [579, 377] on div "0 F | 0 %" at bounding box center [575, 368] width 118 height 23
type input "10"
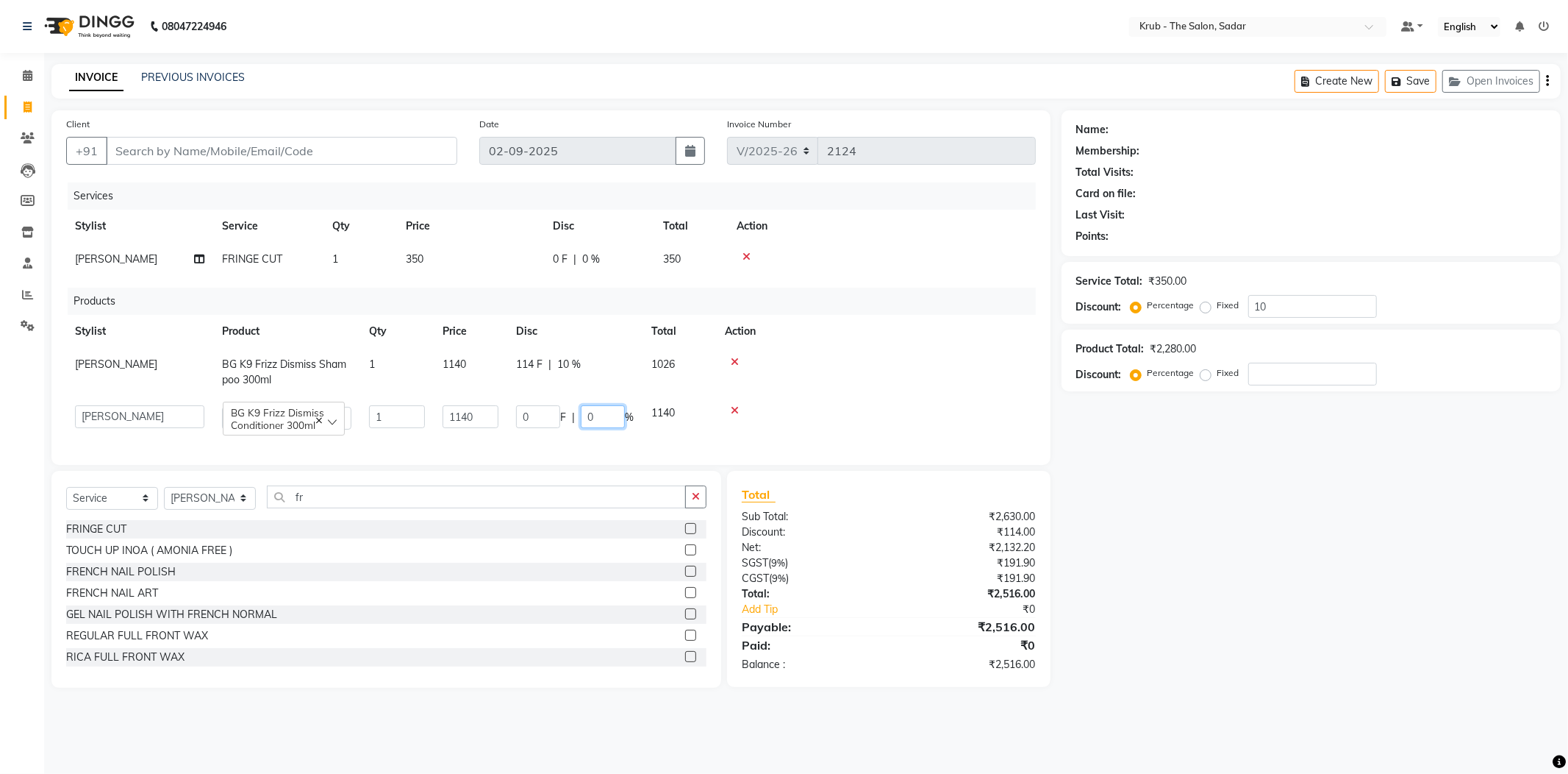
click at [592, 412] on input "0" at bounding box center [603, 416] width 44 height 23
drag, startPoint x: 589, startPoint y: 415, endPoint x: 582, endPoint y: 419, distance: 8.1
click at [582, 419] on input "010" at bounding box center [603, 416] width 44 height 23
drag, startPoint x: 582, startPoint y: 419, endPoint x: 593, endPoint y: 422, distance: 11.4
click at [593, 422] on input "010" at bounding box center [603, 416] width 44 height 23
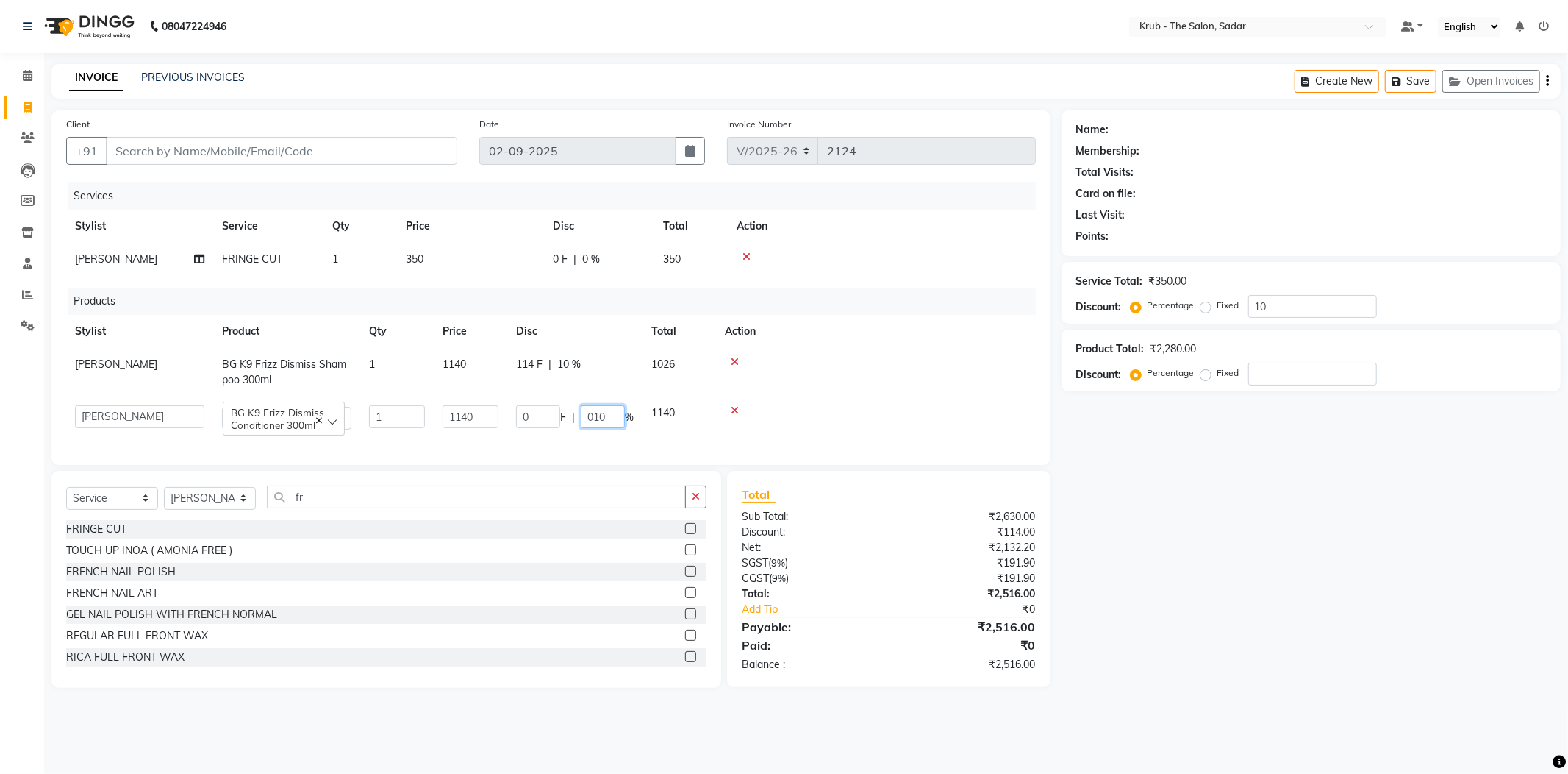
type input "10"
click at [603, 255] on div "0 F | 0 %" at bounding box center [599, 259] width 93 height 16
select select "24980"
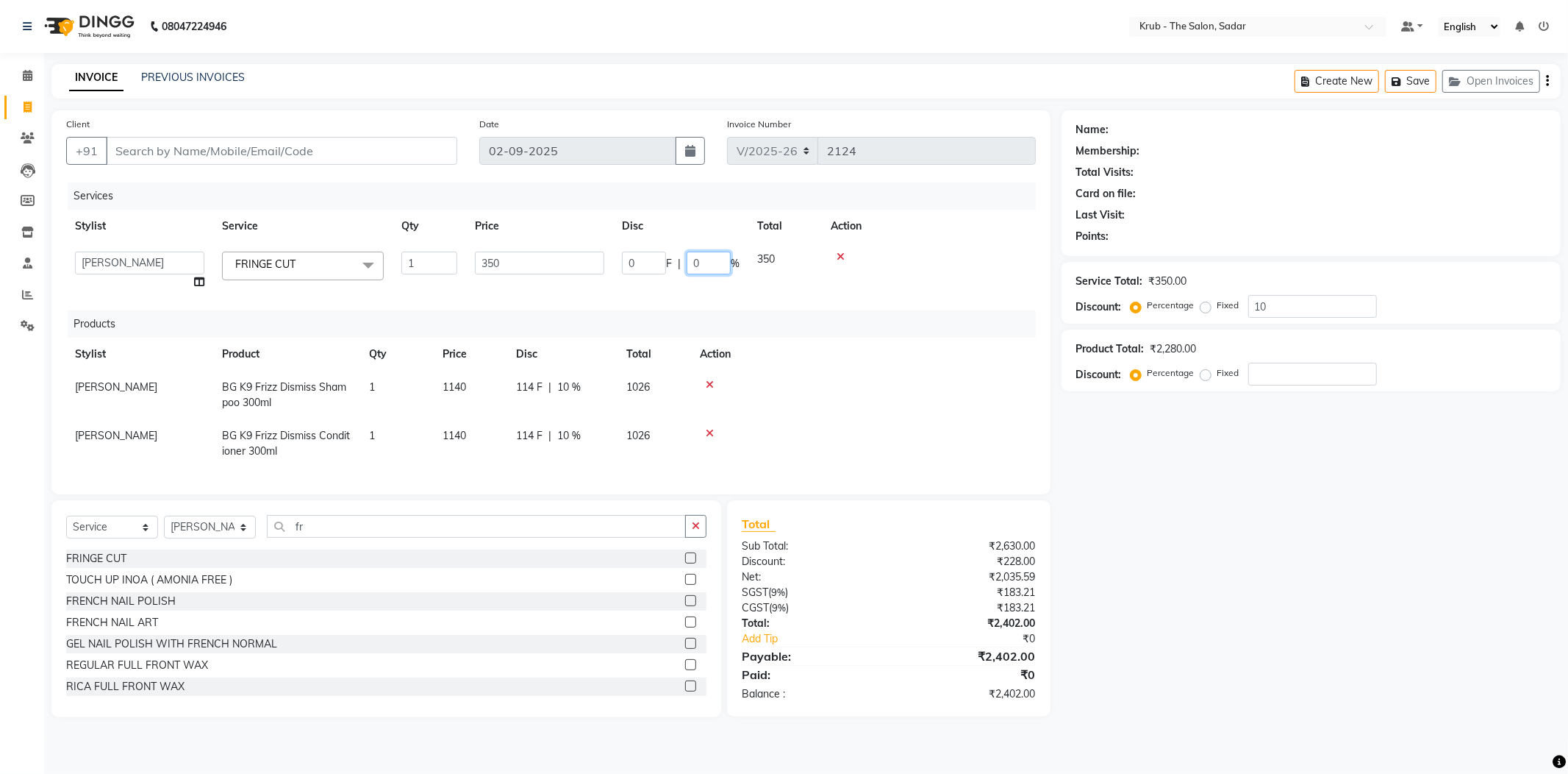
click at [704, 262] on input "0" at bounding box center [709, 263] width 44 height 23
drag, startPoint x: 704, startPoint y: 262, endPoint x: 695, endPoint y: 260, distance: 9.2
click at [695, 260] on input "0" at bounding box center [709, 263] width 44 height 23
type input "10"
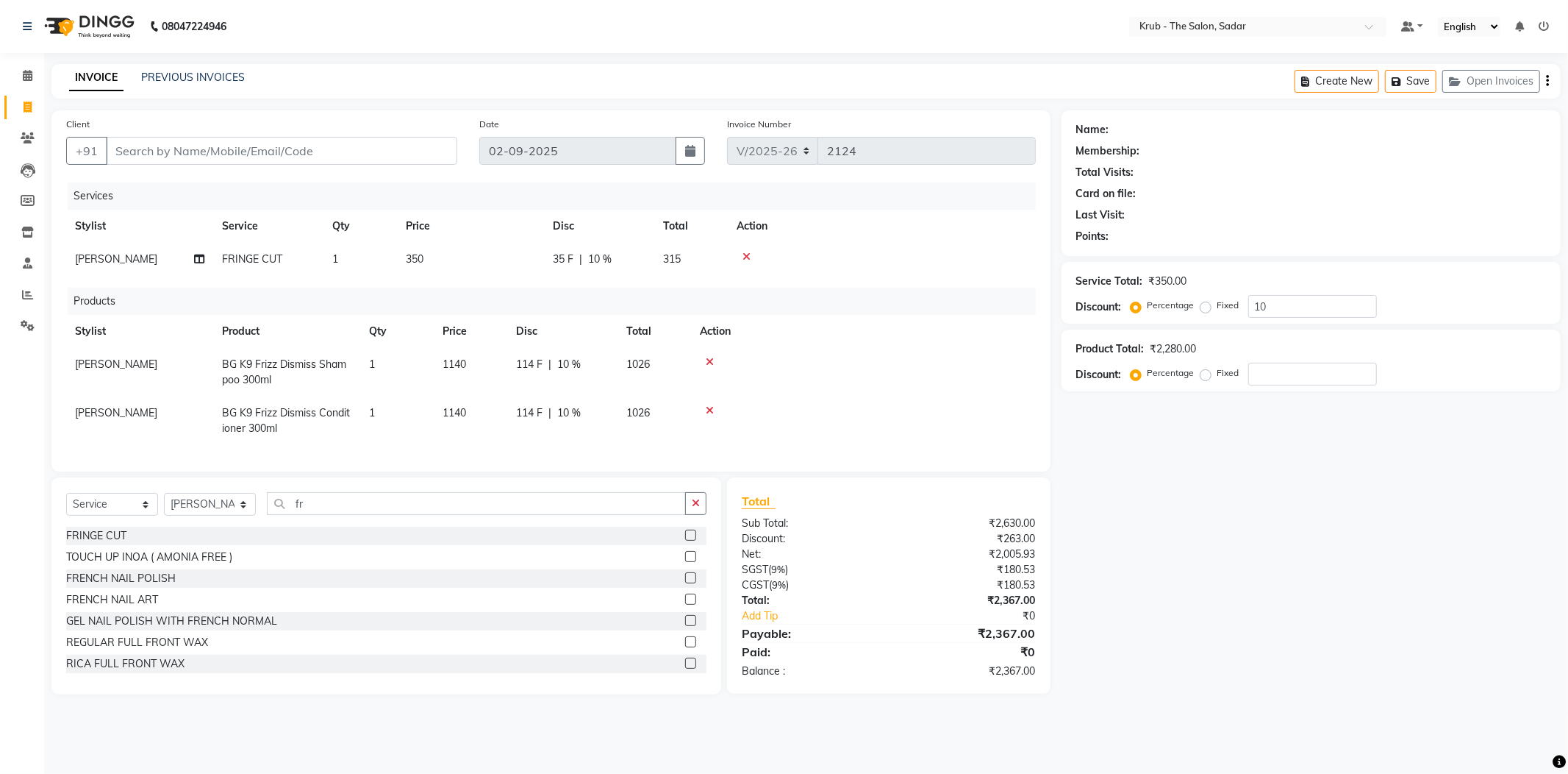
click at [989, 245] on td at bounding box center [882, 259] width 308 height 33
click at [122, 149] on input "Client" at bounding box center [281, 151] width 351 height 28
type input "9"
type input "0"
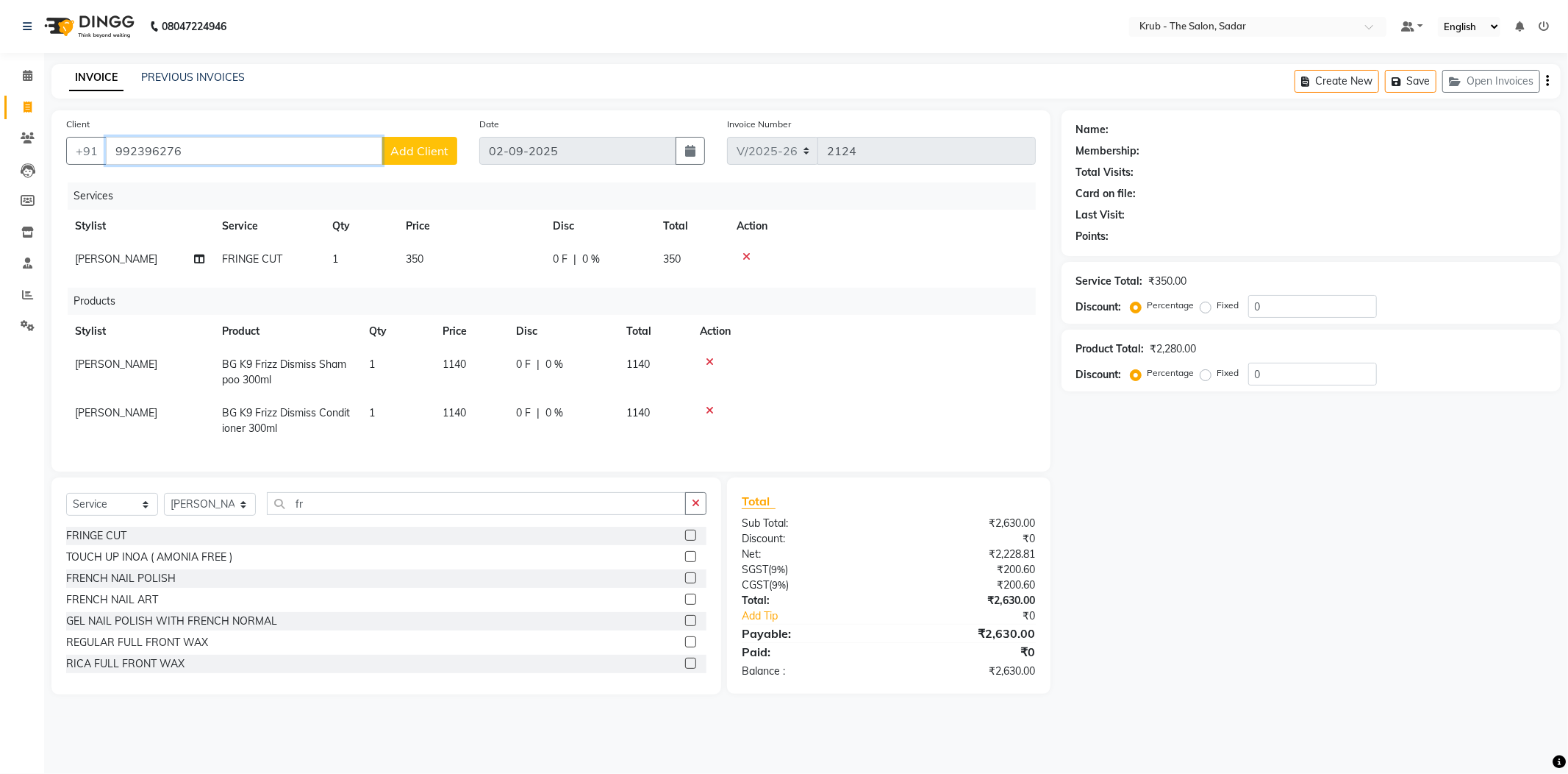
drag, startPoint x: 174, startPoint y: 151, endPoint x: 130, endPoint y: 160, distance: 44.9
click at [130, 160] on input "992396276" at bounding box center [244, 151] width 276 height 28
drag, startPoint x: 130, startPoint y: 147, endPoint x: 122, endPoint y: 151, distance: 8.9
click at [122, 151] on input "99" at bounding box center [281, 151] width 351 height 28
click at [116, 153] on input "99921962763" at bounding box center [244, 151] width 276 height 28
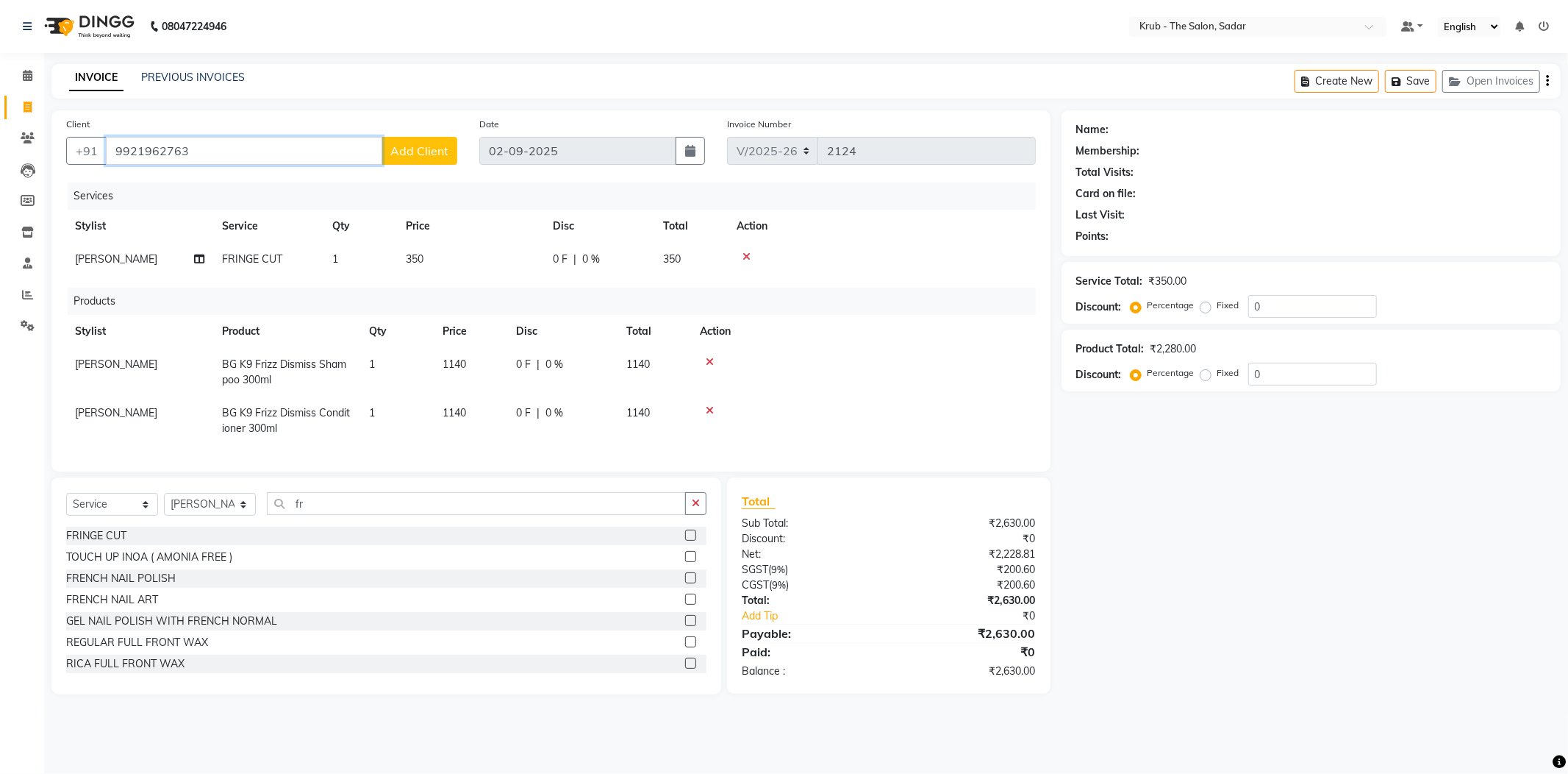
type input "9921962763"
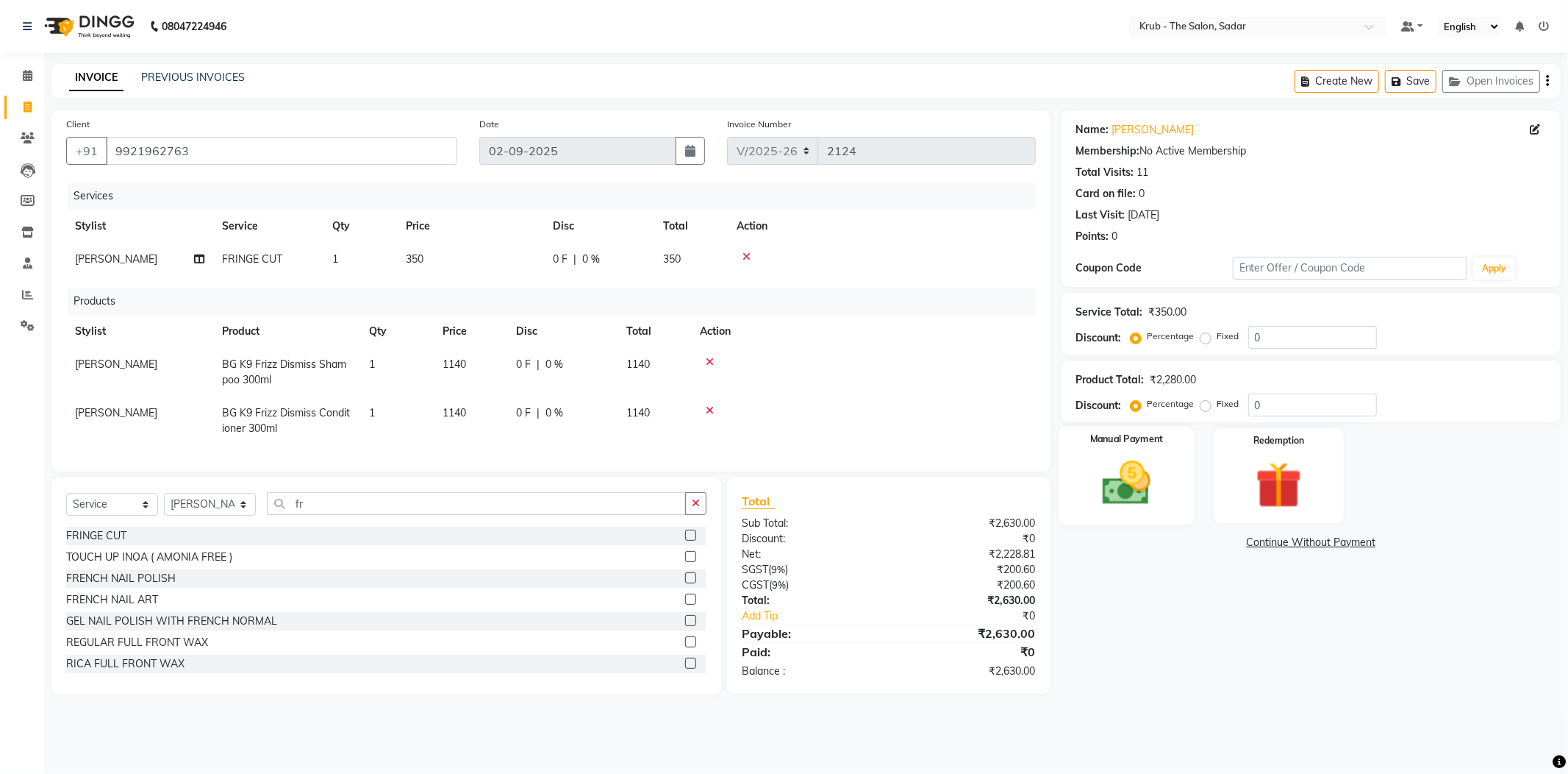
click at [1130, 486] on img at bounding box center [1127, 483] width 78 height 56
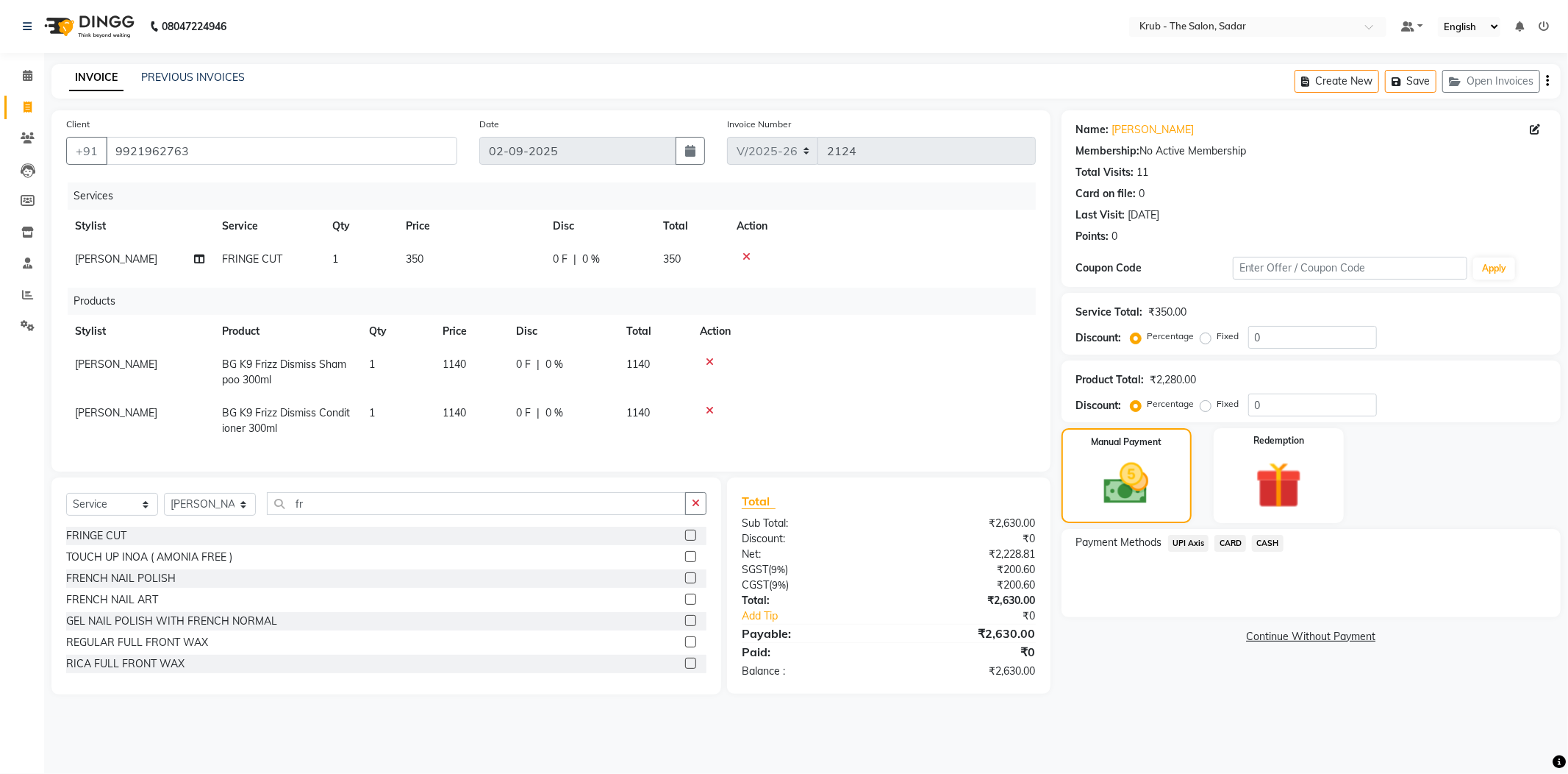
click at [1189, 543] on span "UPI Axis" at bounding box center [1189, 543] width 41 height 17
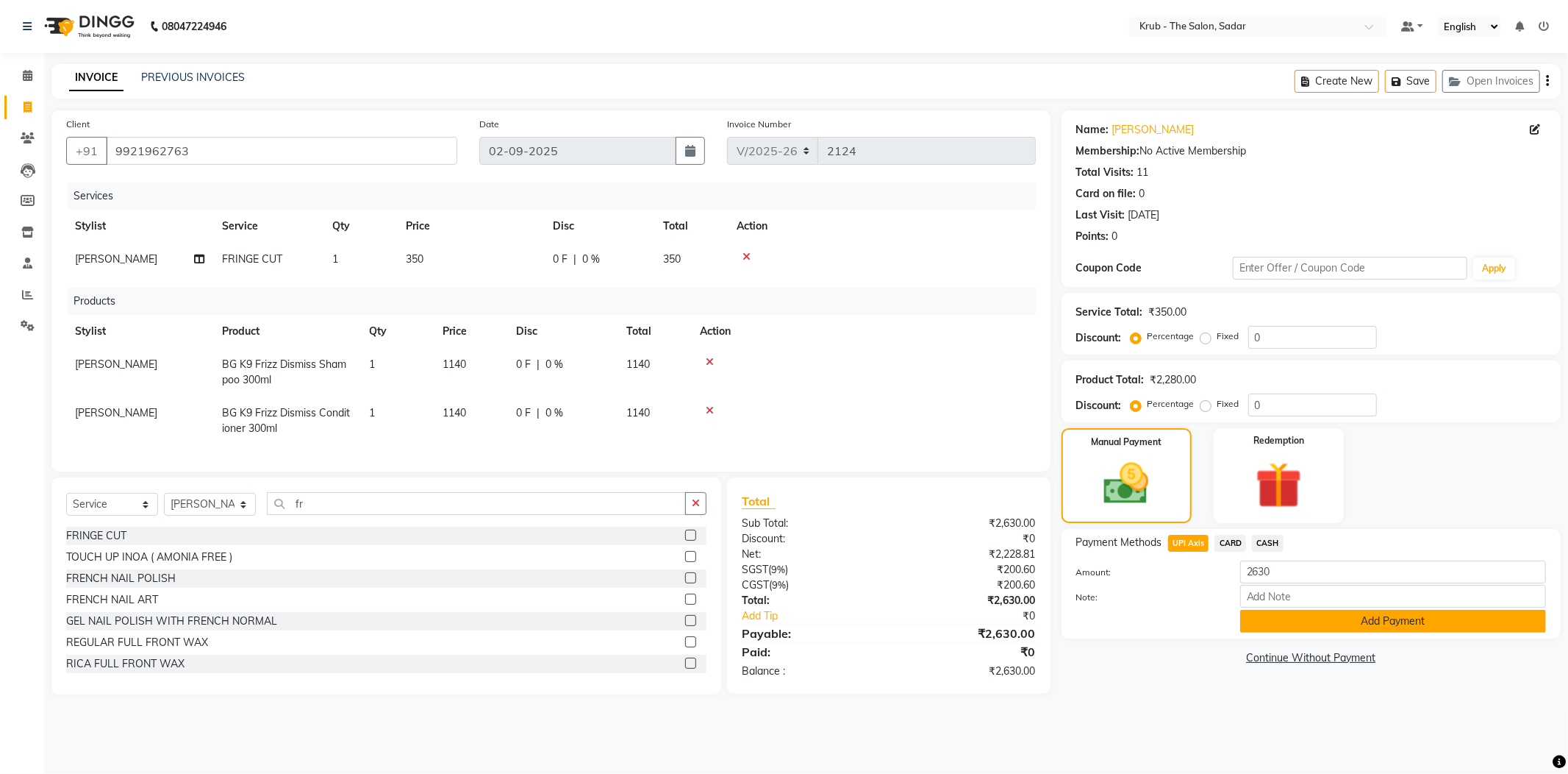
click at [1300, 624] on button "Add Payment" at bounding box center [1393, 621] width 306 height 23
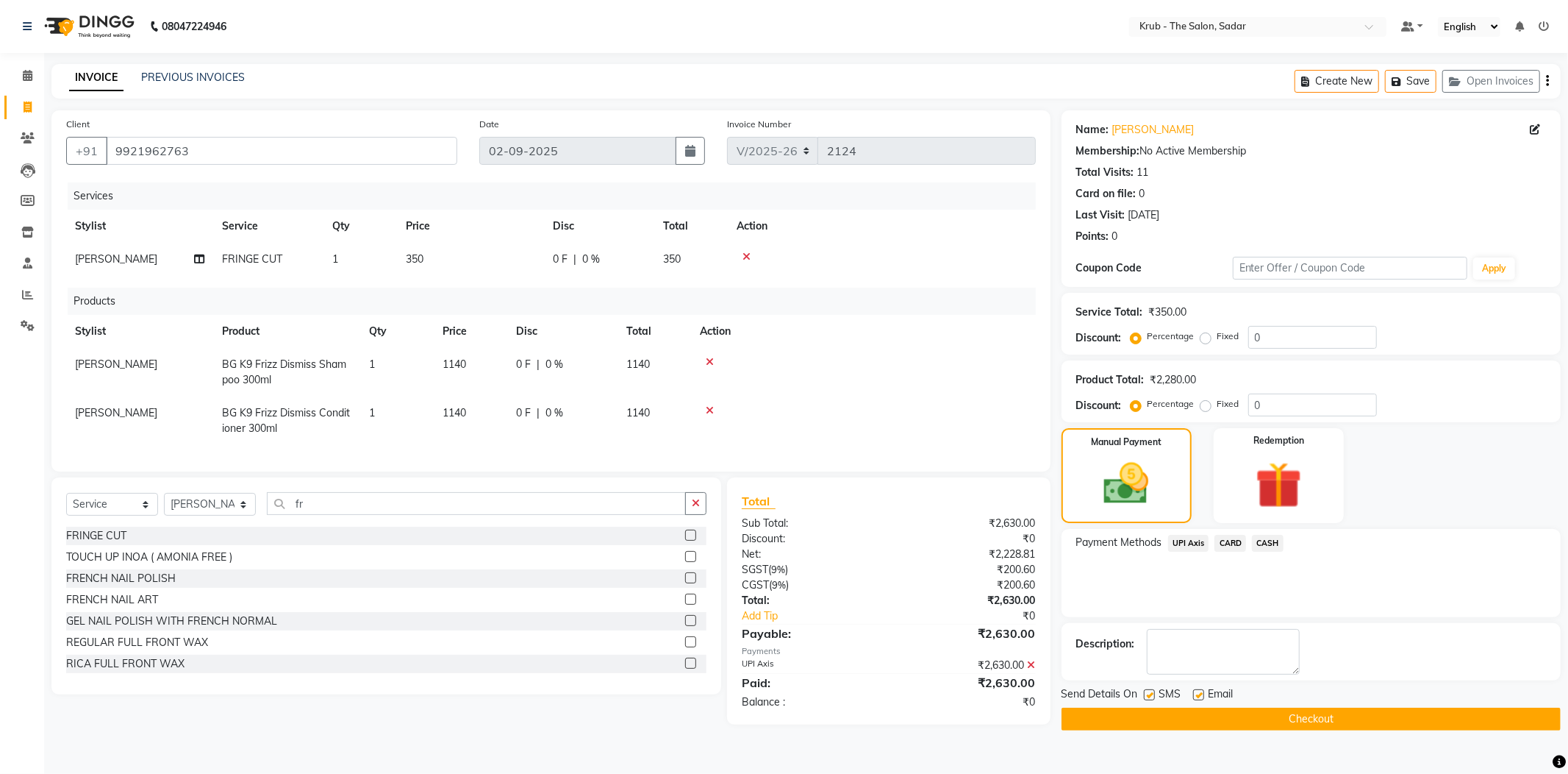
click at [1149, 693] on label at bounding box center [1149, 695] width 11 height 11
click at [1149, 693] on input "checkbox" at bounding box center [1148, 696] width 9 height 9
checkbox input "false"
click at [1202, 695] on label at bounding box center [1199, 695] width 11 height 11
click at [1202, 695] on input "checkbox" at bounding box center [1198, 696] width 9 height 9
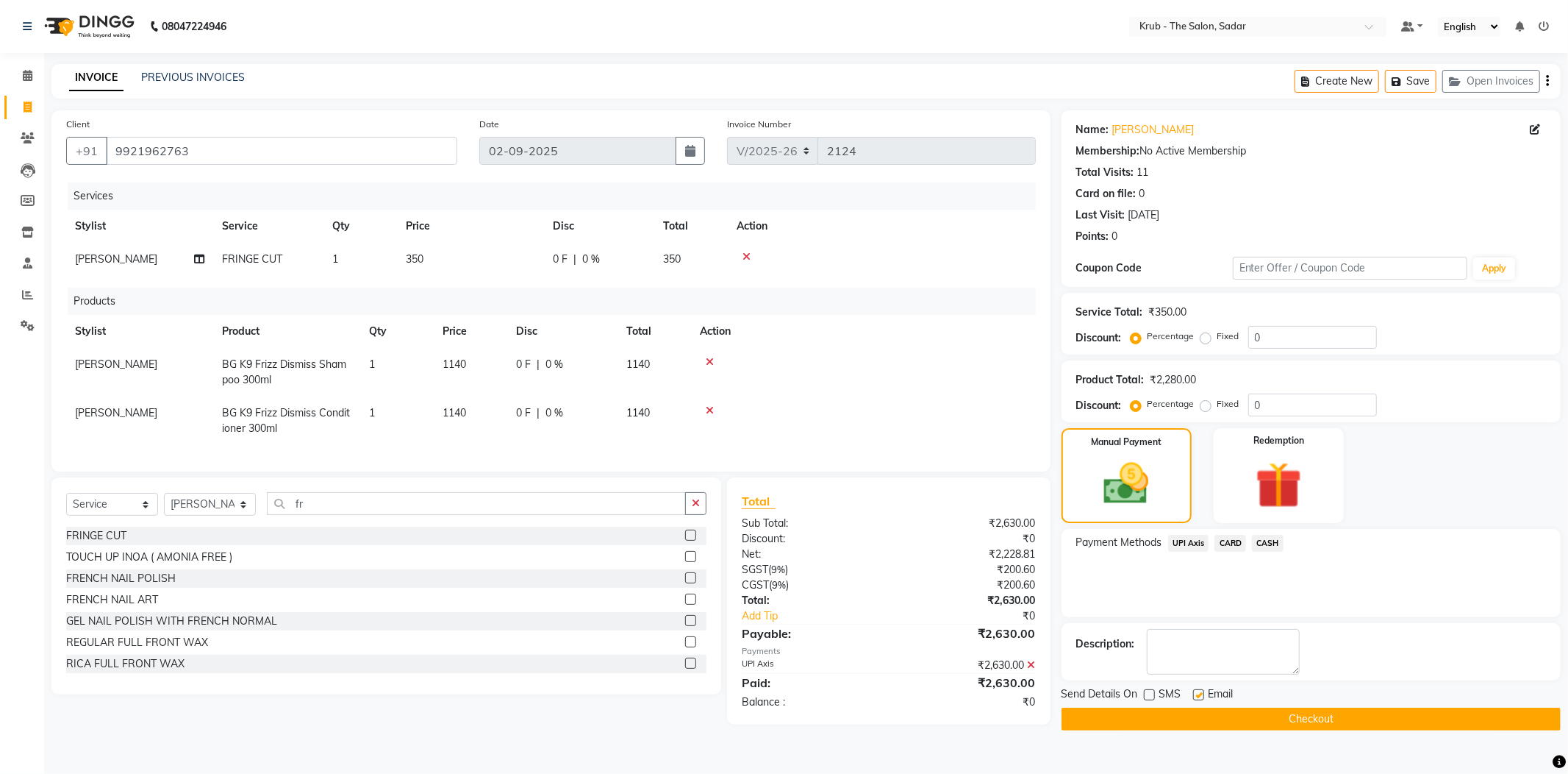
checkbox input "false"
click at [1223, 724] on button "Checkout" at bounding box center [1311, 718] width 499 height 23
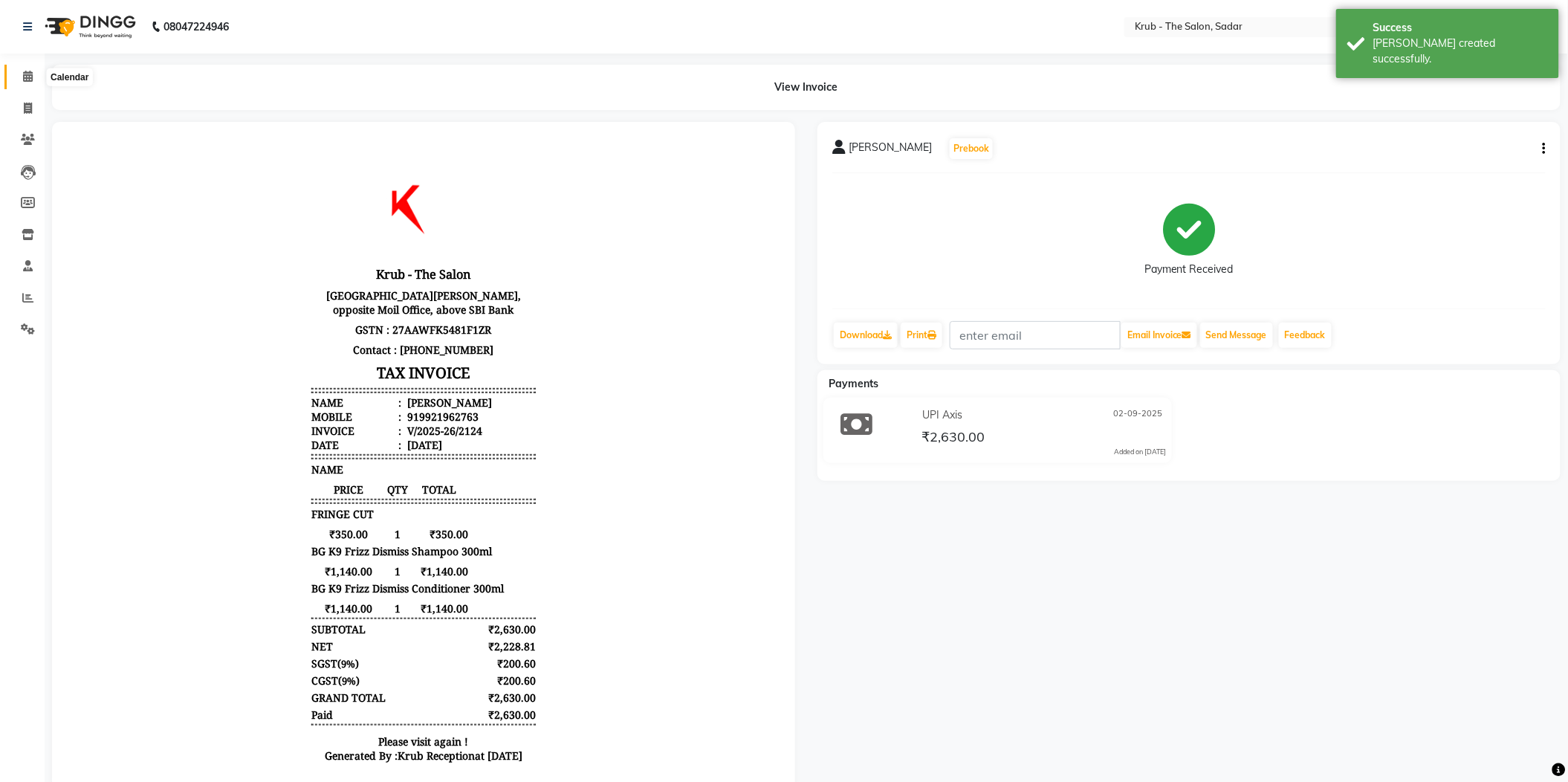
click at [23, 77] on icon at bounding box center [28, 77] width 9 height 11
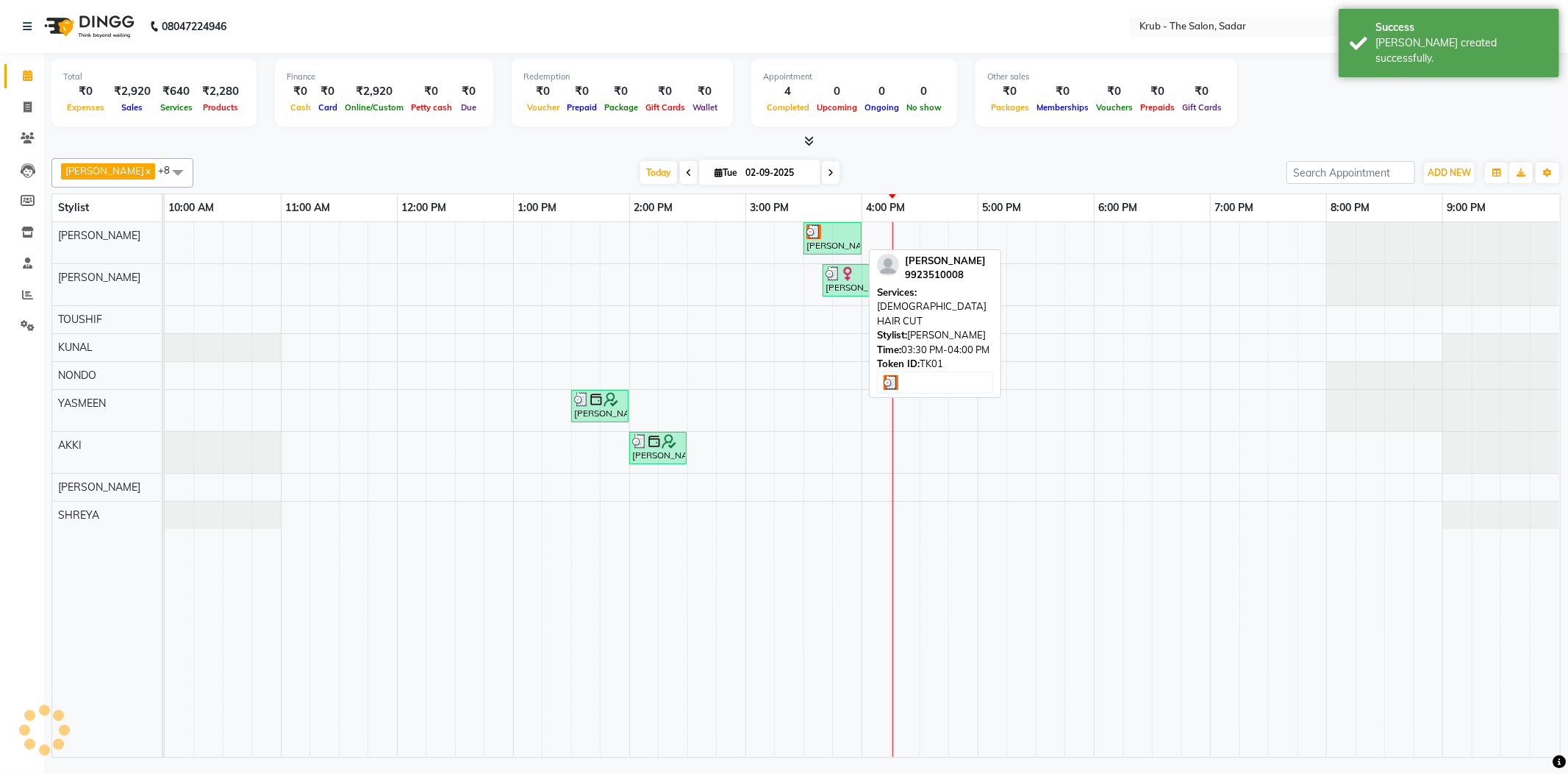
click at [832, 250] on div "[PERSON_NAME], TK01, 03:30 PM-04:00 PM, [DEMOGRAPHIC_DATA] HAIR CUT" at bounding box center [832, 238] width 55 height 28
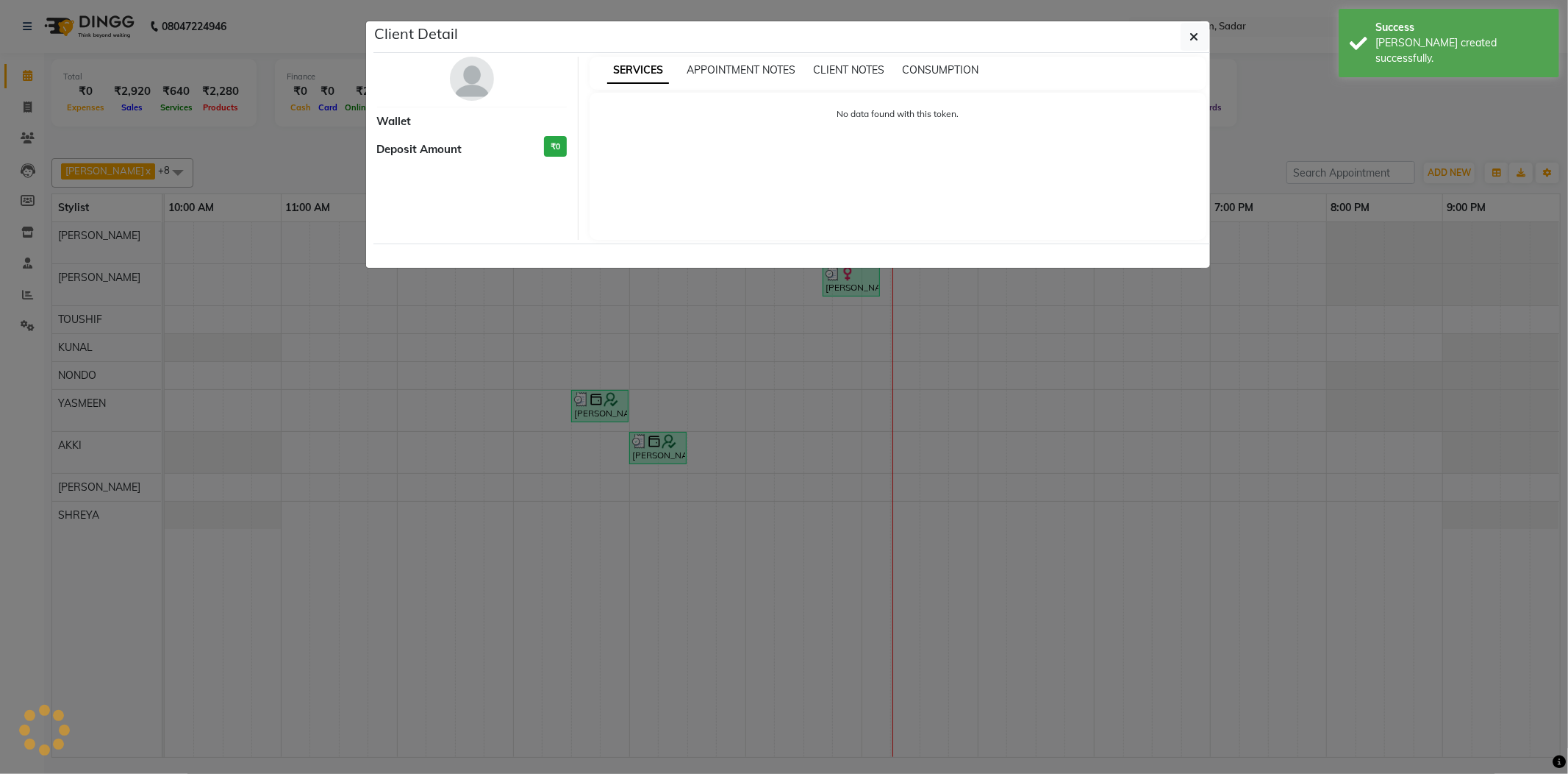
select select "3"
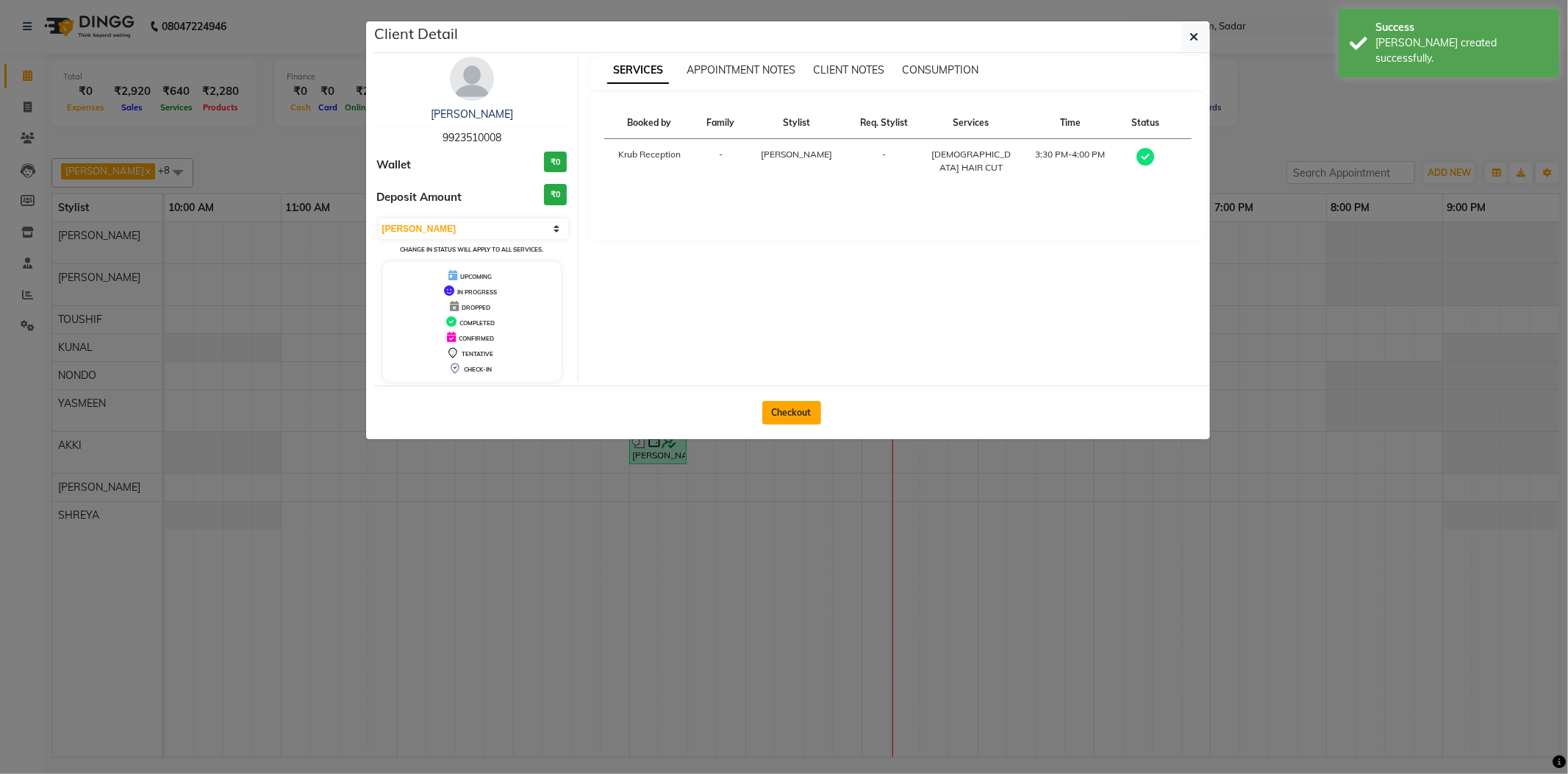
click at [801, 415] on button "Checkout" at bounding box center [792, 413] width 58 height 24
select select "4449"
select select "service"
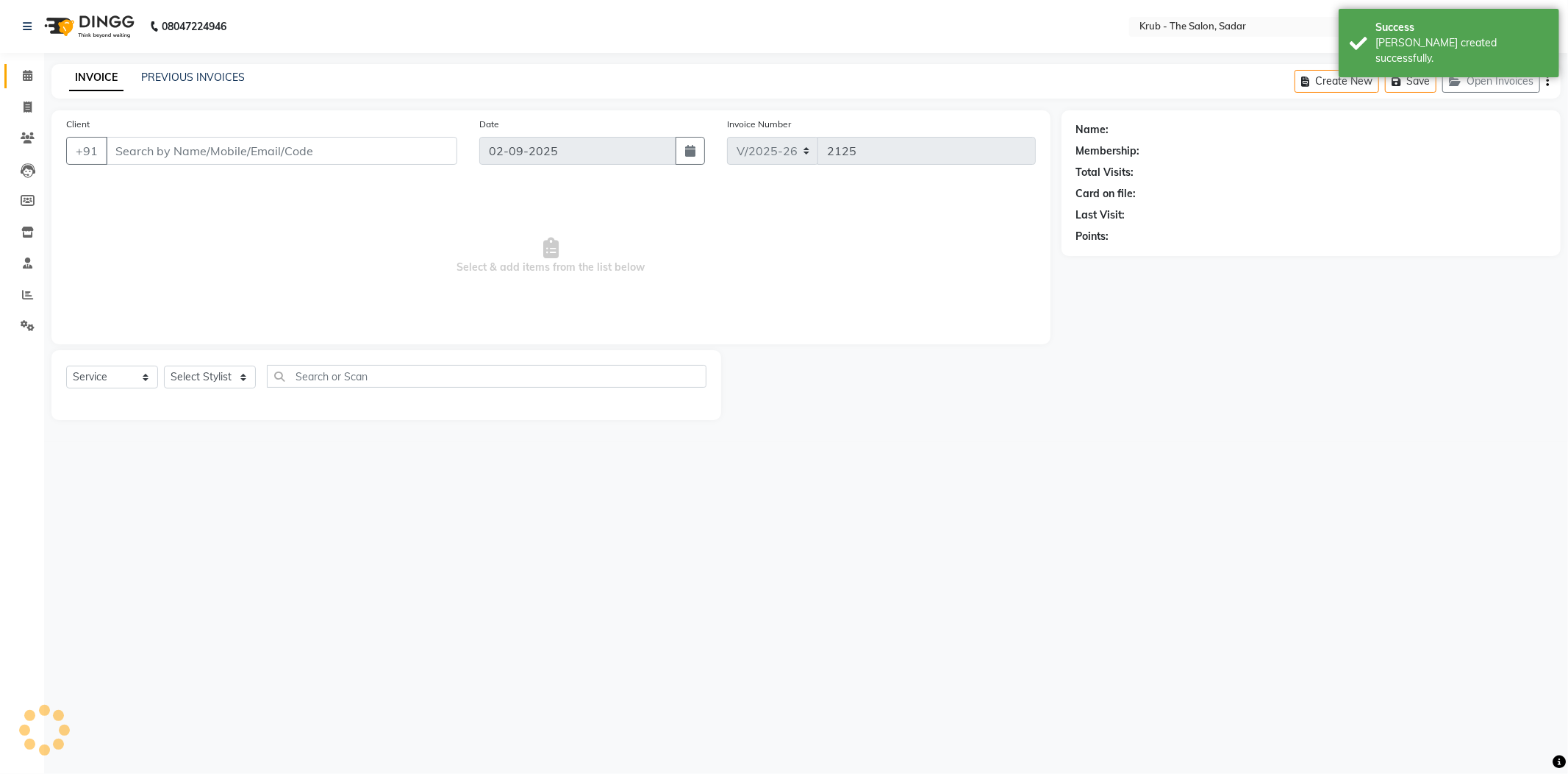
type input "9923510008"
select select "24979"
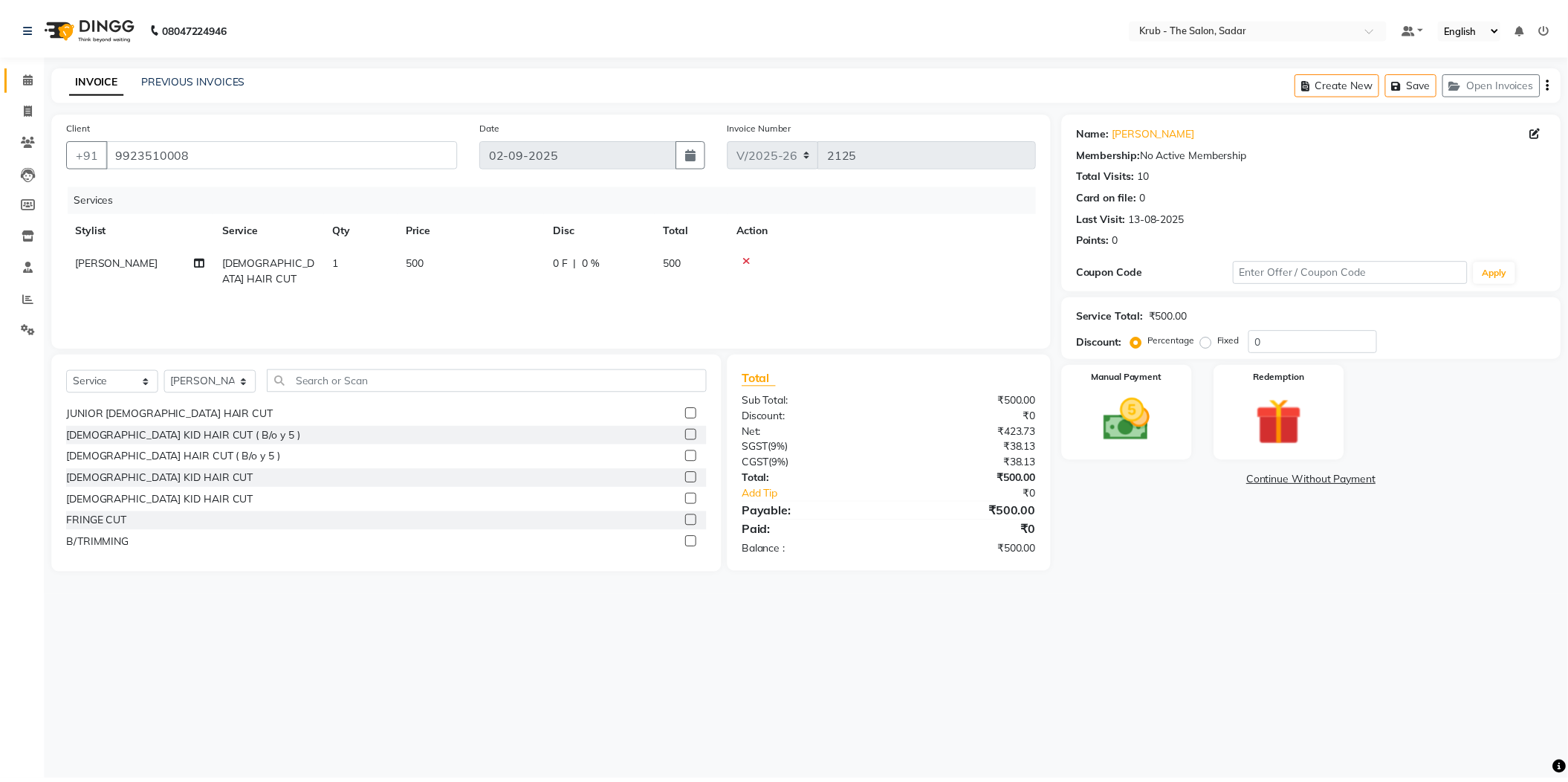
scroll to position [99, 0]
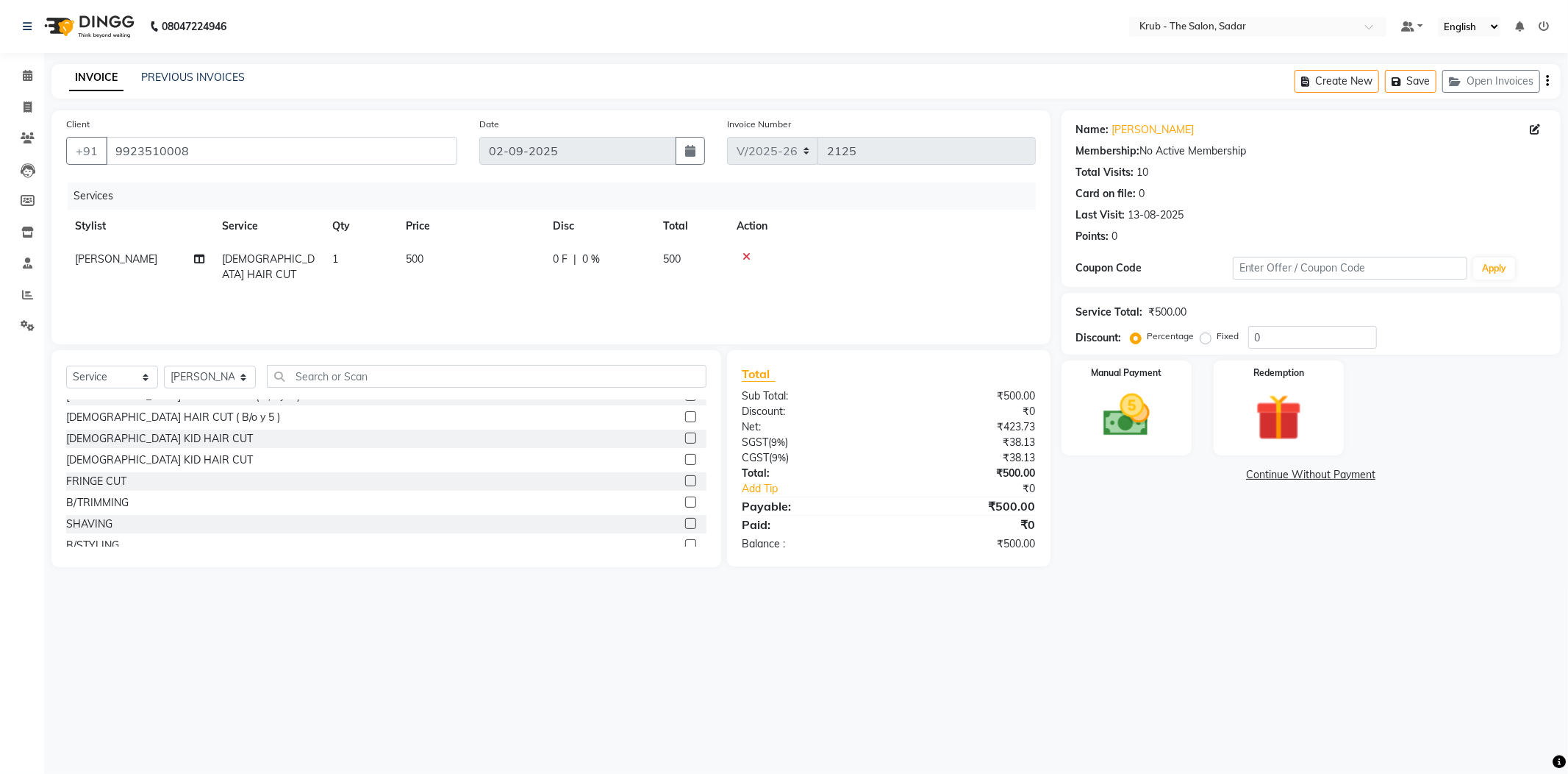
click at [685, 525] on label at bounding box center [691, 523] width 11 height 11
click at [685, 525] on input "checkbox" at bounding box center [690, 524] width 9 height 9
checkbox input "false"
click at [1093, 434] on img at bounding box center [1127, 415] width 78 height 56
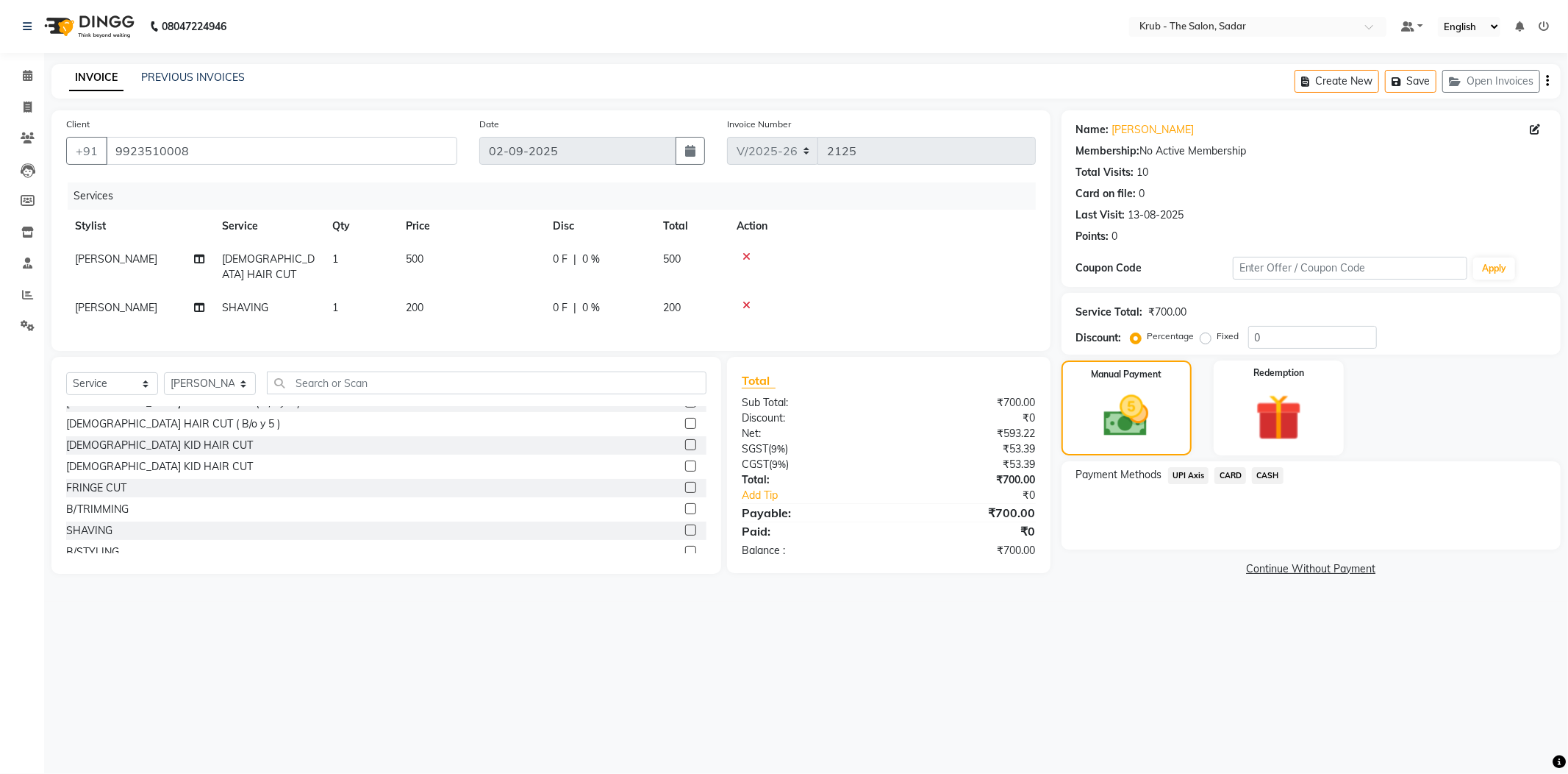
click at [1185, 478] on span "UPI Axis" at bounding box center [1189, 476] width 41 height 17
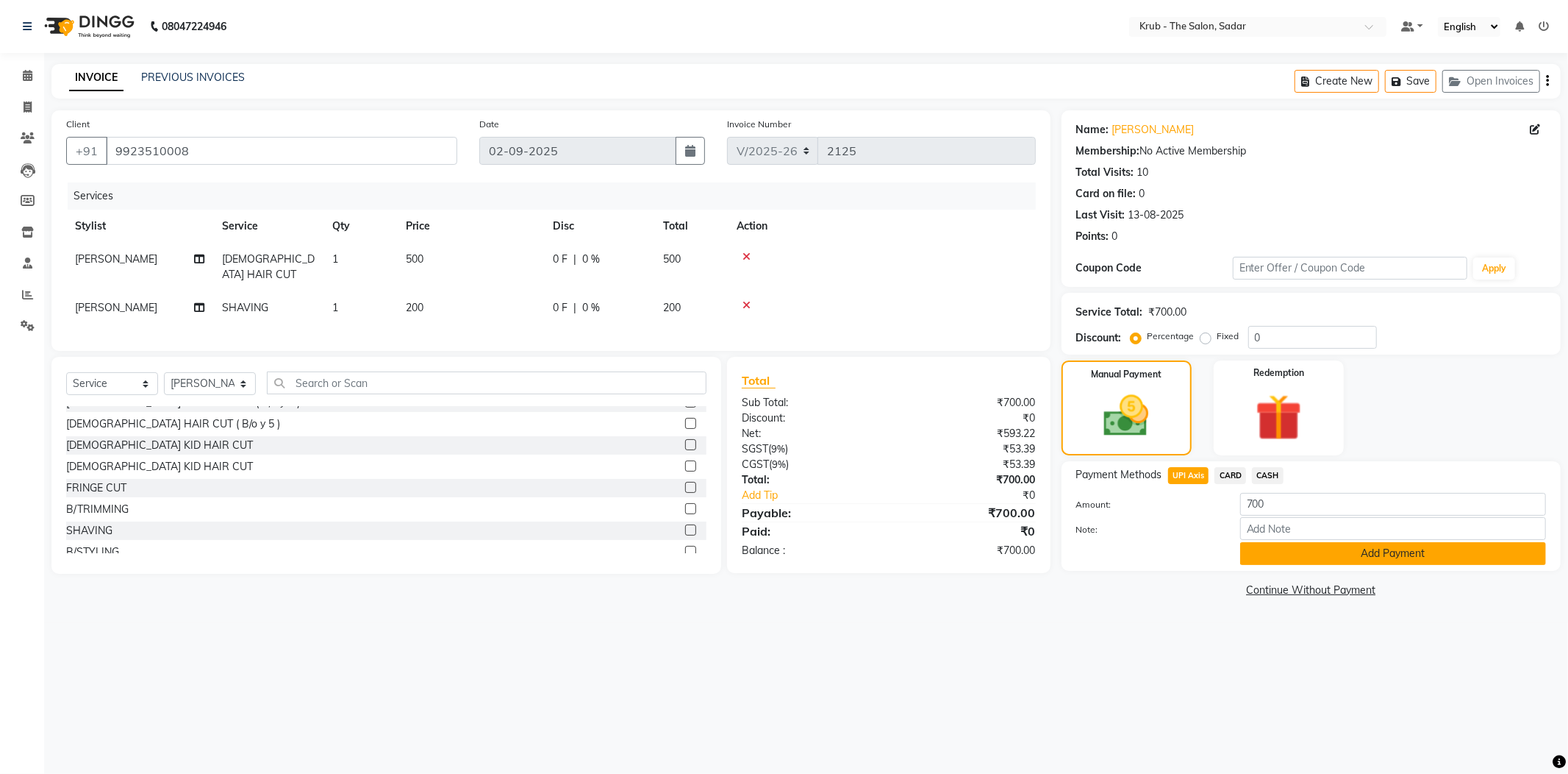
click at [1315, 553] on button "Add Payment" at bounding box center [1393, 553] width 306 height 23
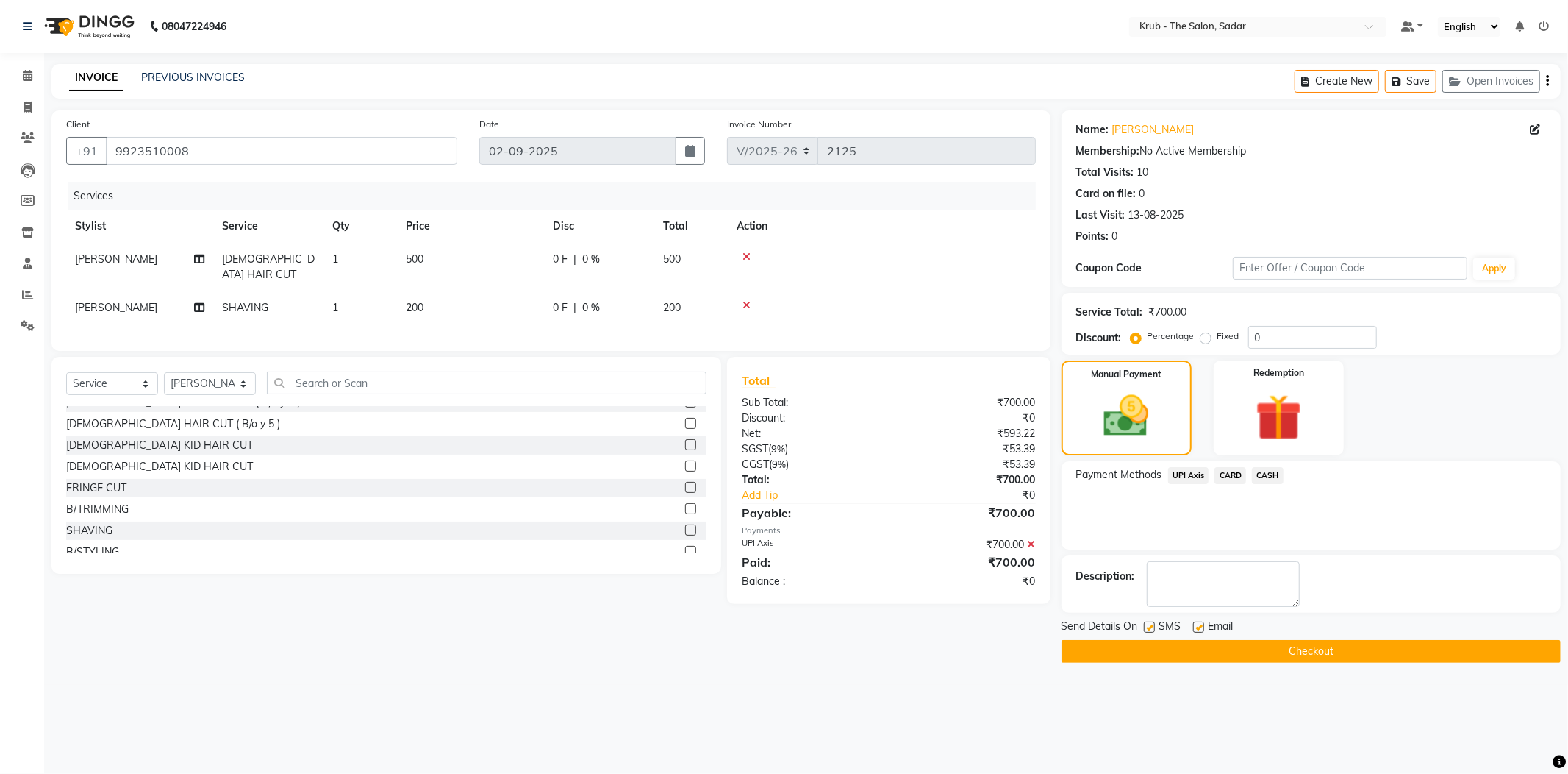
click at [1153, 630] on label at bounding box center [1149, 627] width 11 height 11
click at [1153, 630] on input "checkbox" at bounding box center [1148, 628] width 9 height 9
checkbox input "false"
click at [1198, 627] on label at bounding box center [1199, 627] width 11 height 11
click at [1198, 627] on input "checkbox" at bounding box center [1198, 628] width 9 height 9
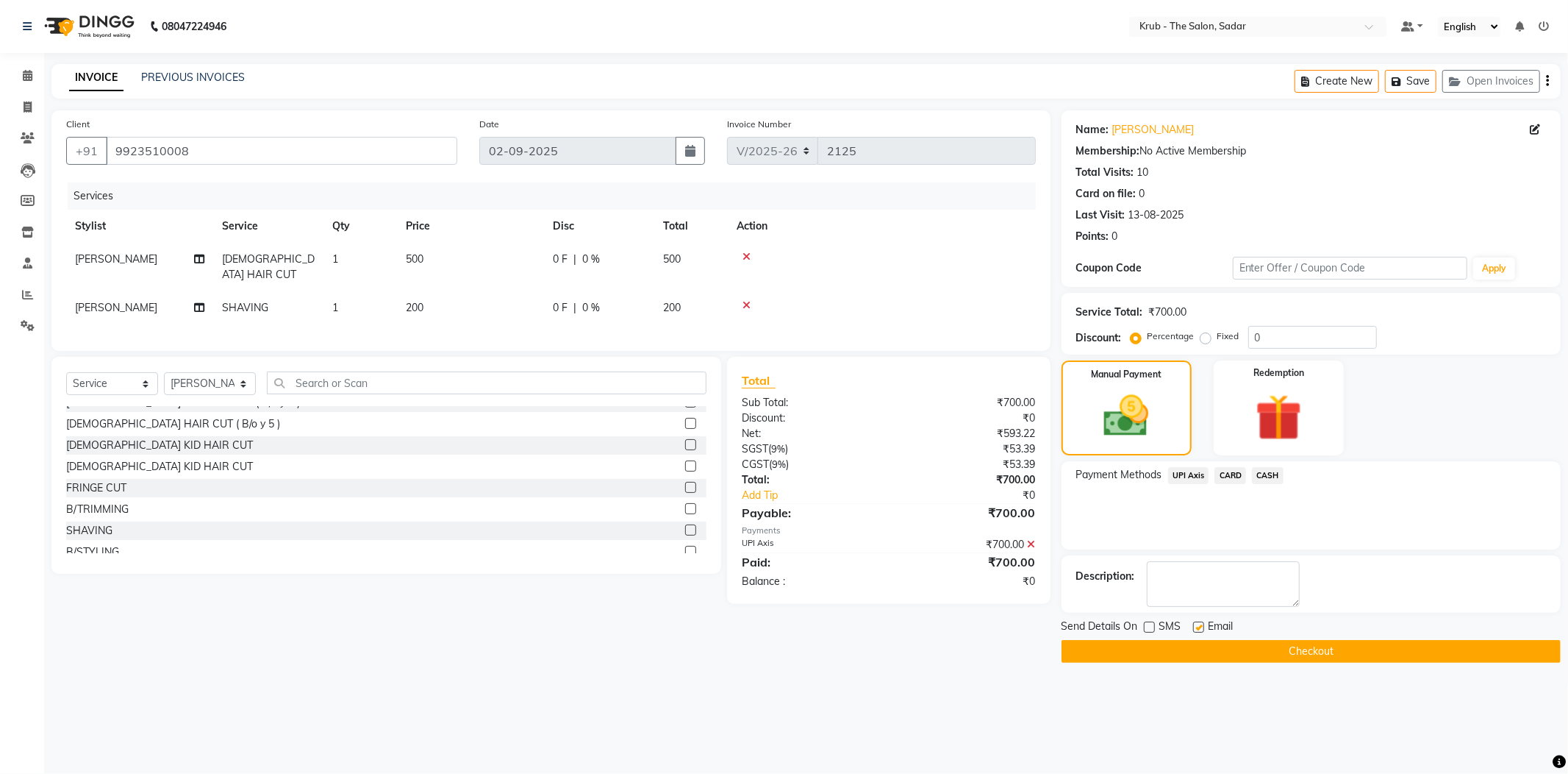
checkbox input "false"
click at [1203, 652] on button "Checkout" at bounding box center [1311, 651] width 499 height 23
click at [1203, 652] on div "Checkout" at bounding box center [1311, 651] width 499 height 23
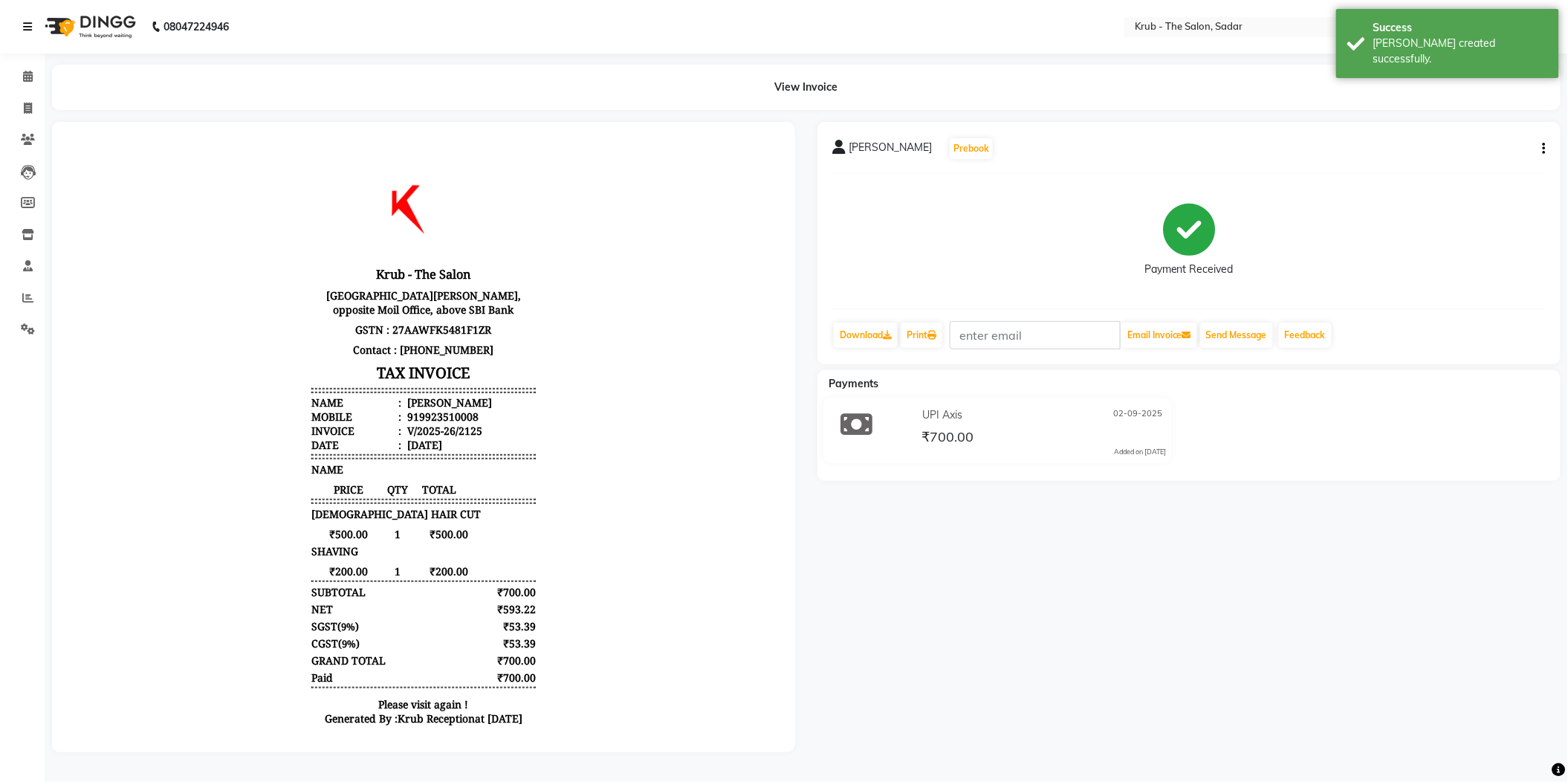
click at [28, 33] on link at bounding box center [30, 26] width 15 height 41
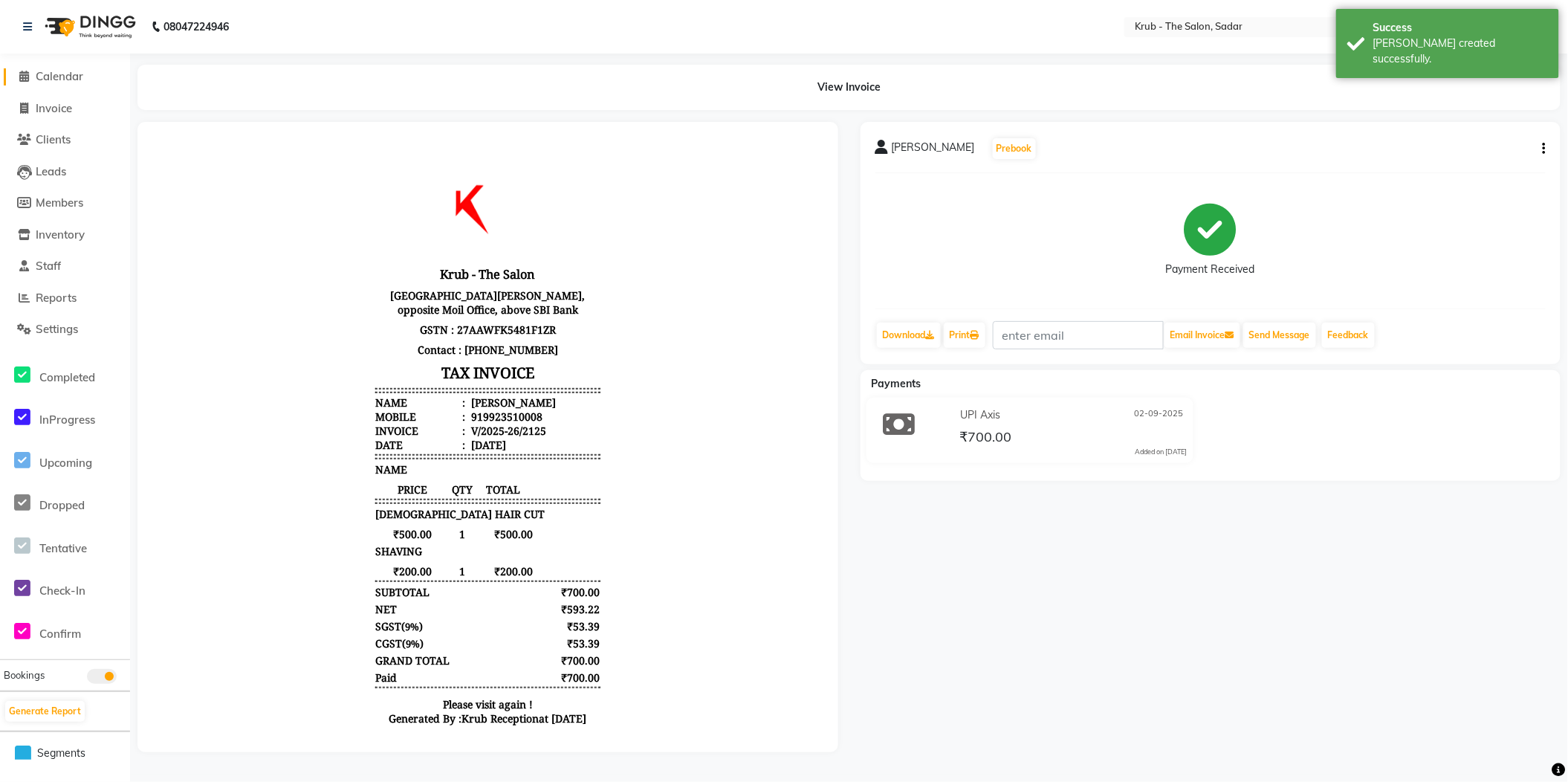
click at [24, 75] on icon at bounding box center [25, 77] width 9 height 11
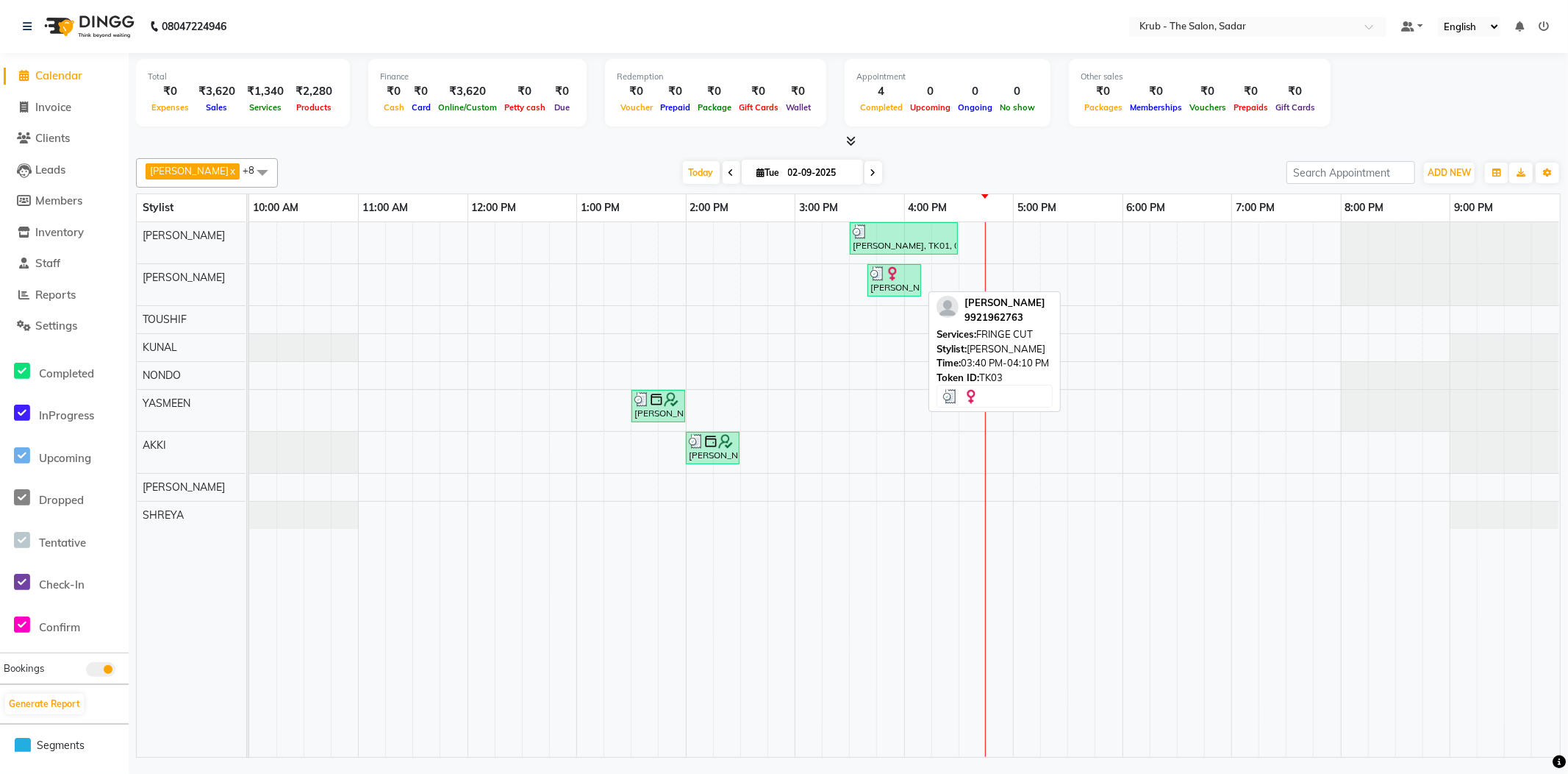
click at [896, 294] on div "Sanaya Mam, TK03, 03:40 PM-04:10 PM, FRINGE CUT" at bounding box center [895, 280] width 51 height 28
select select "3"
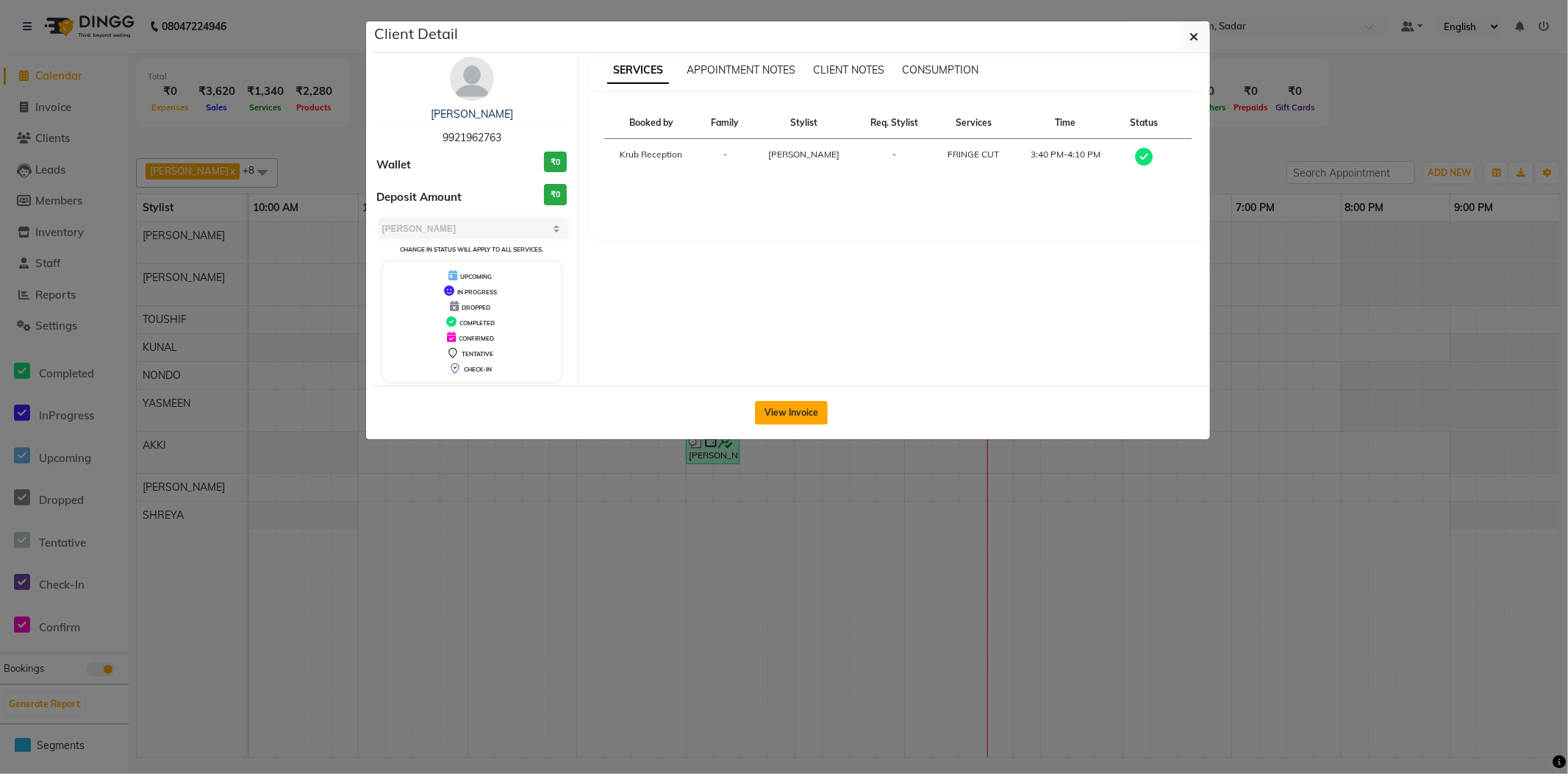
click at [804, 410] on button "View Invoice" at bounding box center [792, 413] width 73 height 24
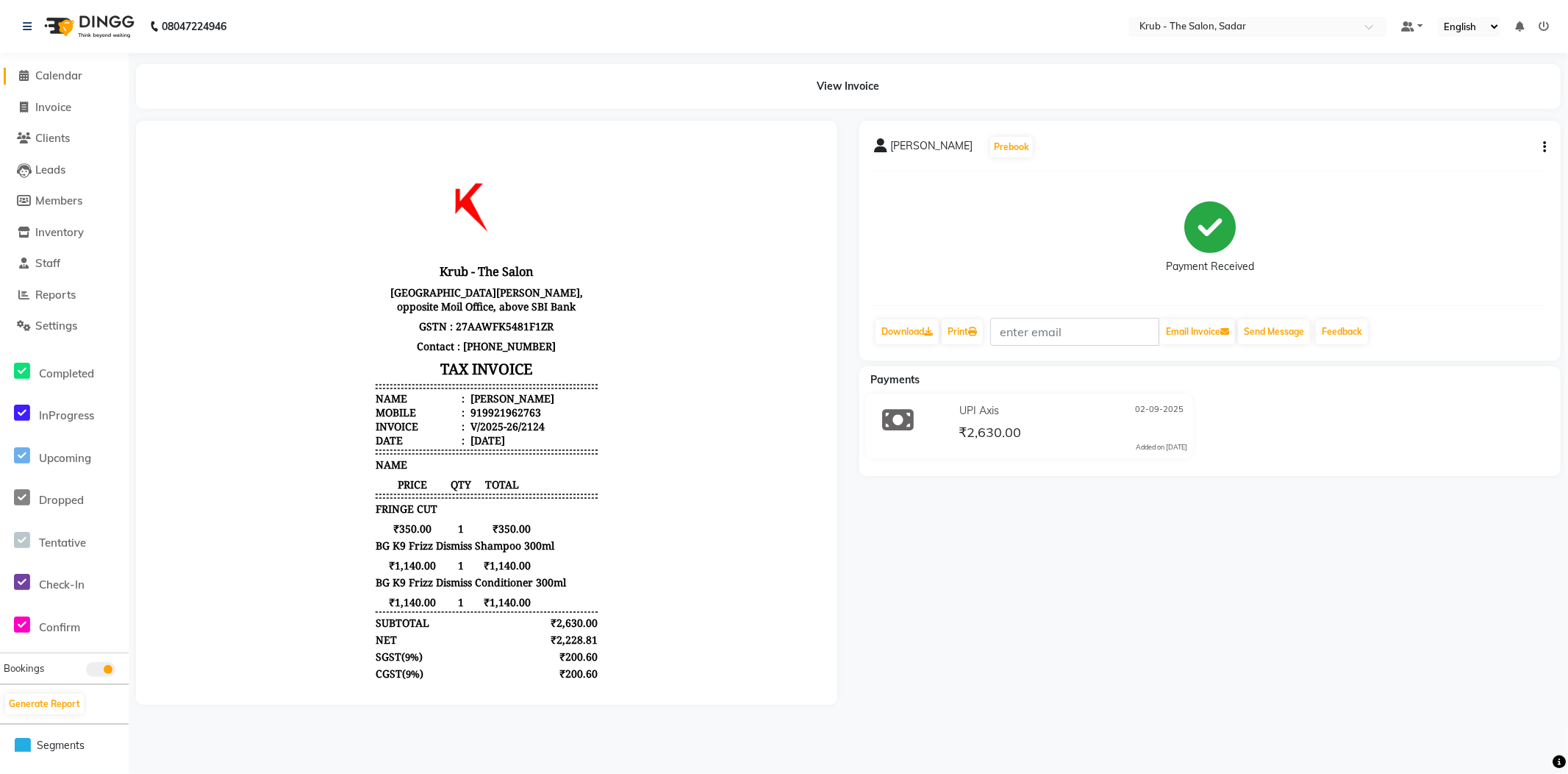
scroll to position [89, 0]
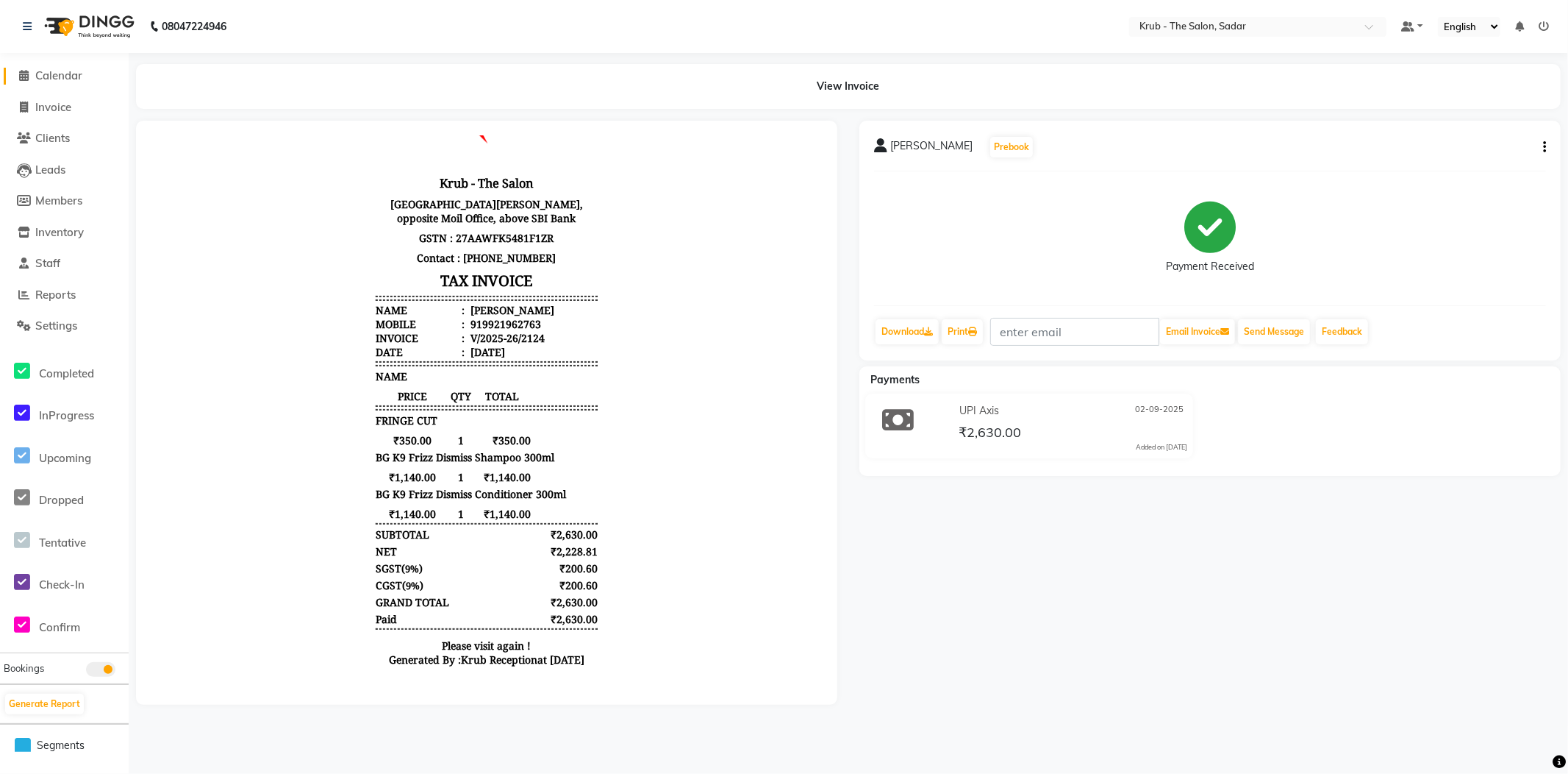
click at [36, 74] on span "Calendar" at bounding box center [59, 75] width 47 height 14
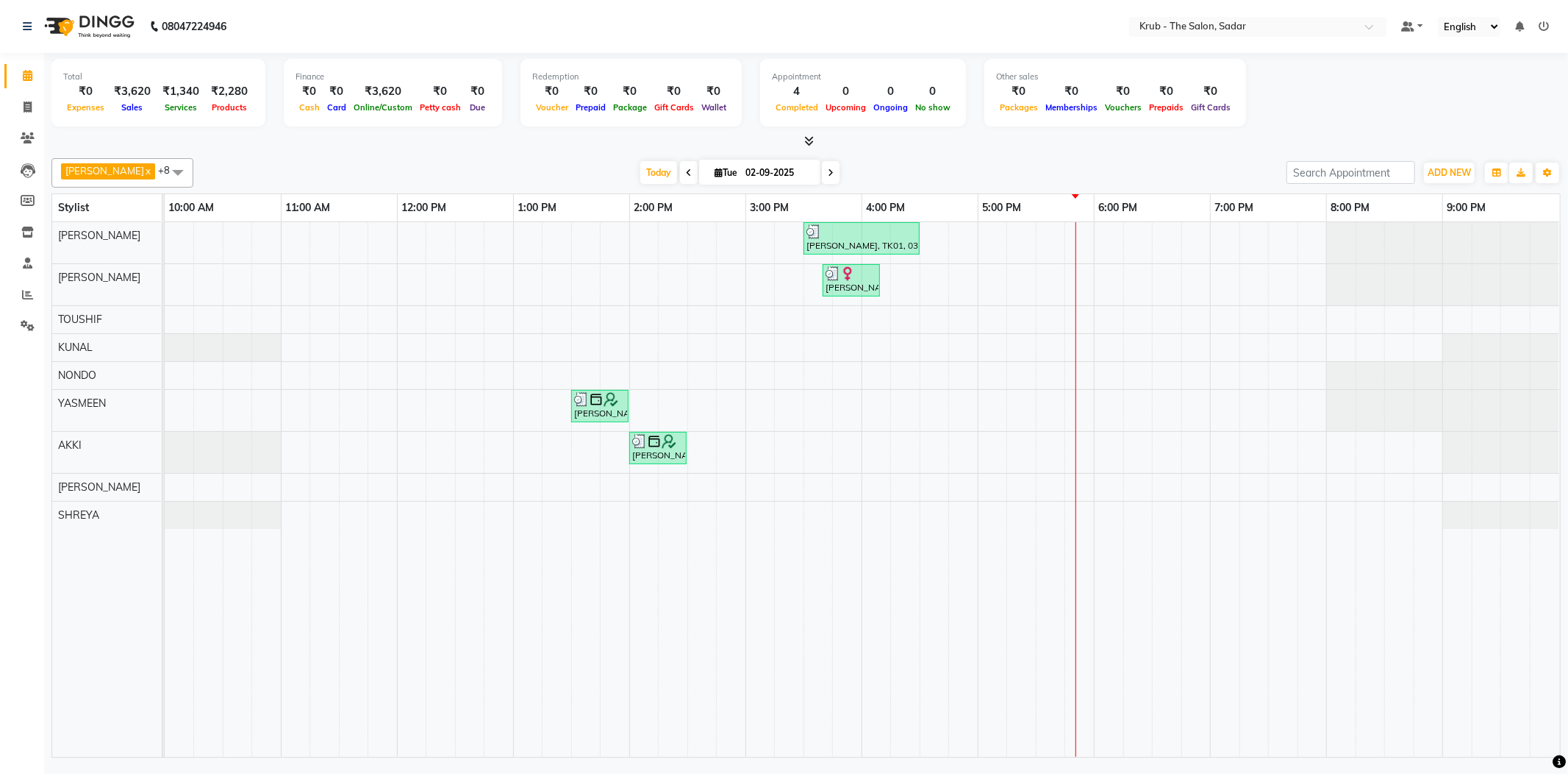
click at [805, 140] on icon at bounding box center [809, 141] width 9 height 11
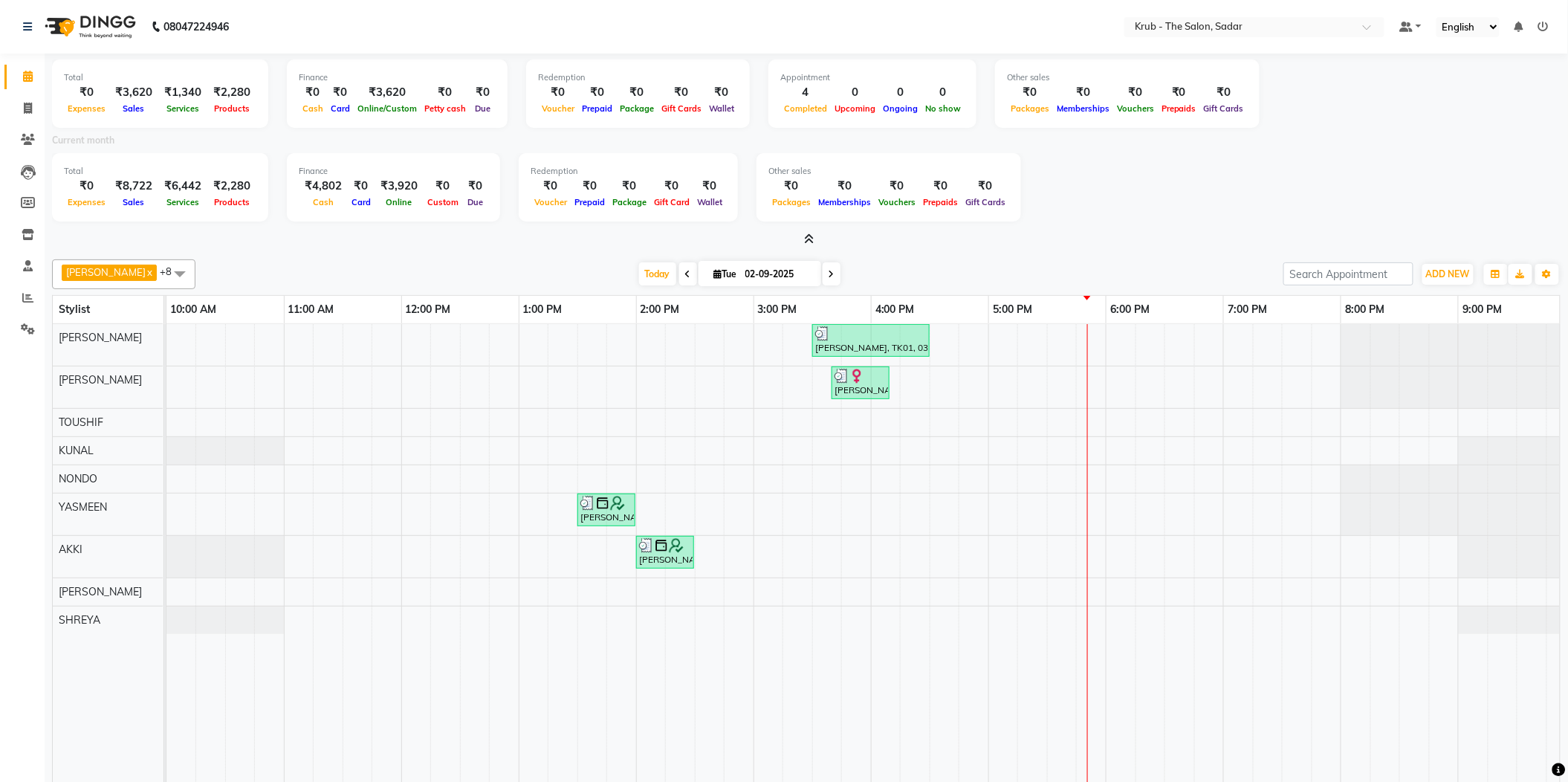
click at [807, 230] on div "Total ₹0 Expenses ₹3,620 Sales ₹1,340 Services ₹2,280 Products Finance ₹0 Cash …" at bounding box center [806, 150] width 1509 height 194
click at [807, 233] on icon at bounding box center [810, 239] width 9 height 11
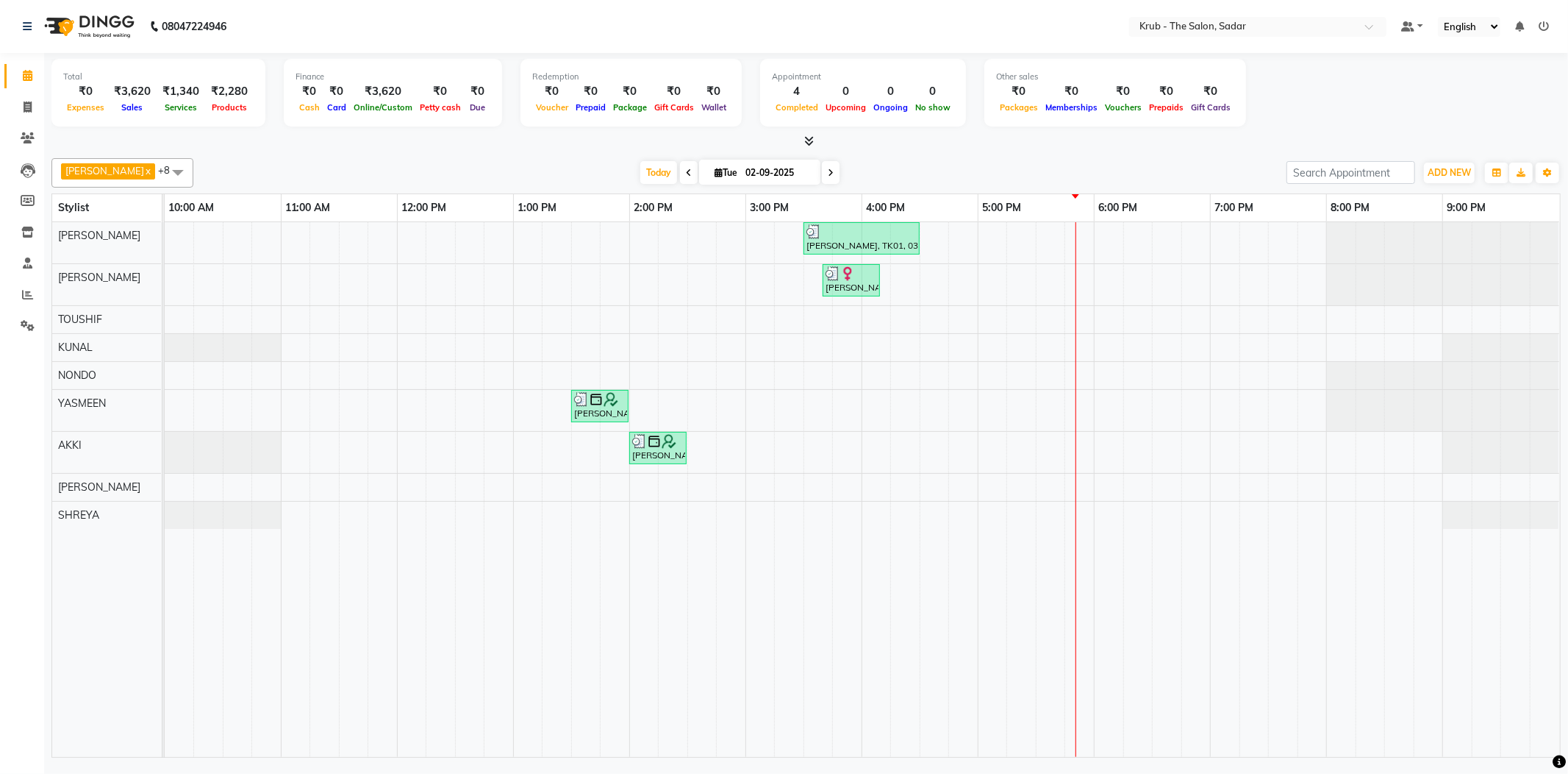
click at [827, 173] on icon at bounding box center [830, 173] width 5 height 9
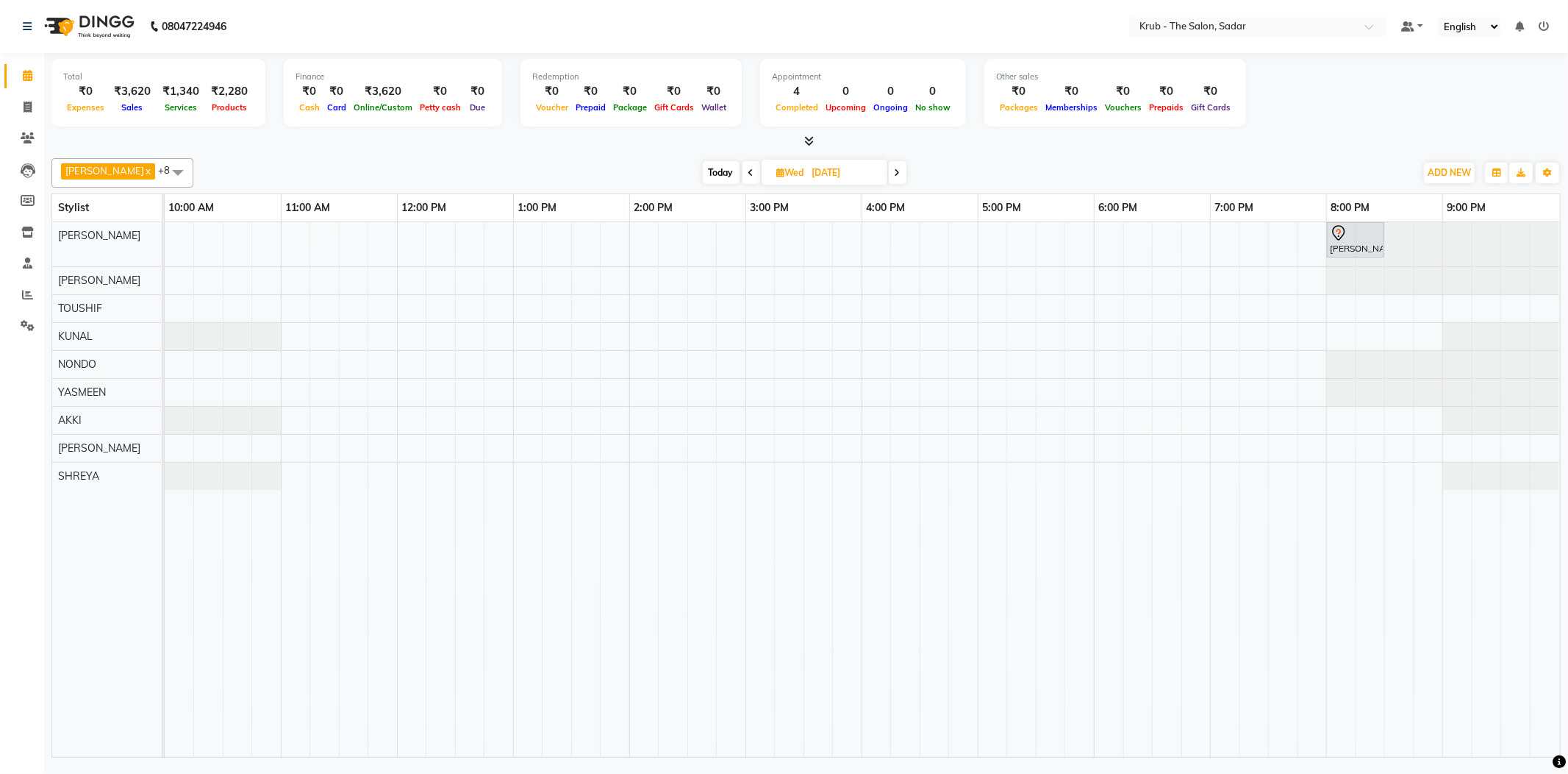
click at [748, 175] on icon at bounding box center [751, 173] width 5 height 9
type input "02-09-2025"
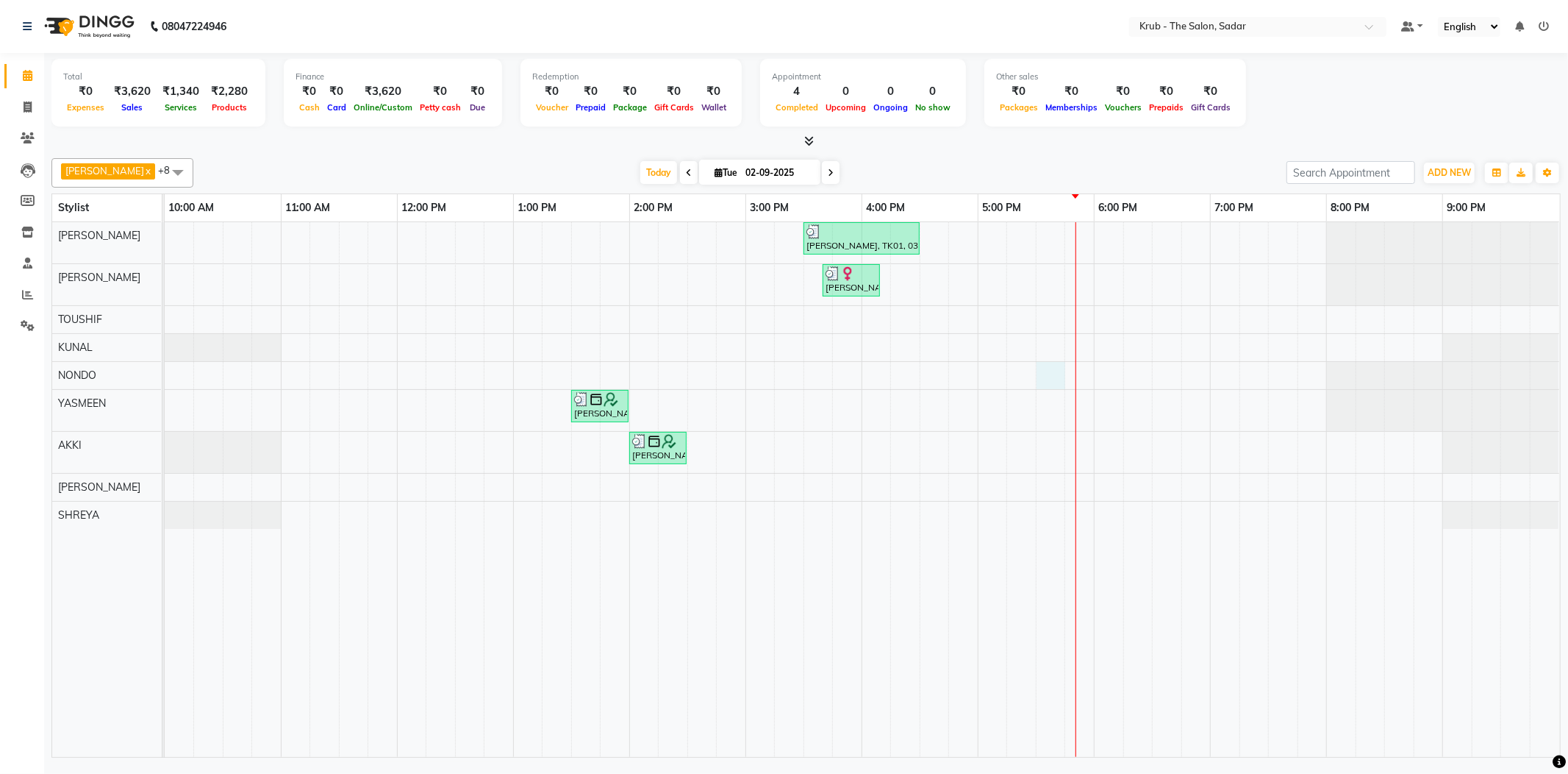
click at [1043, 377] on div "Donald Ford, TK01, 03:30 PM-04:30 PM, MALE HAIR CUT,SHAVING Sanaya Mam, TK03, 0…" at bounding box center [863, 489] width 1396 height 535
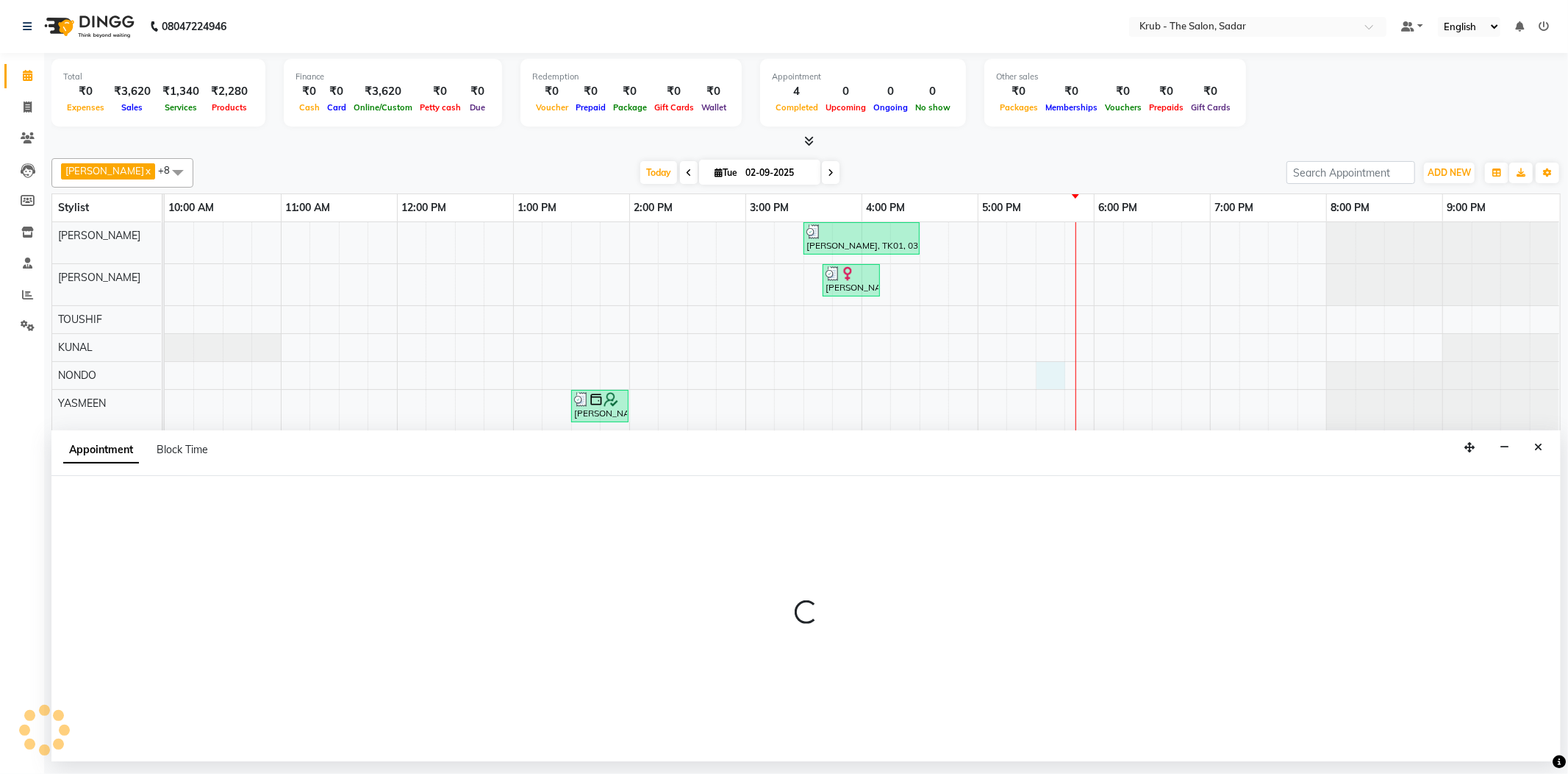
select select "24986"
select select "1050"
select select "tentative"
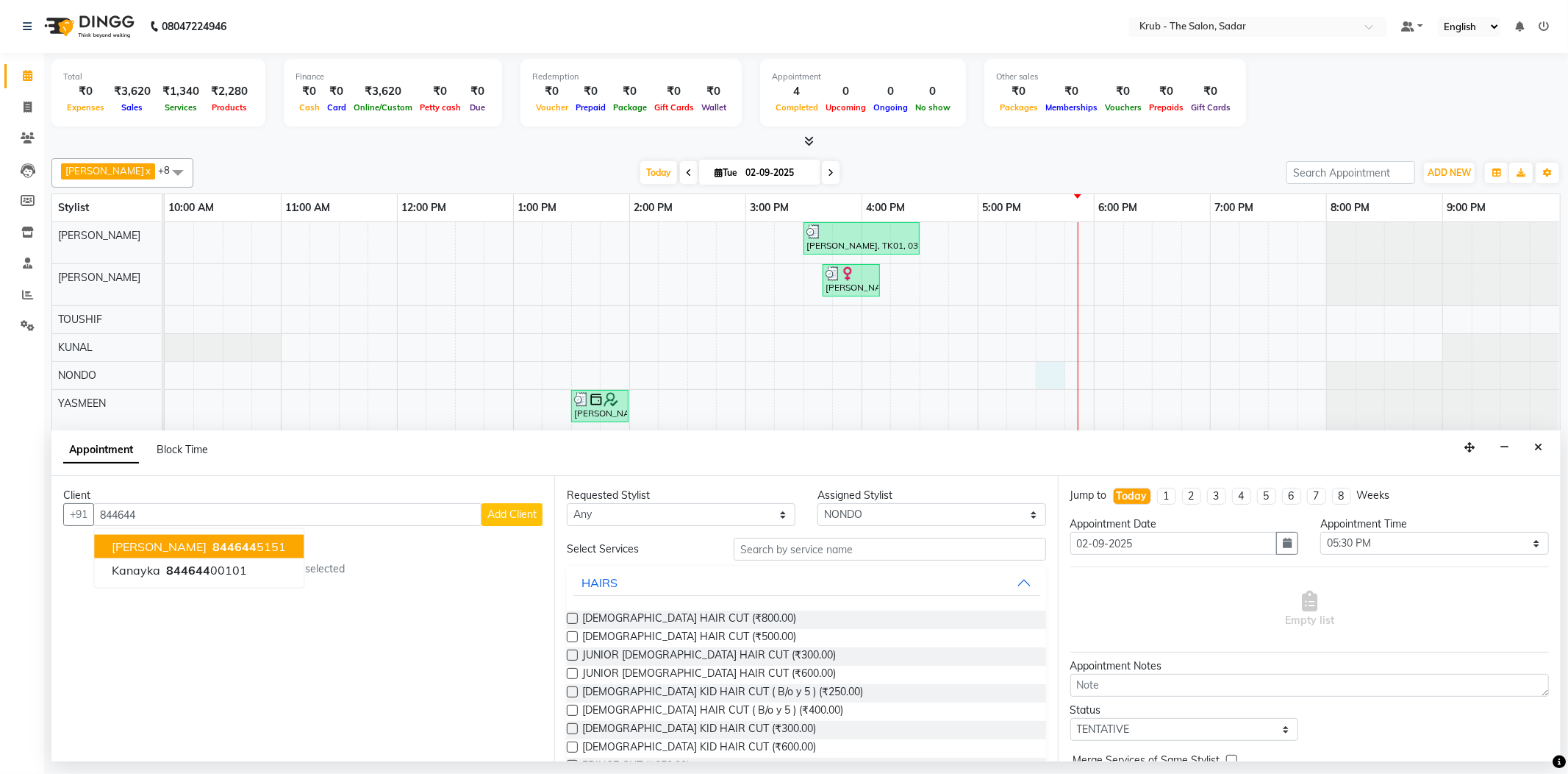
click at [259, 543] on ngb-highlight "844644 5151" at bounding box center [248, 547] width 77 height 15
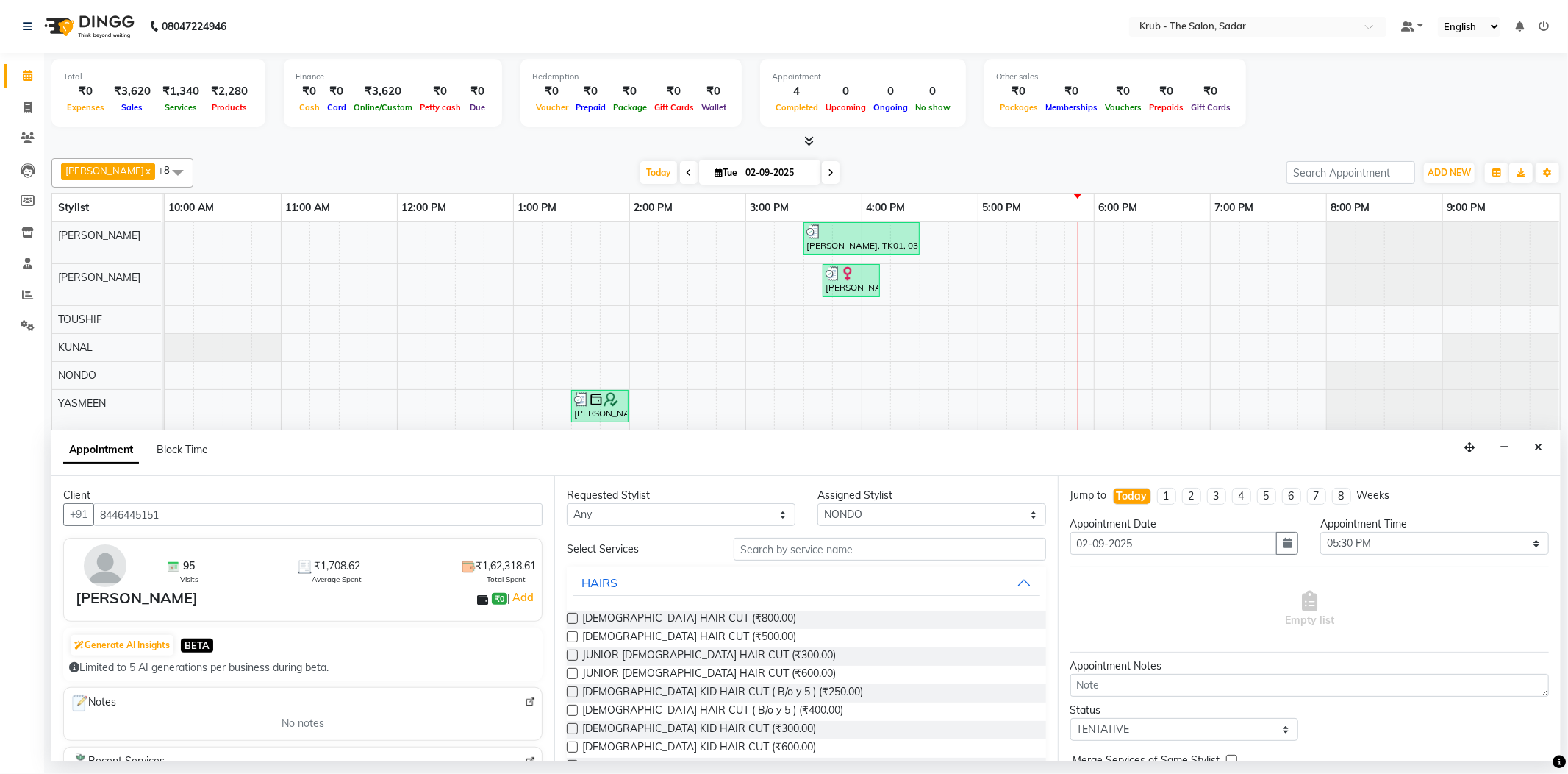
type input "8446445151"
click at [847, 551] on input "text" at bounding box center [889, 549] width 312 height 23
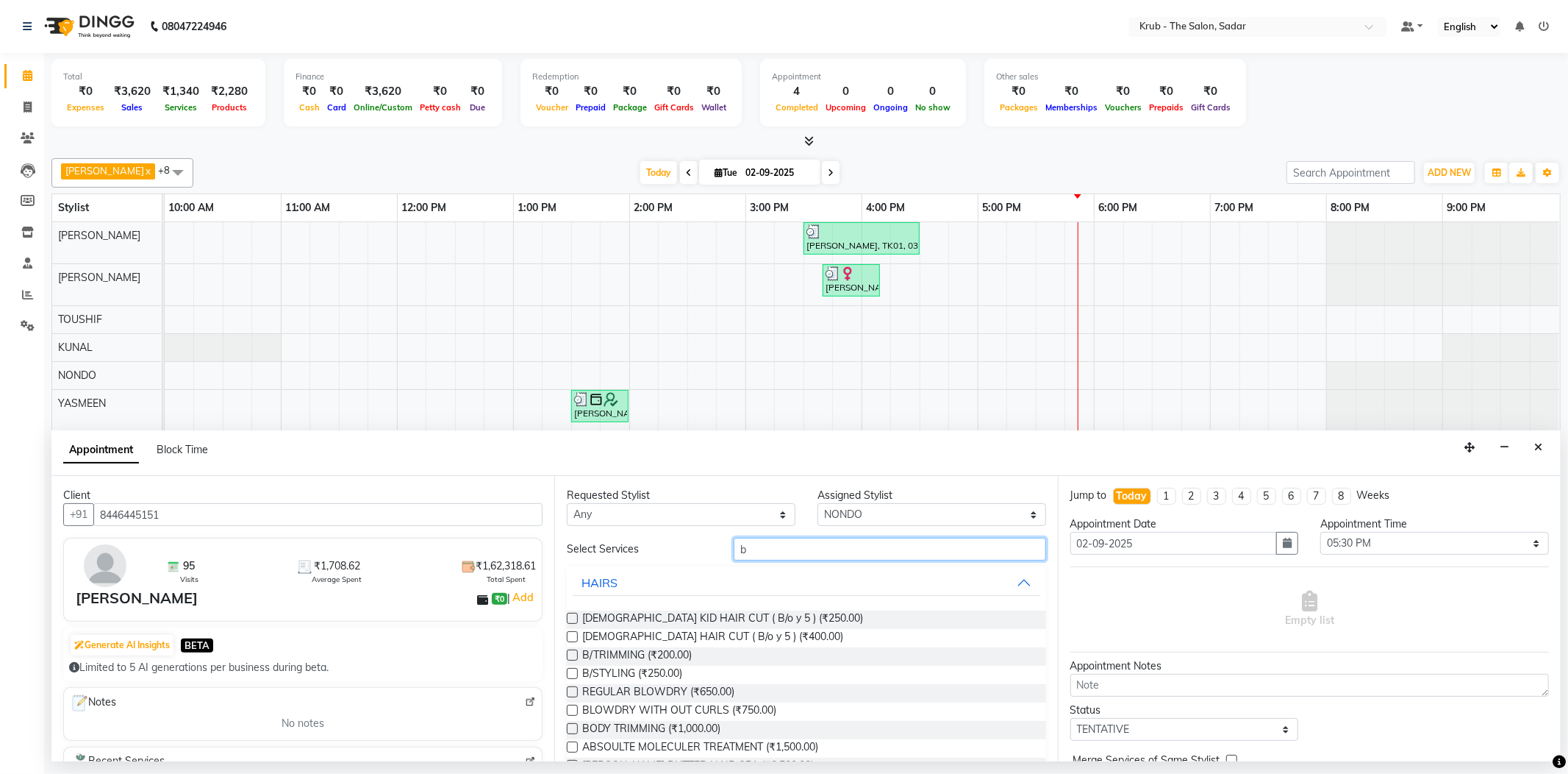
type input "b"
drag, startPoint x: 569, startPoint y: 692, endPoint x: 580, endPoint y: 696, distance: 11.7
click at [568, 692] on label at bounding box center [572, 692] width 11 height 11
click at [568, 692] on input "checkbox" at bounding box center [571, 693] width 9 height 9
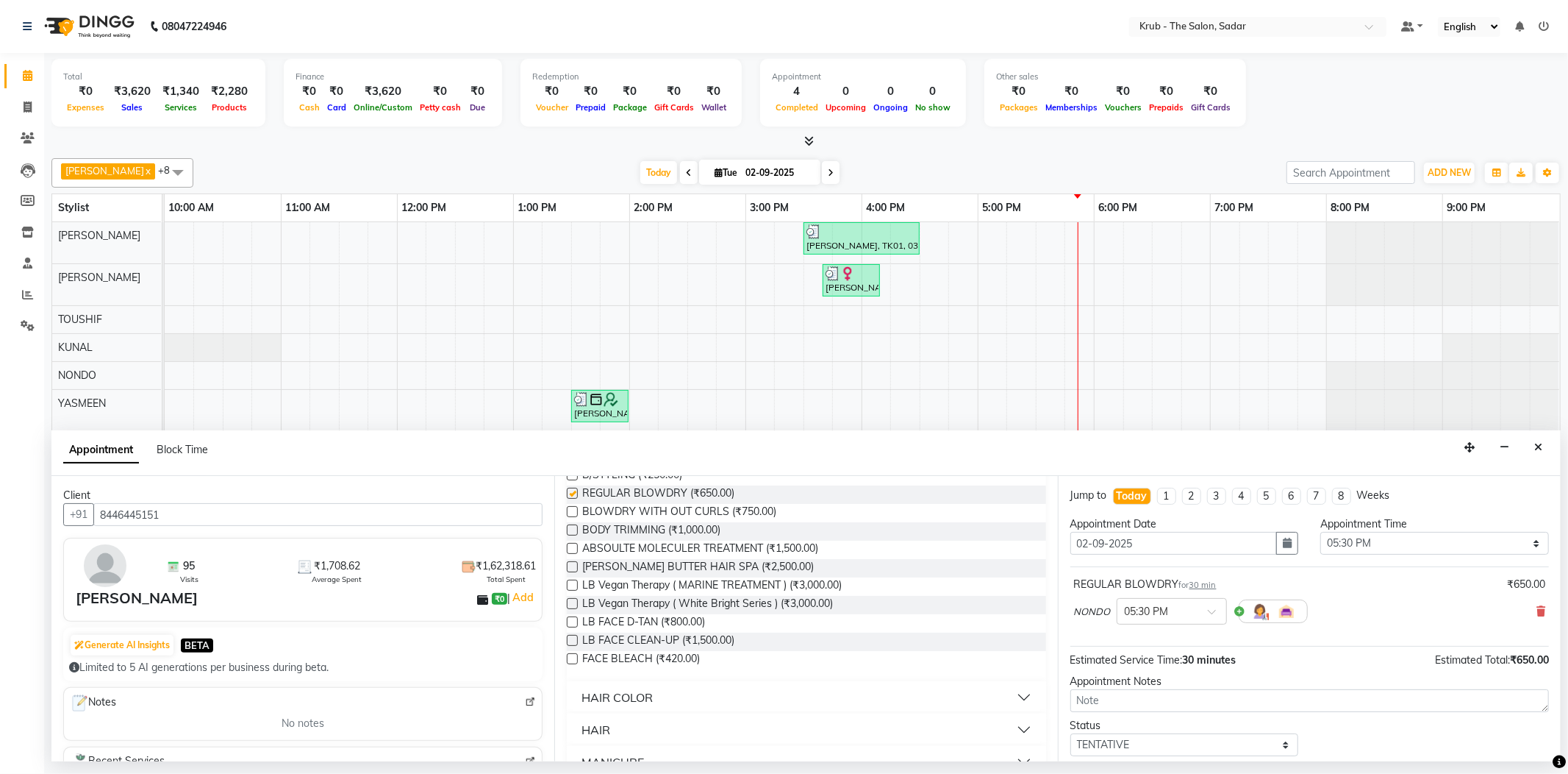
checkbox input "false"
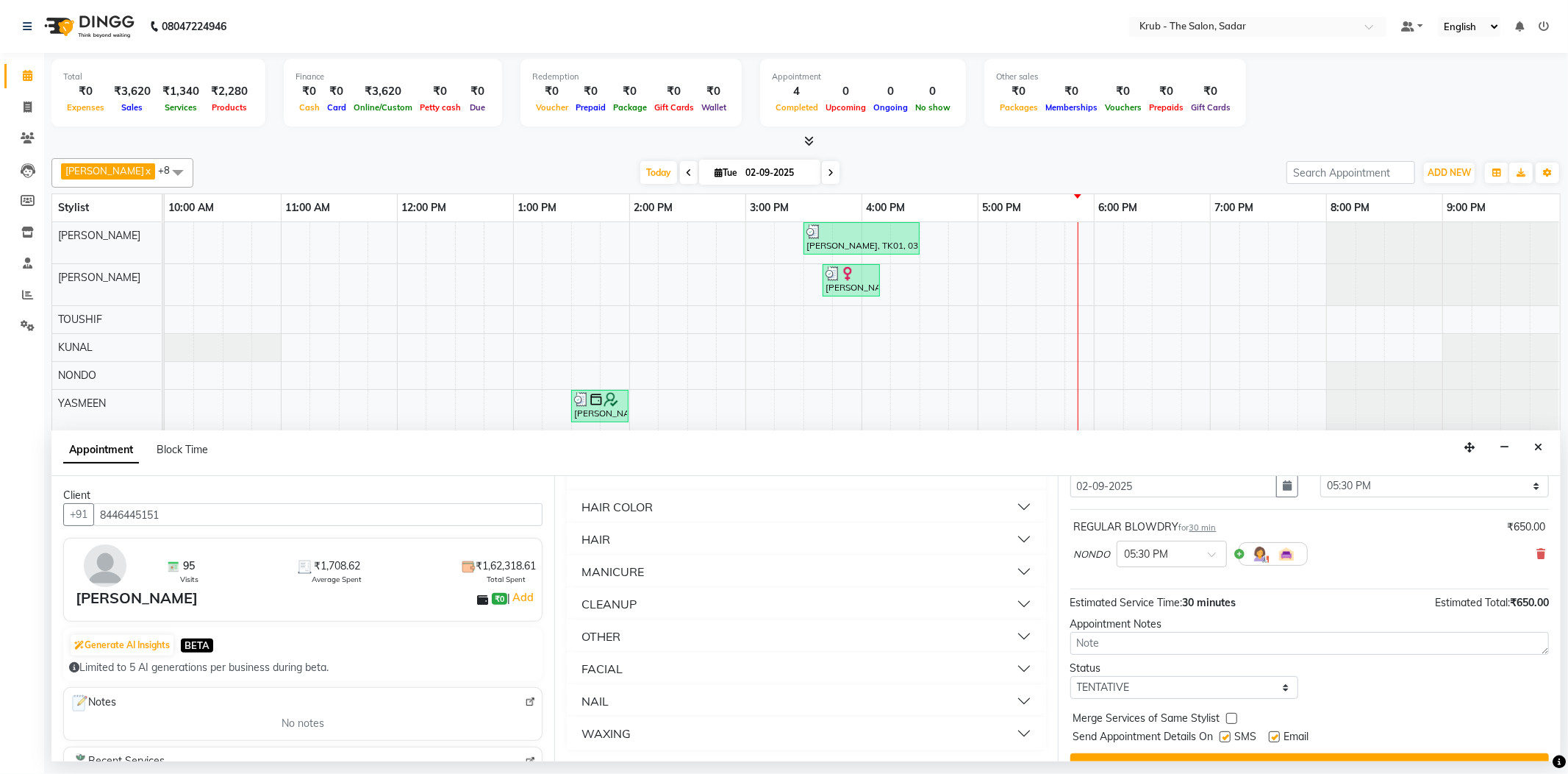
scroll to position [89, 0]
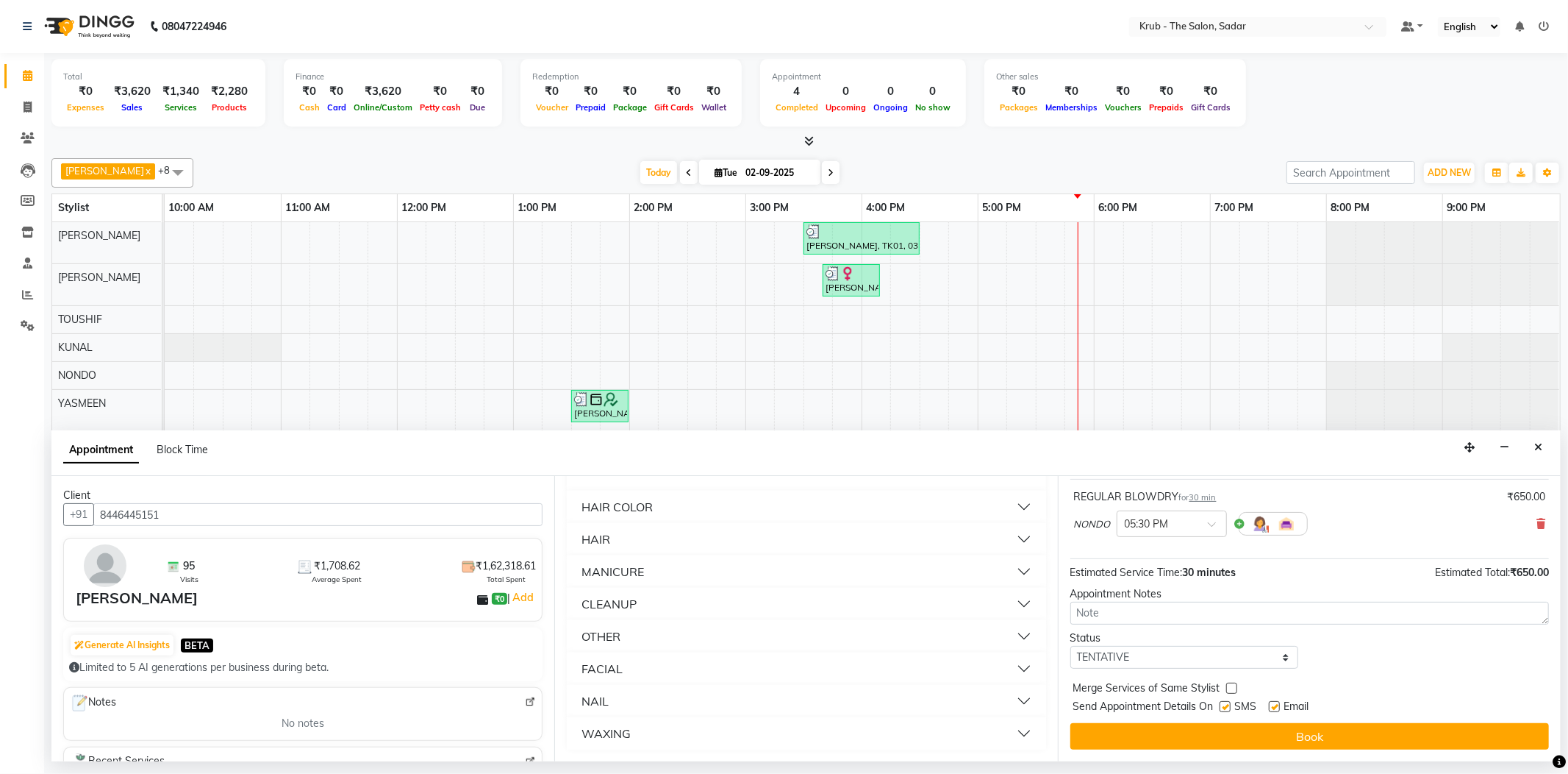
click at [1279, 705] on label at bounding box center [1274, 706] width 11 height 11
click at [1278, 705] on input "checkbox" at bounding box center [1273, 707] width 9 height 9
checkbox input "false"
click at [1227, 707] on label at bounding box center [1225, 706] width 11 height 11
click at [1227, 707] on input "checkbox" at bounding box center [1224, 707] width 9 height 9
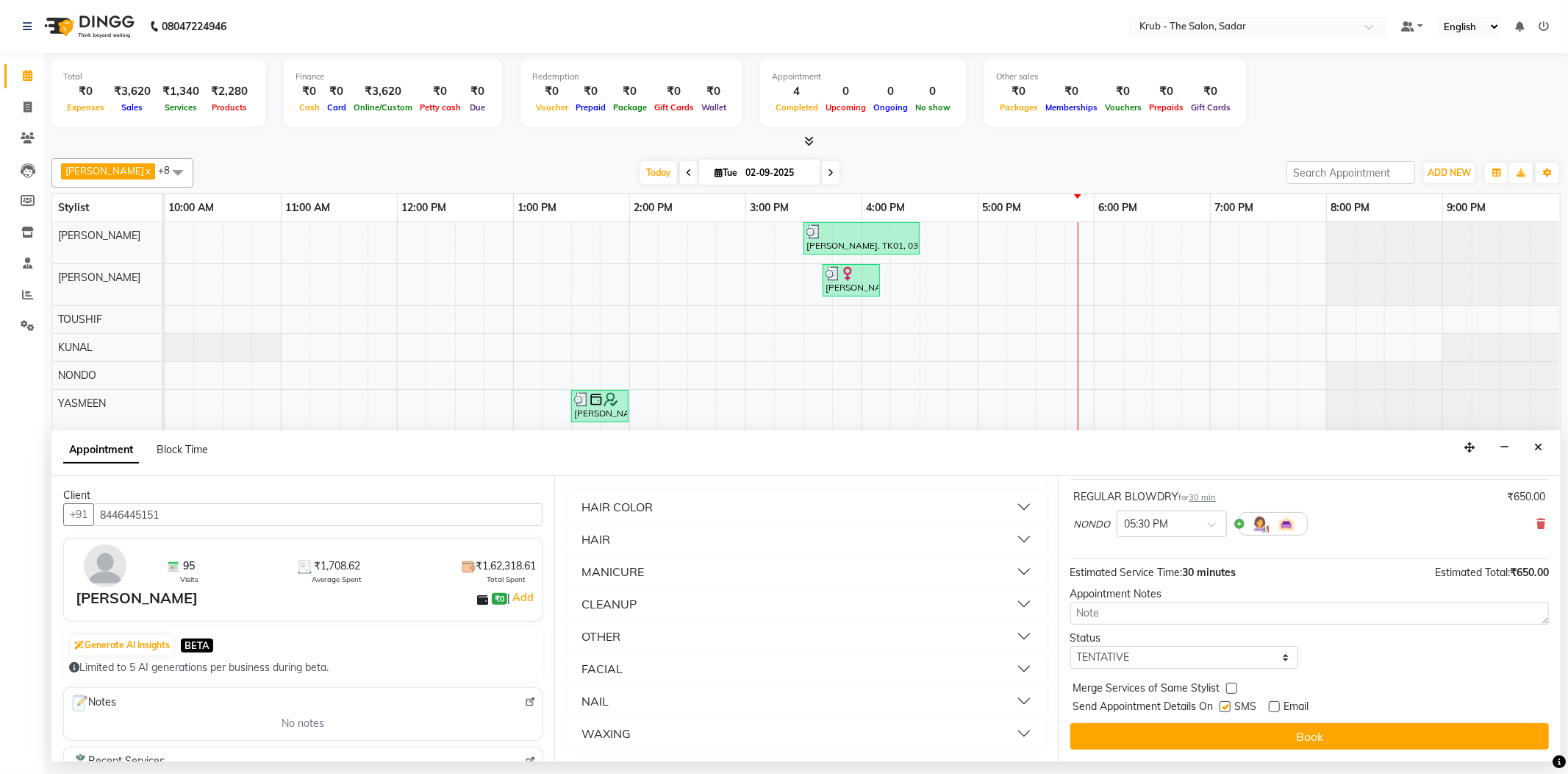
checkbox input "false"
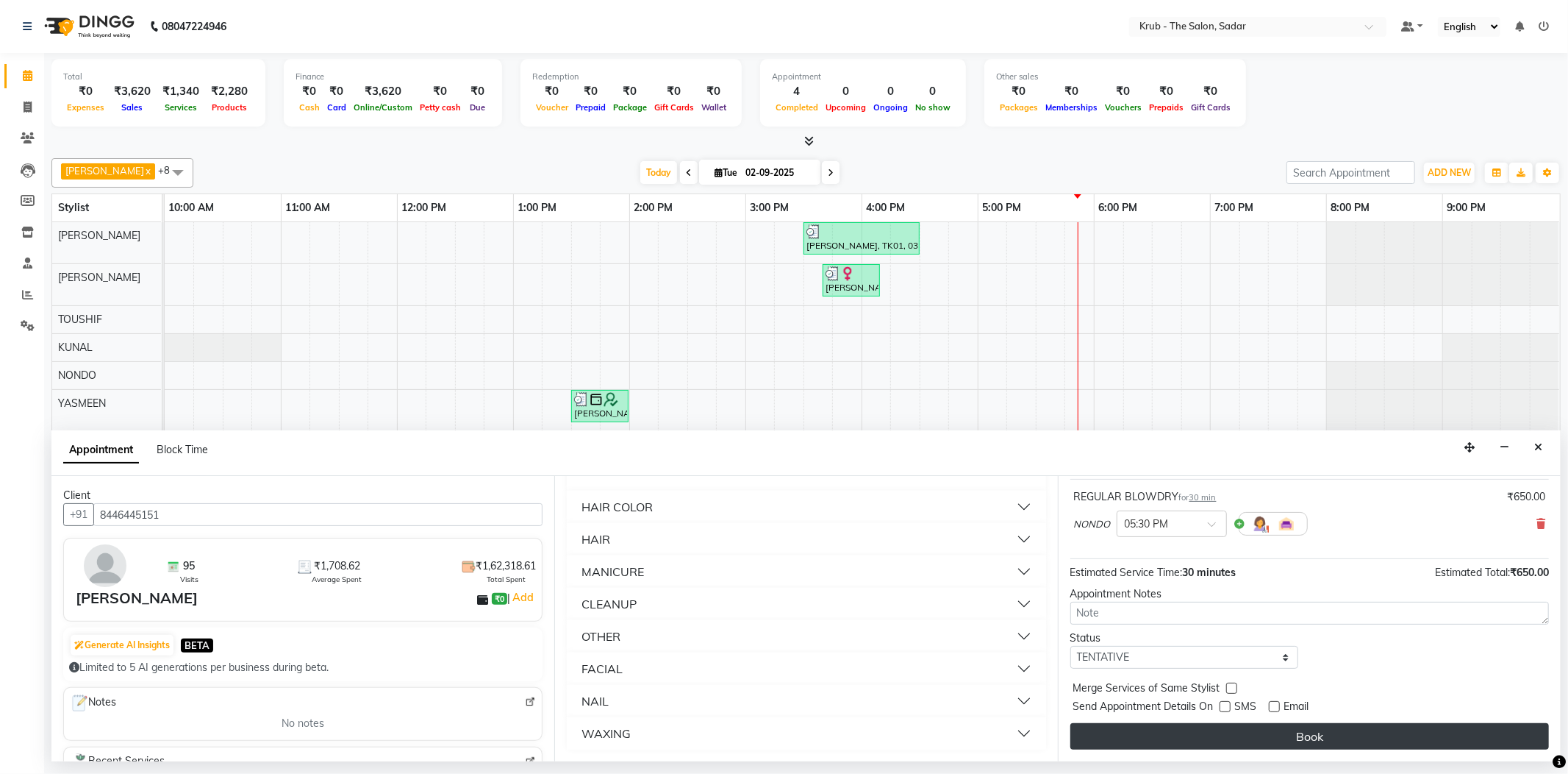
click at [1329, 734] on button "Book" at bounding box center [1309, 736] width 479 height 26
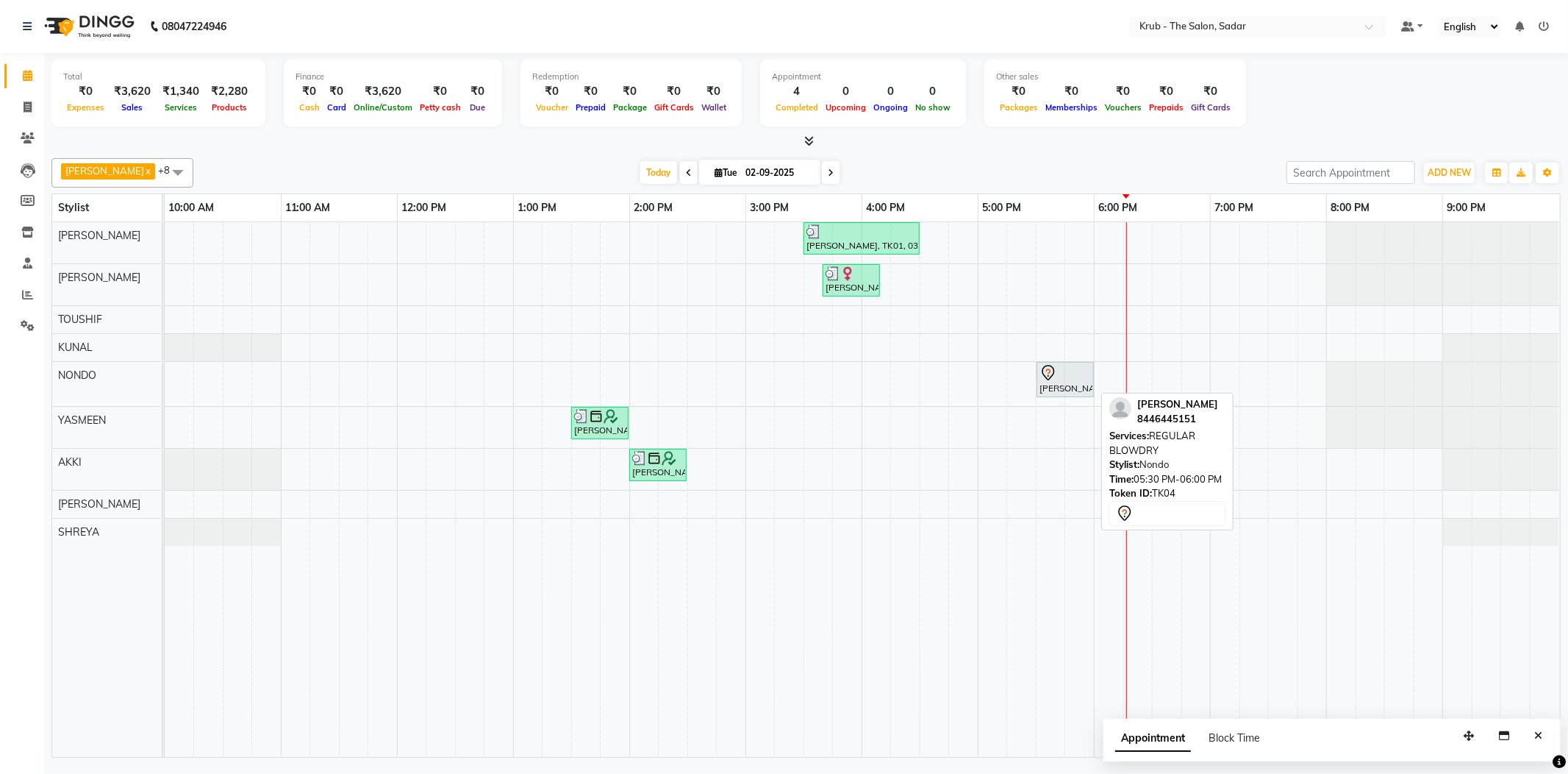
click at [1064, 375] on div at bounding box center [1065, 372] width 51 height 17
select select "7"
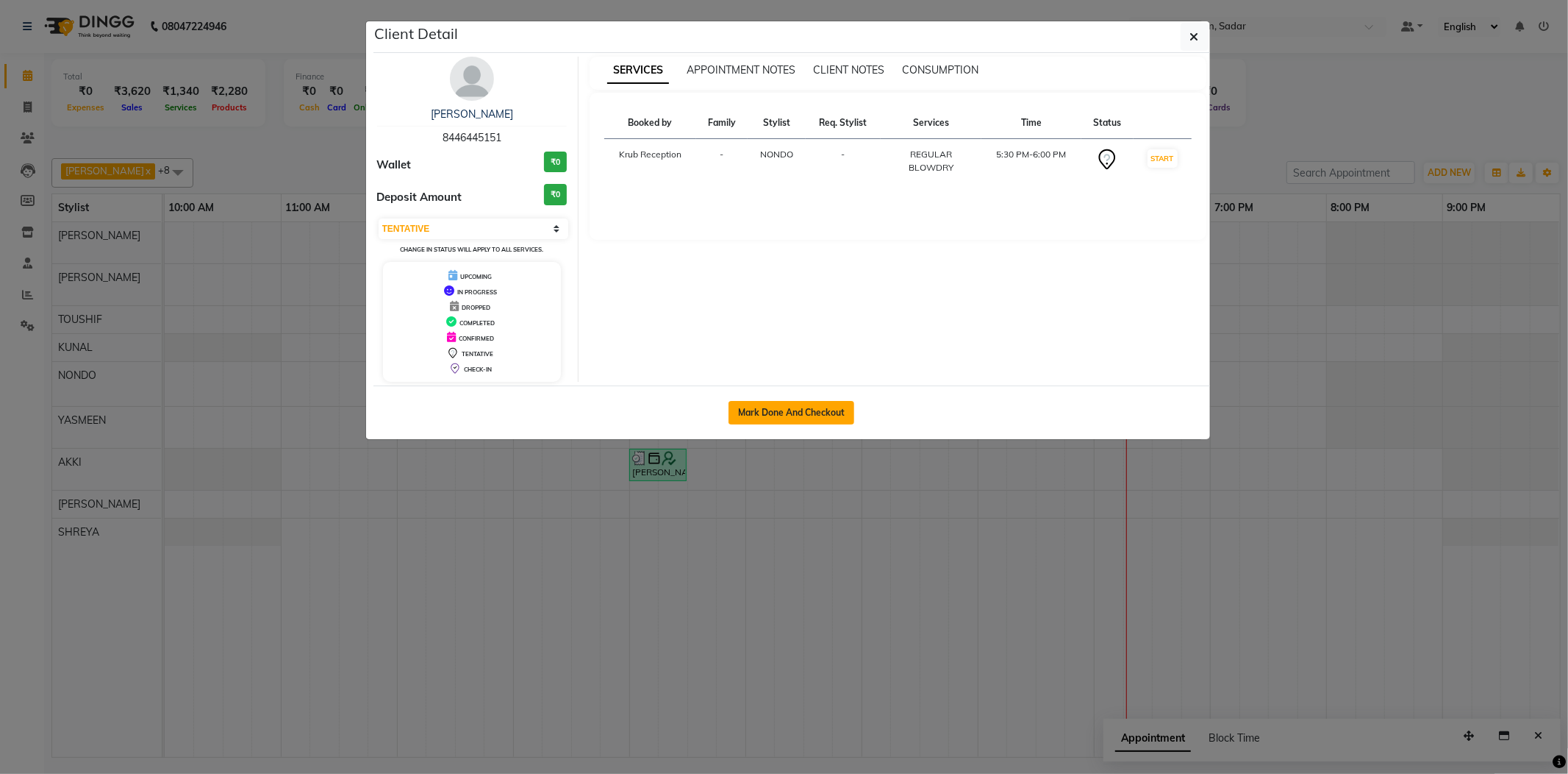
click at [815, 424] on button "Mark Done And Checkout" at bounding box center [792, 413] width 126 height 24
select select "service"
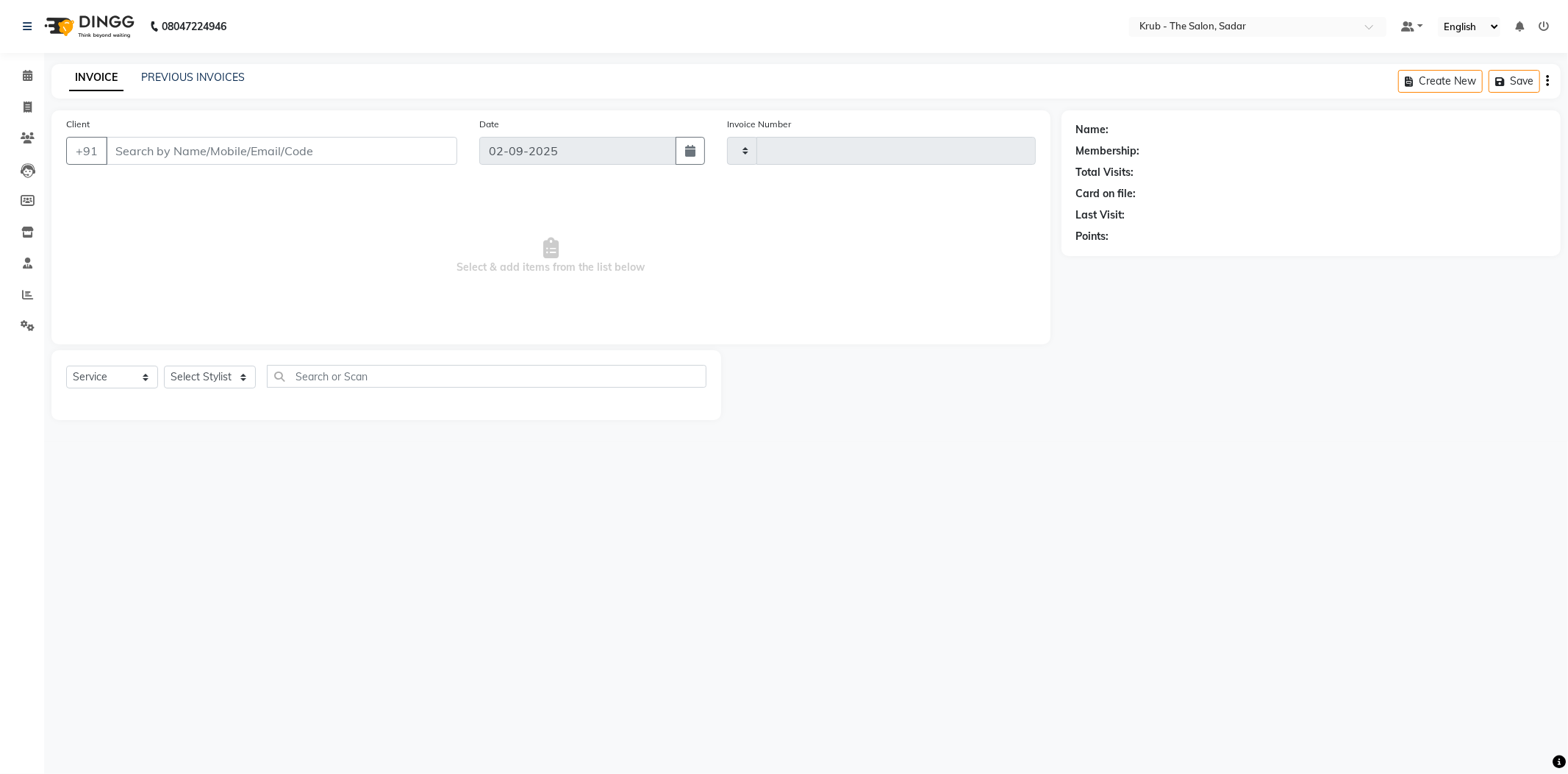
type input "2126"
select select "4449"
type input "8446445151"
select select "24986"
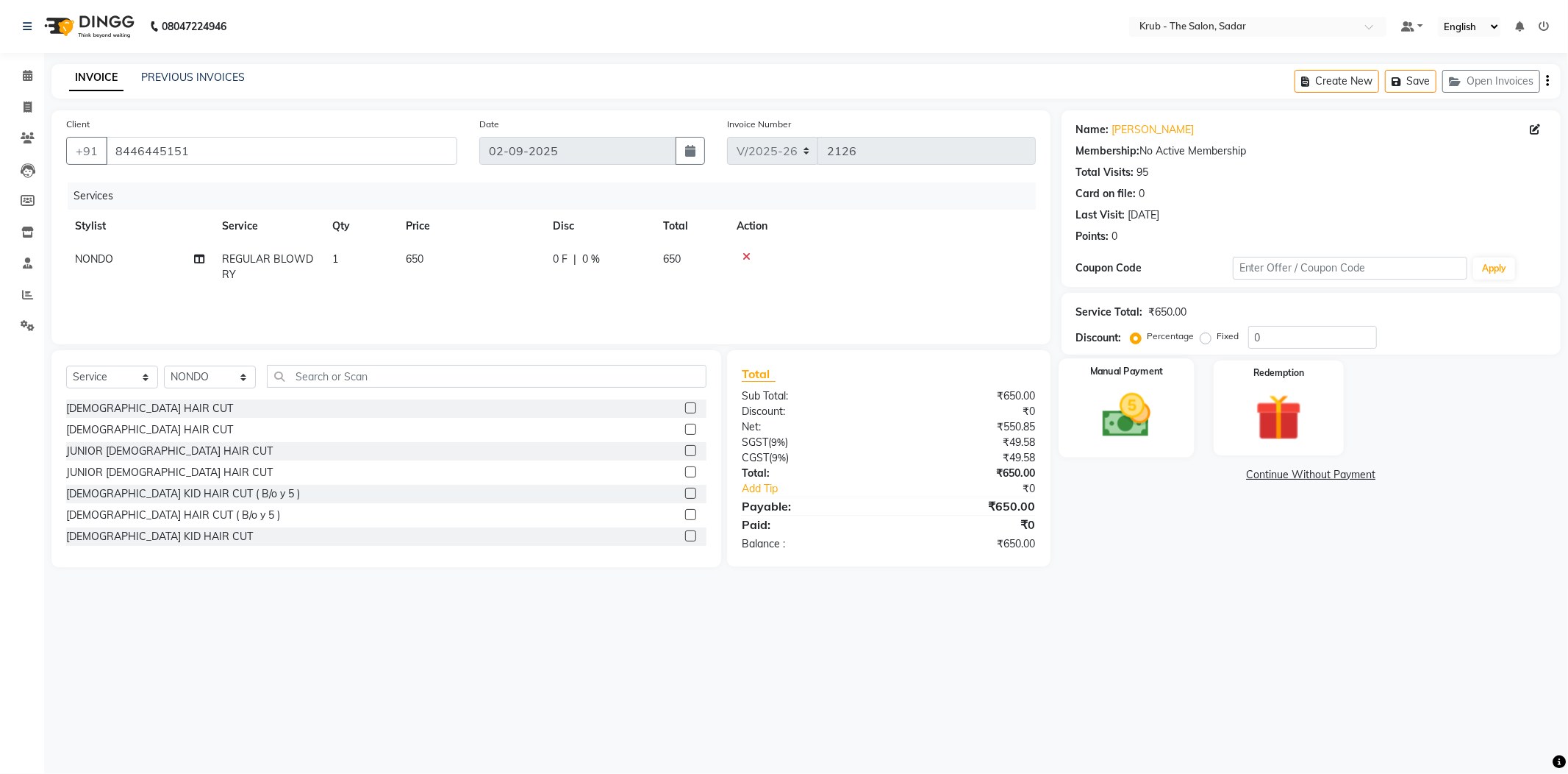
click at [1161, 403] on img at bounding box center [1127, 415] width 78 height 56
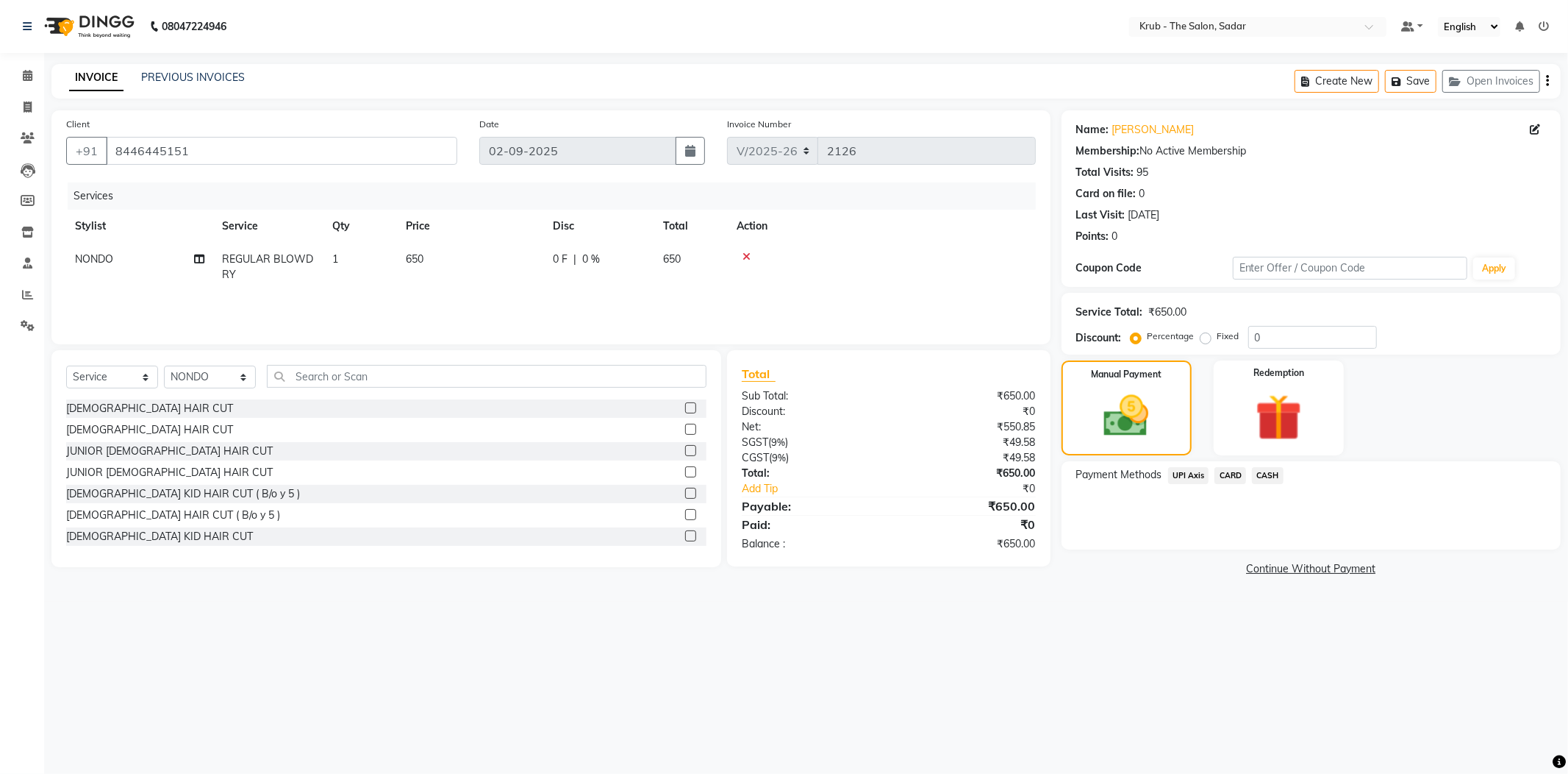
click at [1271, 474] on span "CASH" at bounding box center [1267, 476] width 32 height 17
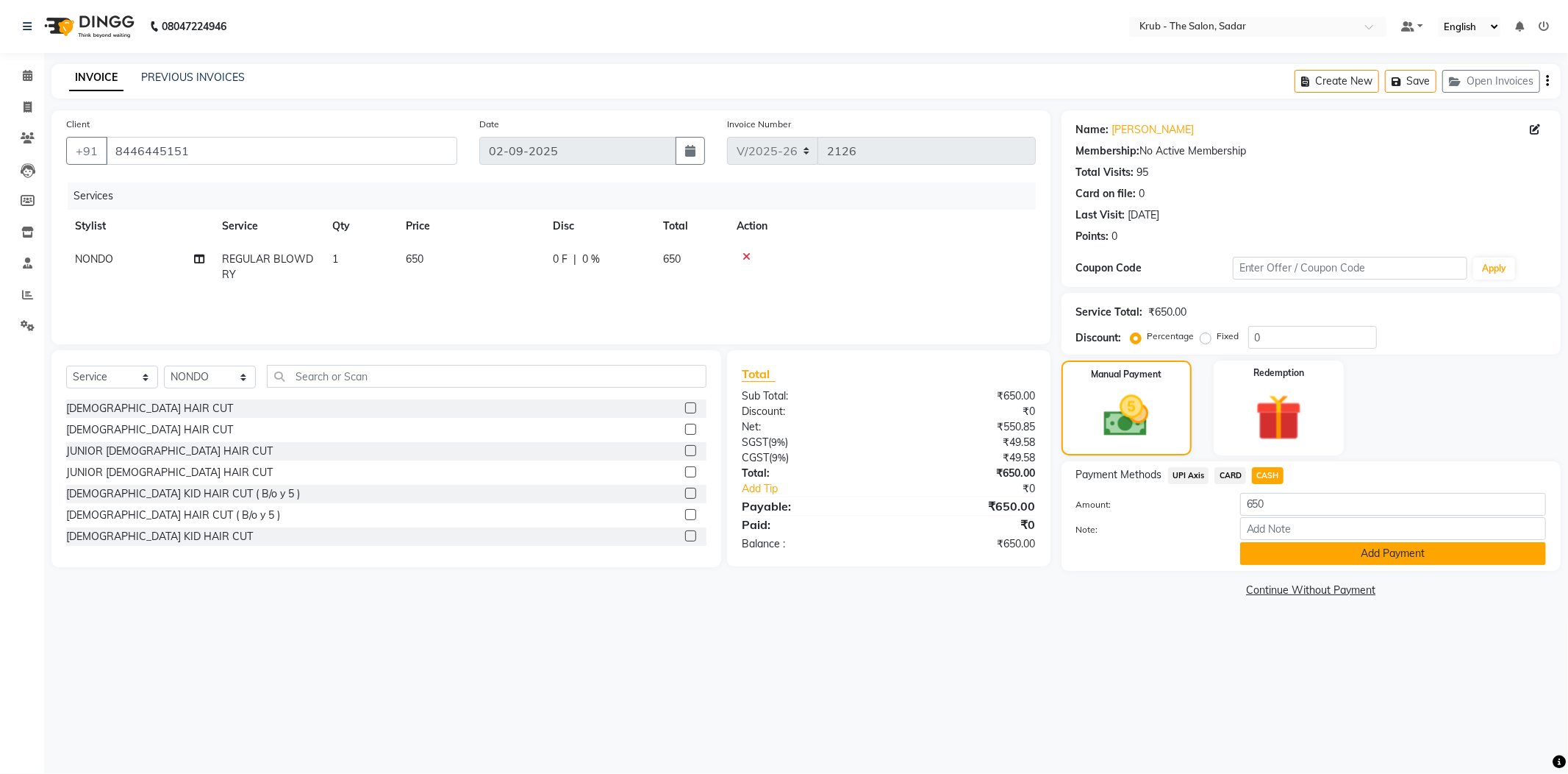
click at [1346, 550] on button "Add Payment" at bounding box center [1393, 553] width 306 height 23
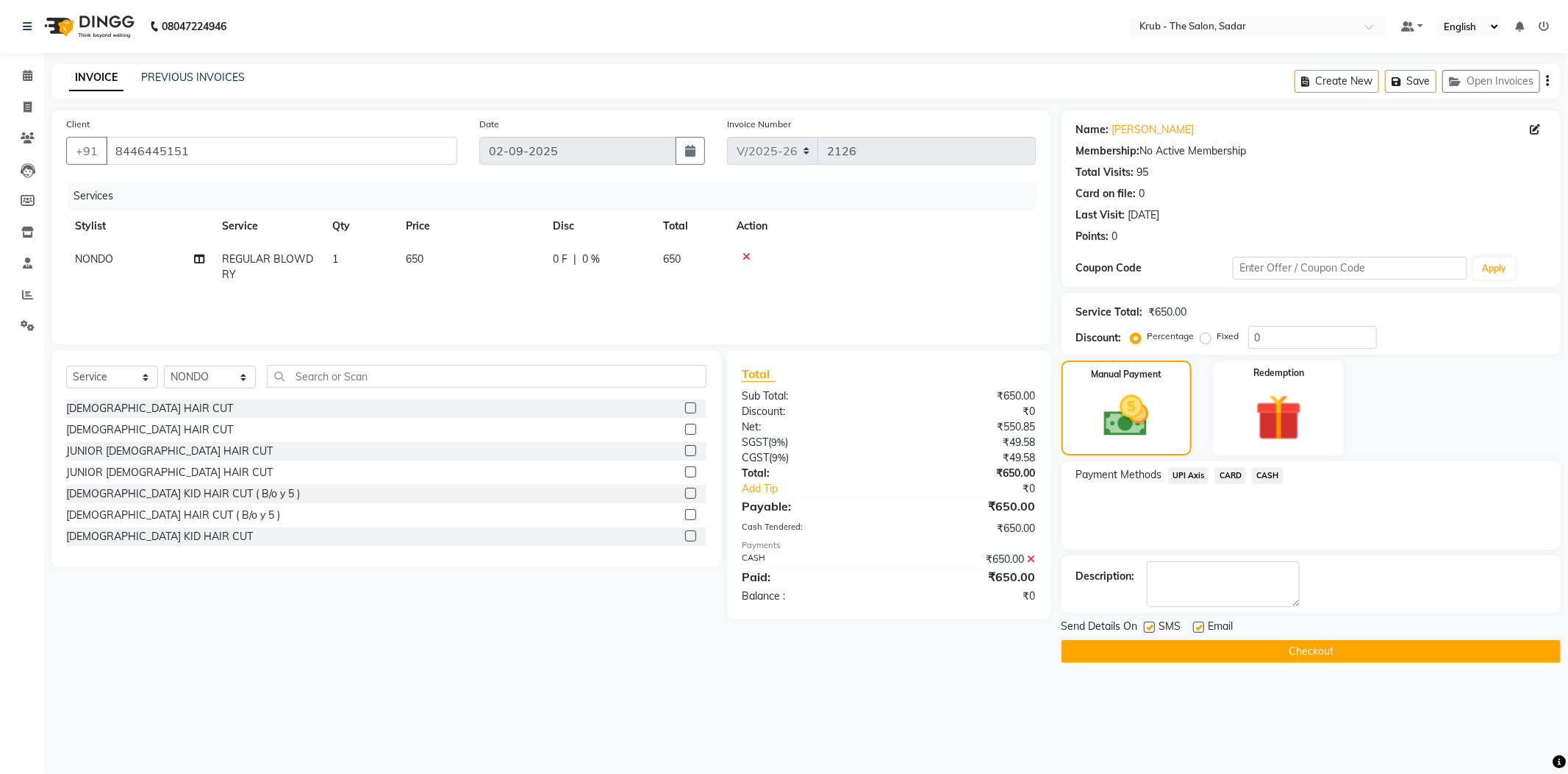
drag, startPoint x: 1201, startPoint y: 624, endPoint x: 1183, endPoint y: 624, distance: 18.0
click at [1199, 624] on label at bounding box center [1199, 627] width 11 height 11
click at [1199, 624] on input "checkbox" at bounding box center [1198, 628] width 9 height 9
checkbox input "false"
click at [1154, 628] on label at bounding box center [1149, 627] width 11 height 11
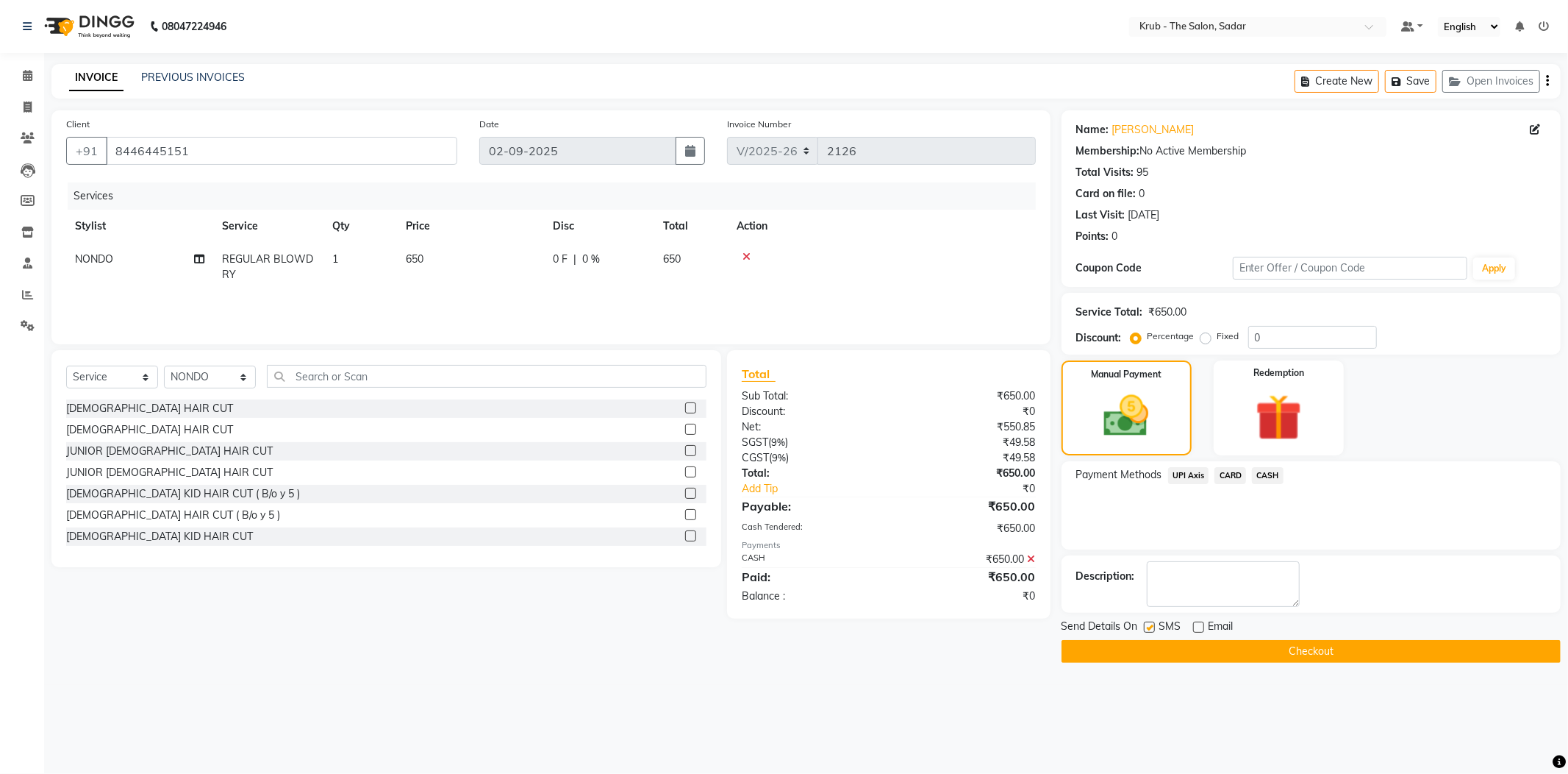
click at [1153, 628] on input "checkbox" at bounding box center [1148, 628] width 9 height 9
checkbox input "false"
click at [1273, 649] on button "Checkout" at bounding box center [1311, 651] width 499 height 23
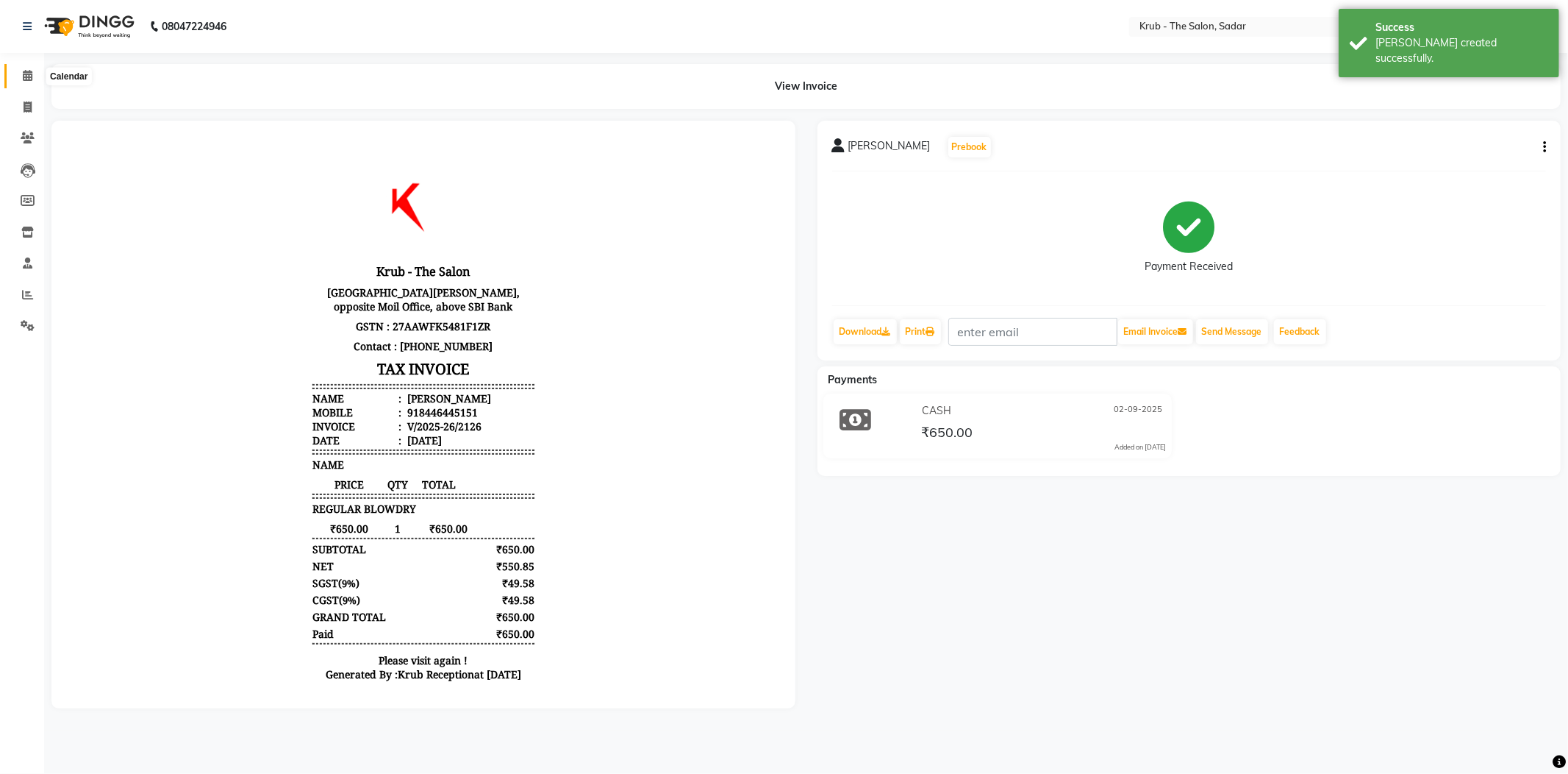
click at [25, 70] on icon at bounding box center [27, 76] width 9 height 11
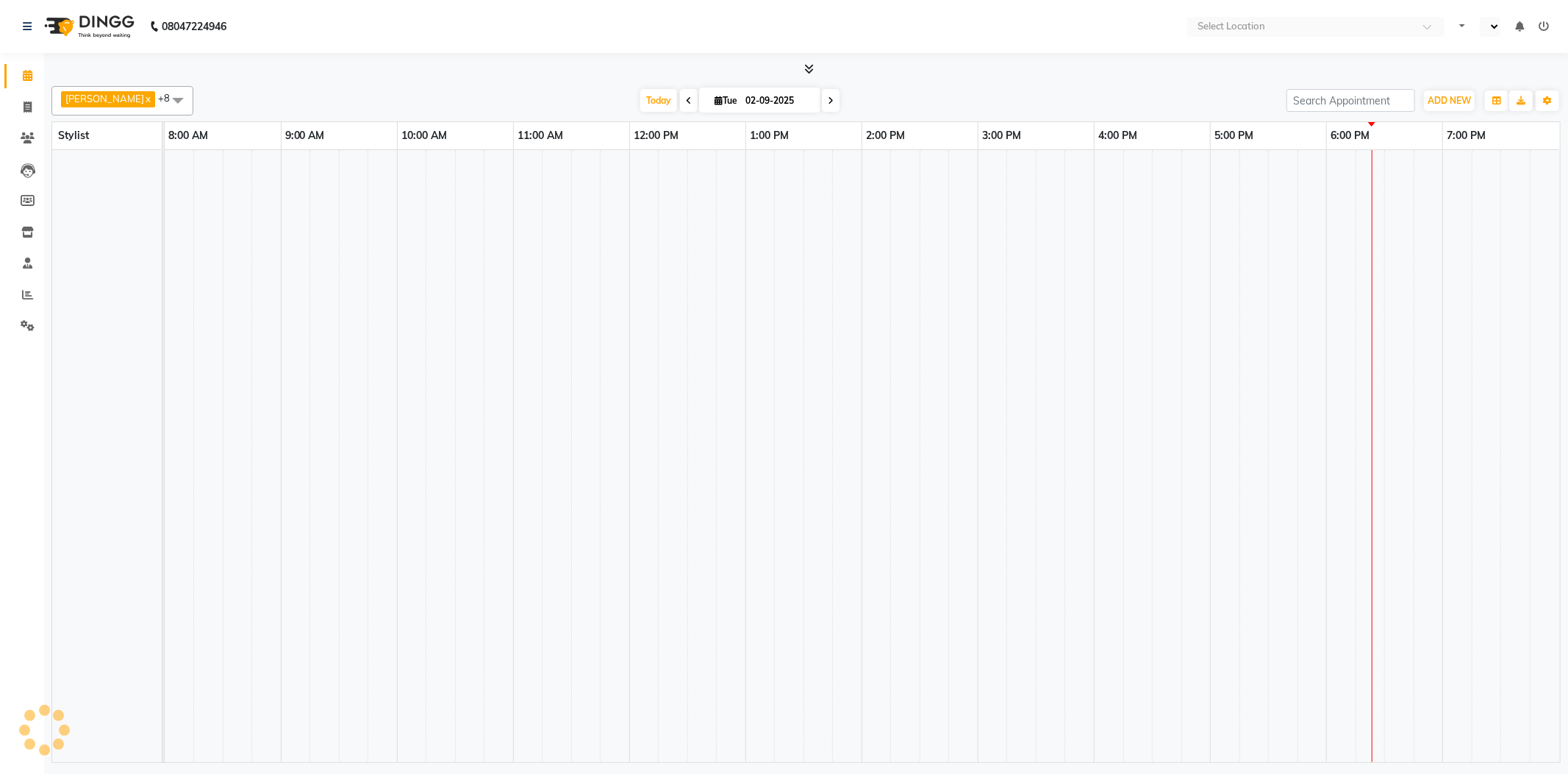
select select "en"
